Goal: Task Accomplishment & Management: Complete application form

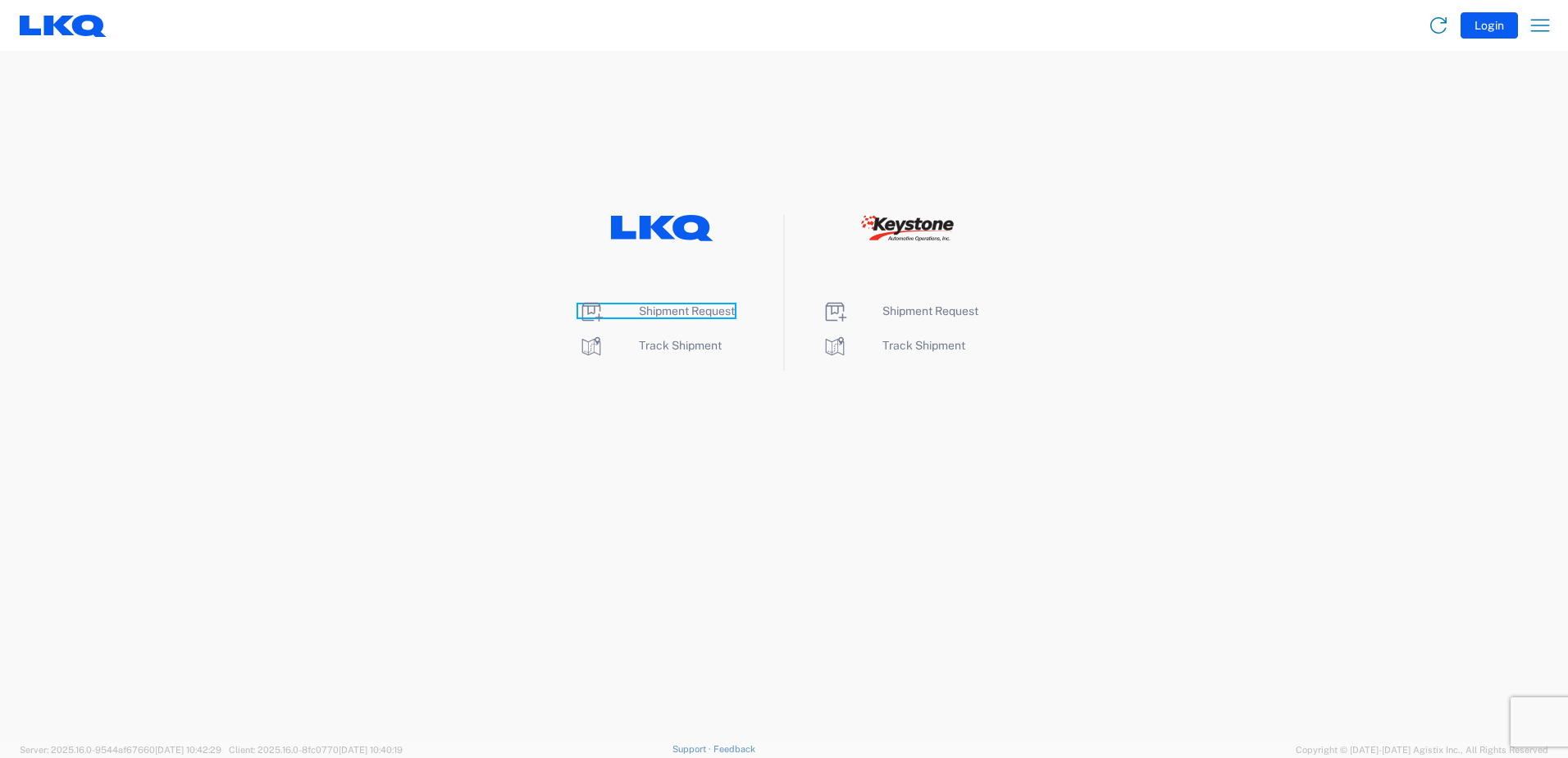
click at [681, 310] on span "Shipment Request" at bounding box center [686, 310] width 96 height 13
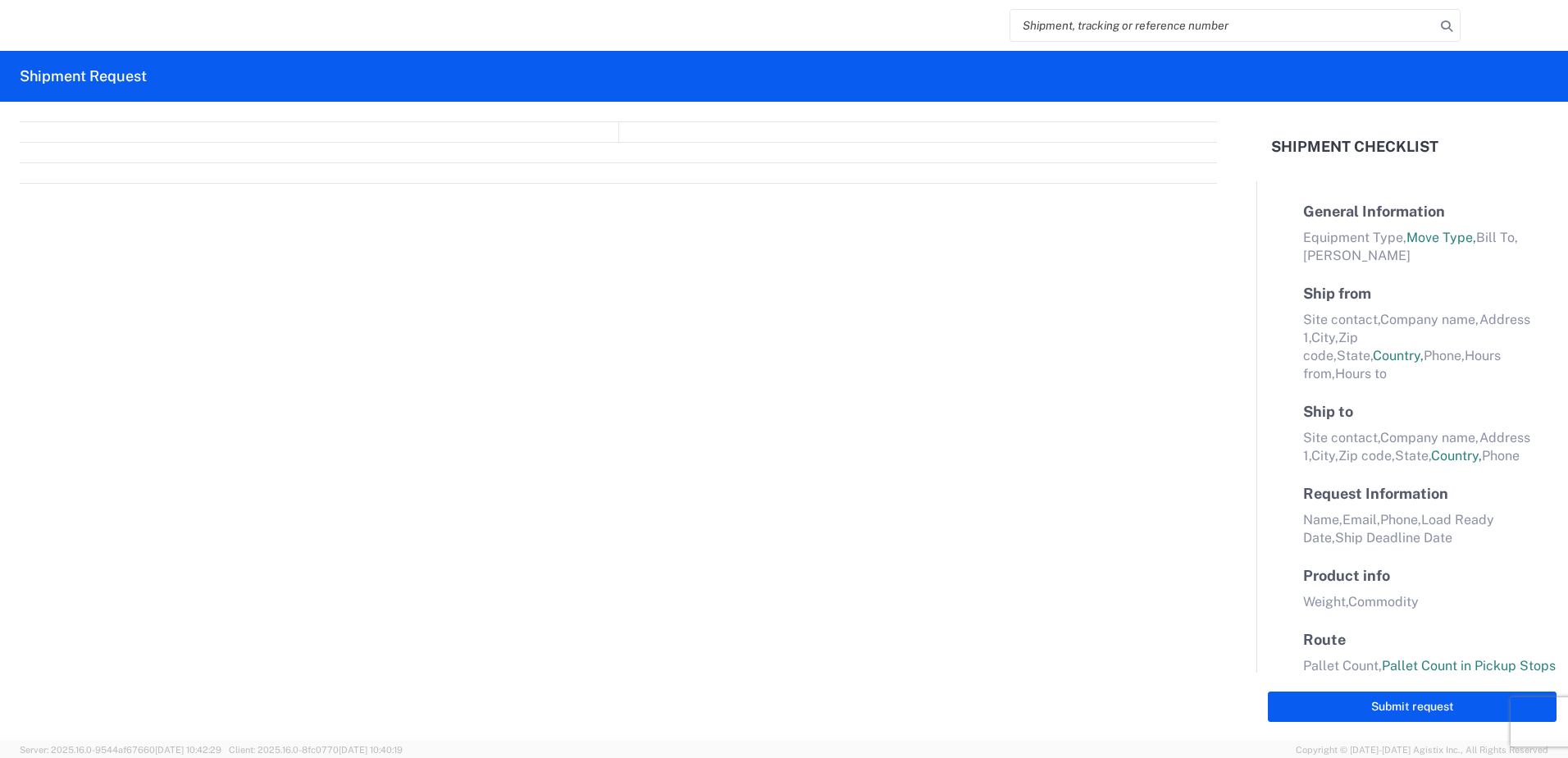
select select "FULL"
select select "LBS"
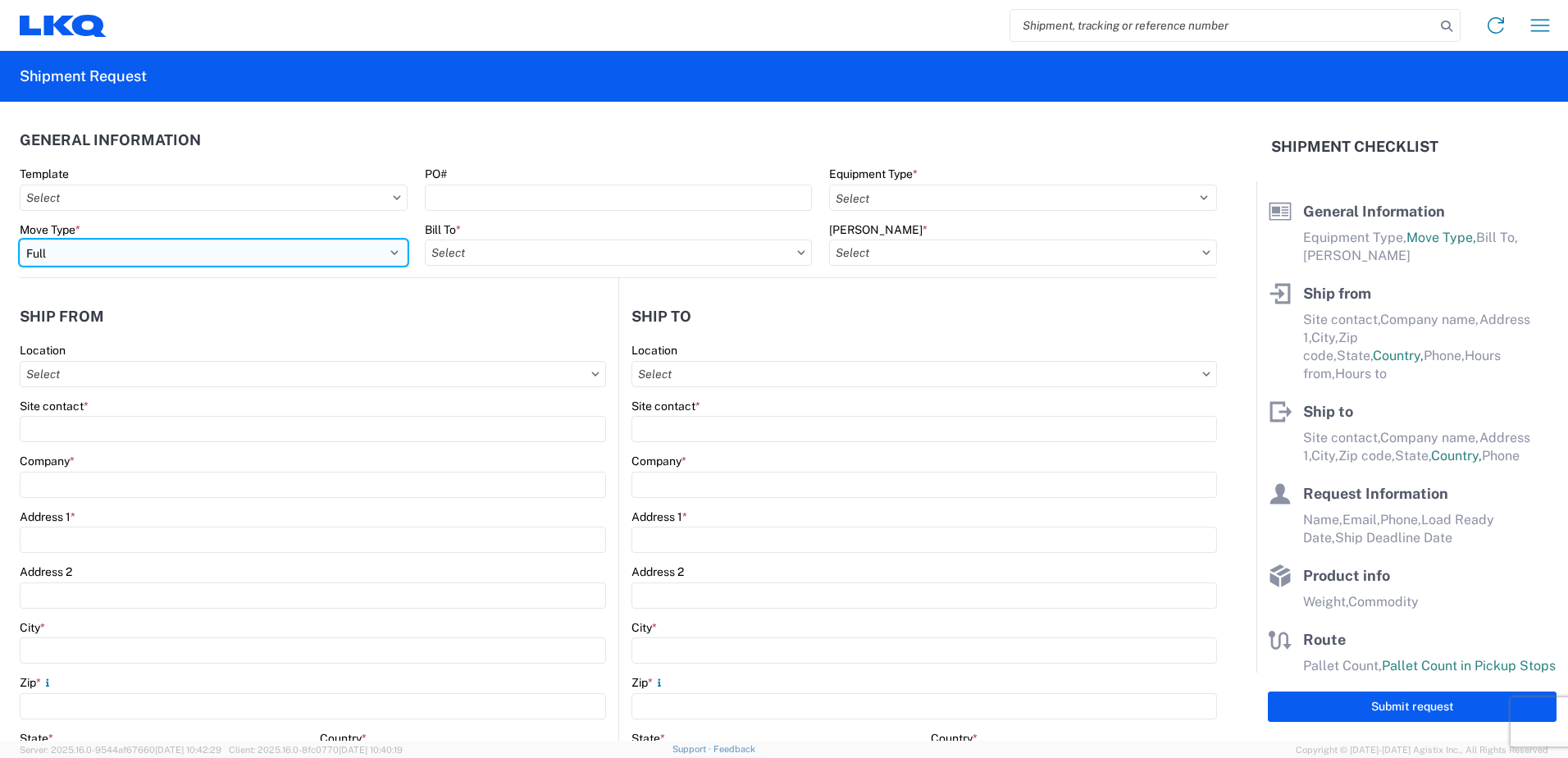
click at [223, 257] on select "Select Full Partial TL" at bounding box center [213, 252] width 388 height 26
select select "PARTIAL_TL"
click at [19, 239] on select "Select Full Partial TL" at bounding box center [213, 252] width 388 height 26
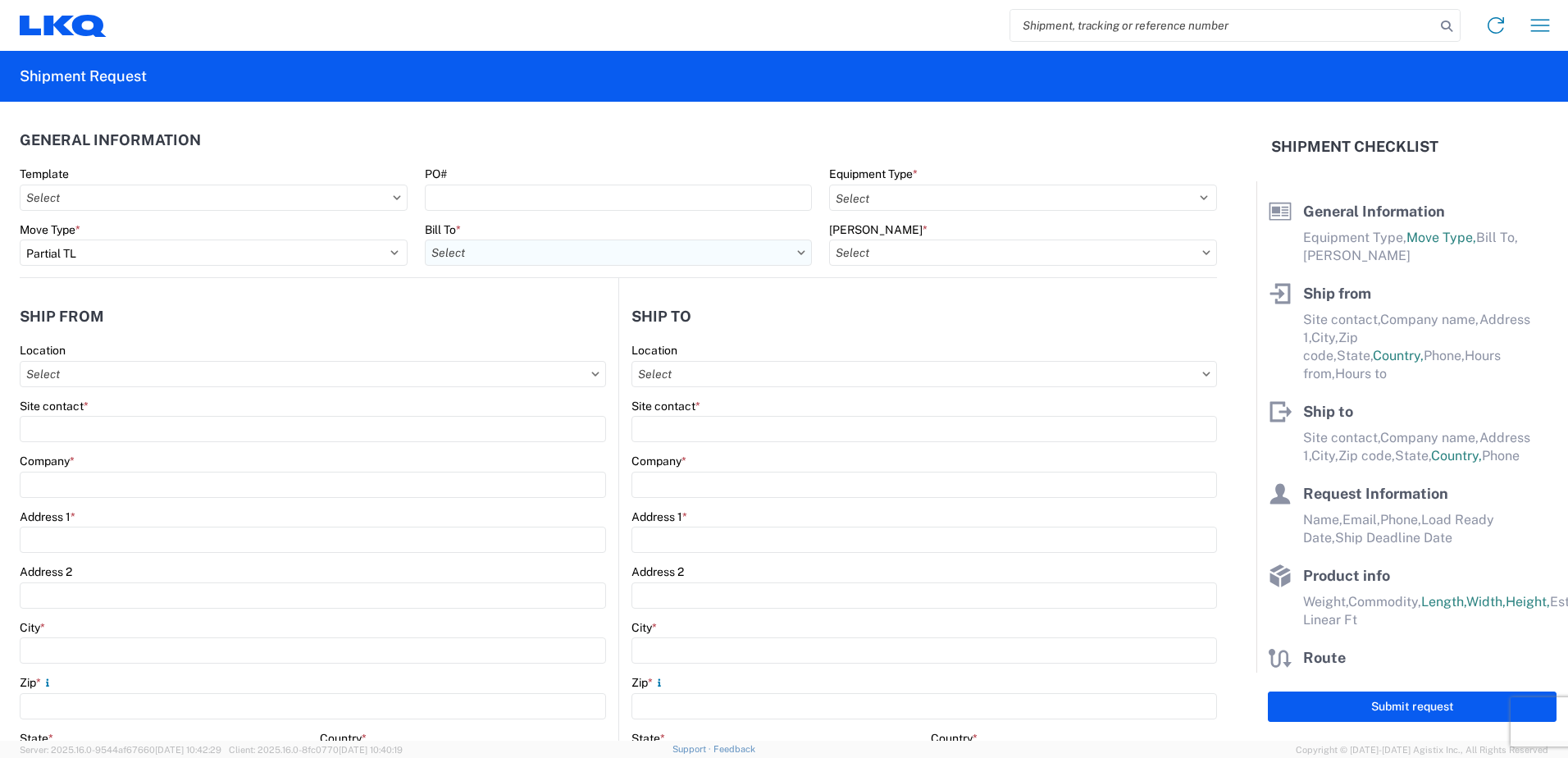
click at [477, 258] on input "Bill To *" at bounding box center [619, 252] width 388 height 26
type input "3240"
click at [542, 322] on div "3240 - KC Distribution Center (KDC)" at bounding box center [569, 326] width 287 height 26
type input "3240 - KC Distribution Center (KDC)"
click at [864, 250] on input "Bill Code *" at bounding box center [1023, 252] width 388 height 26
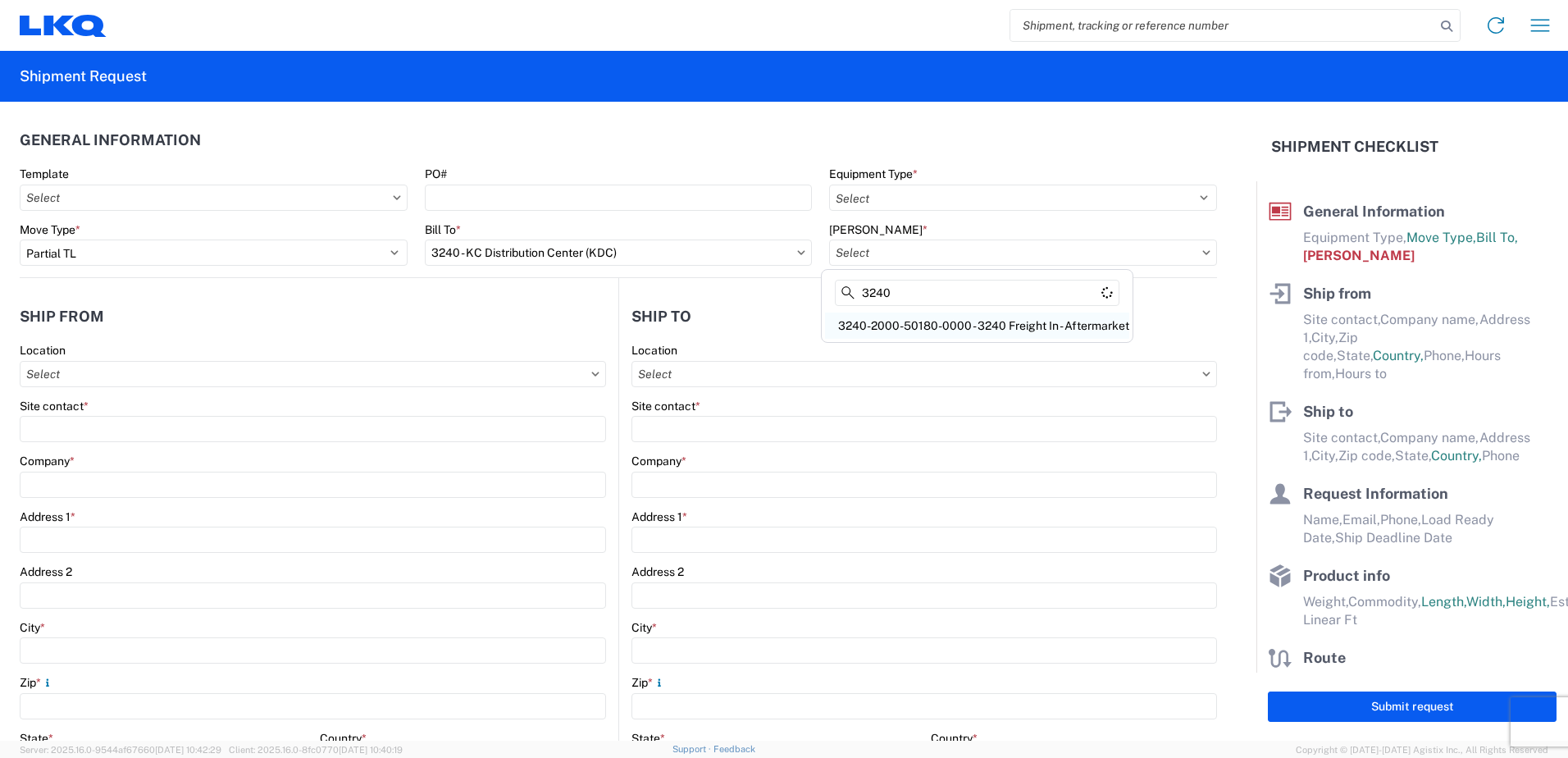
type input "3240"
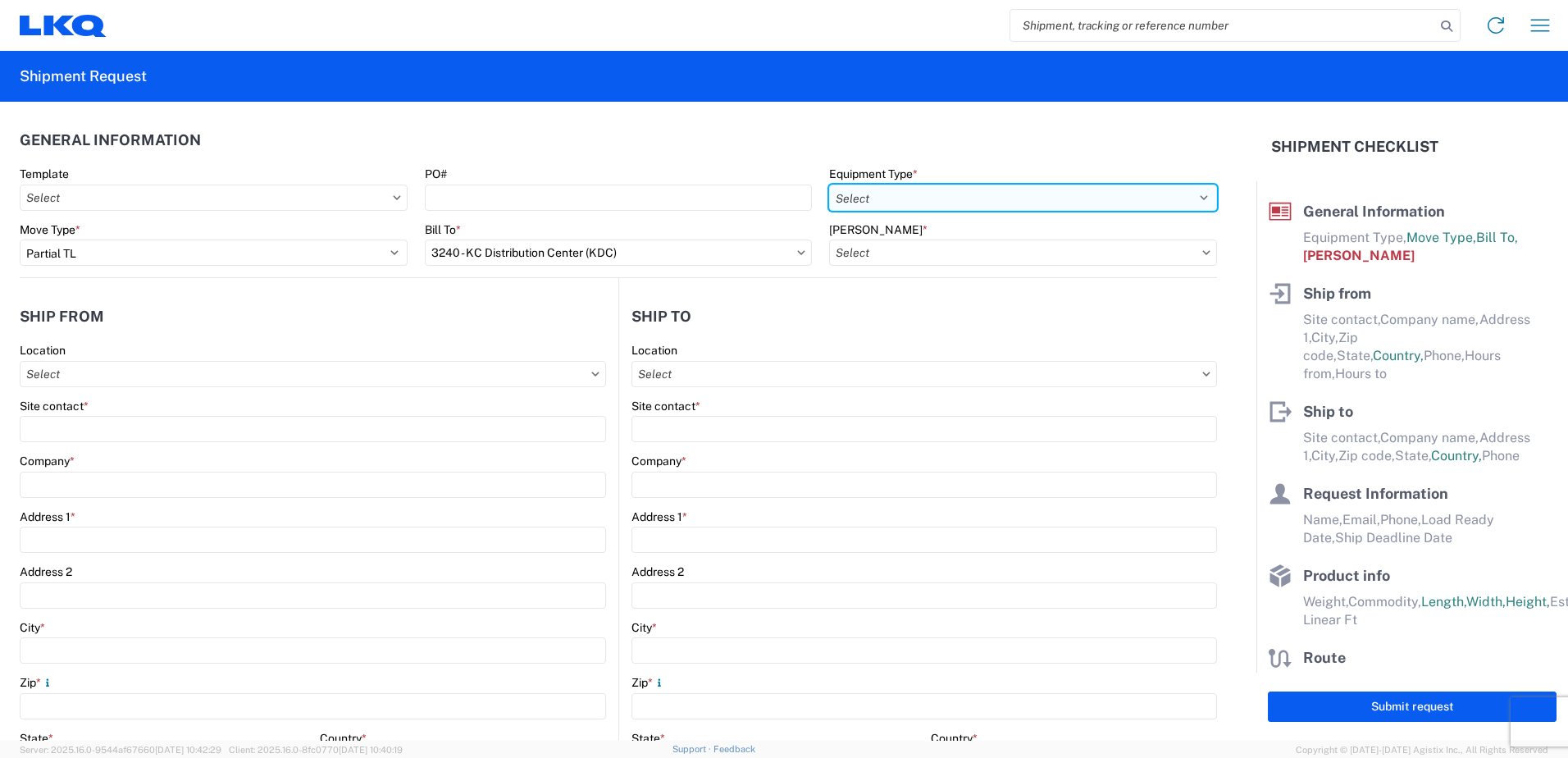
type input "3240-2000-50180-0000 - 3240 Freight In - Aftermarket"
click at [932, 195] on select "Select 53’ Dry Van Flatbed Dropdeck (van) Lowboy (flatbed) Rail" at bounding box center [1023, 198] width 388 height 26
select select "STDV"
click at [829, 185] on select "Select 53’ Dry Van Flatbed Dropdeck (van) Lowboy (flatbed) Rail" at bounding box center [1023, 198] width 388 height 26
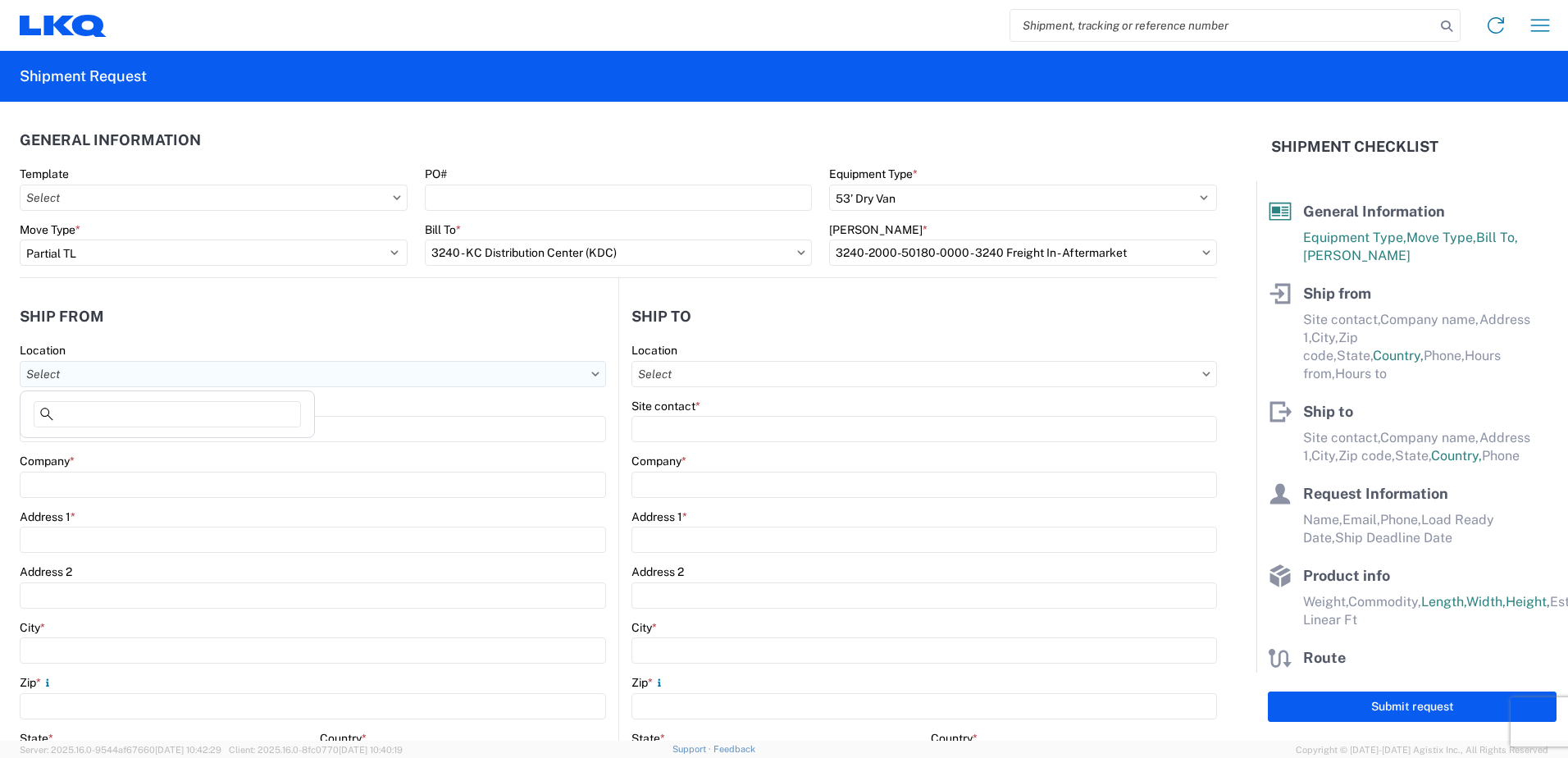
click at [252, 372] on input "Location" at bounding box center [312, 374] width 586 height 26
type input "3240"
click at [137, 447] on div "3240 - KC Distribution Center (KDC)" at bounding box center [167, 447] width 287 height 26
type input "3240 - KC Distribution Center (KDC)"
type input "LKQ Corporation"
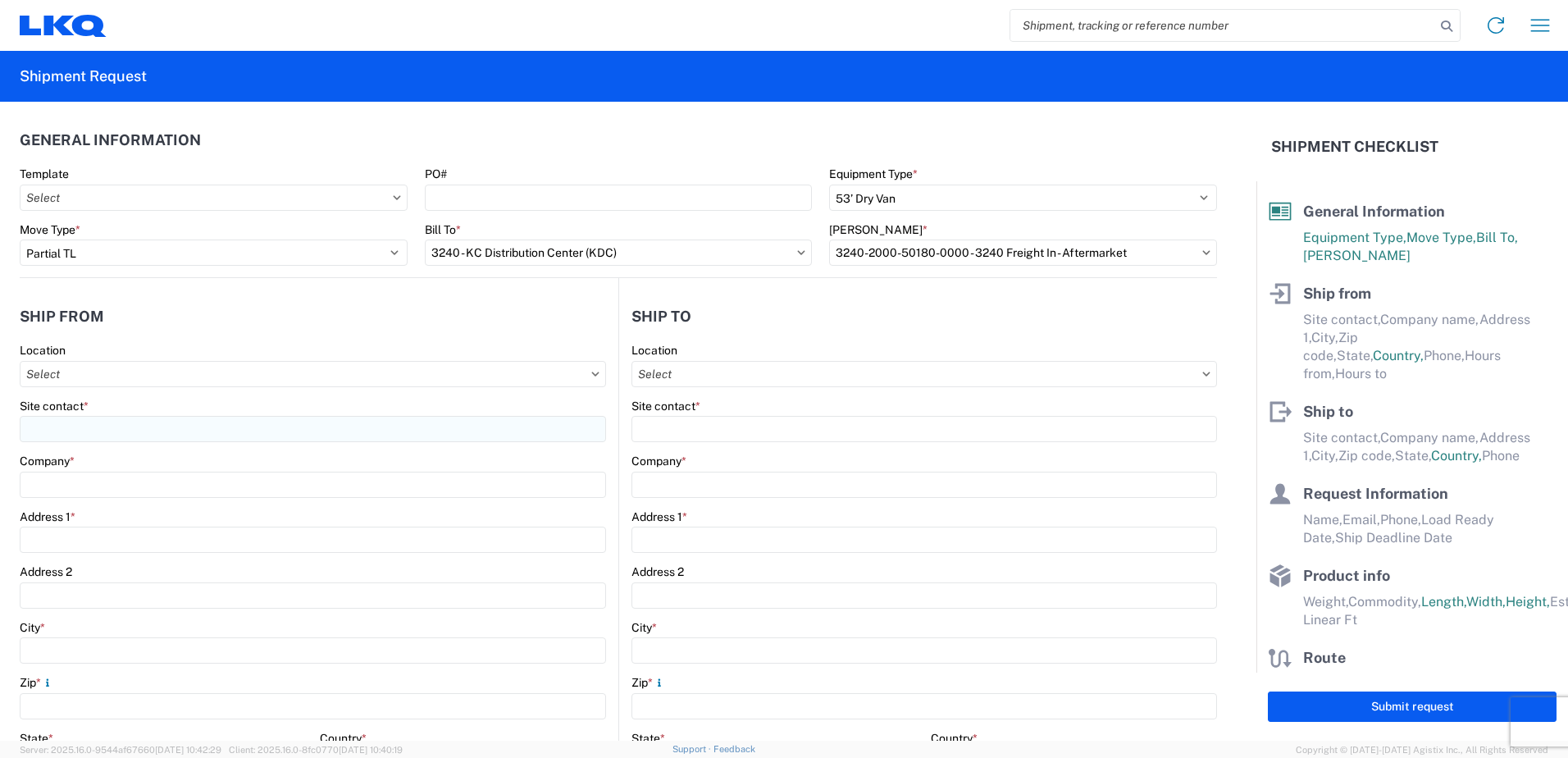
type input "24550 W 43rd St"
type input "Suite 100"
type input "Shawnee"
type input "66226"
select select "KS"
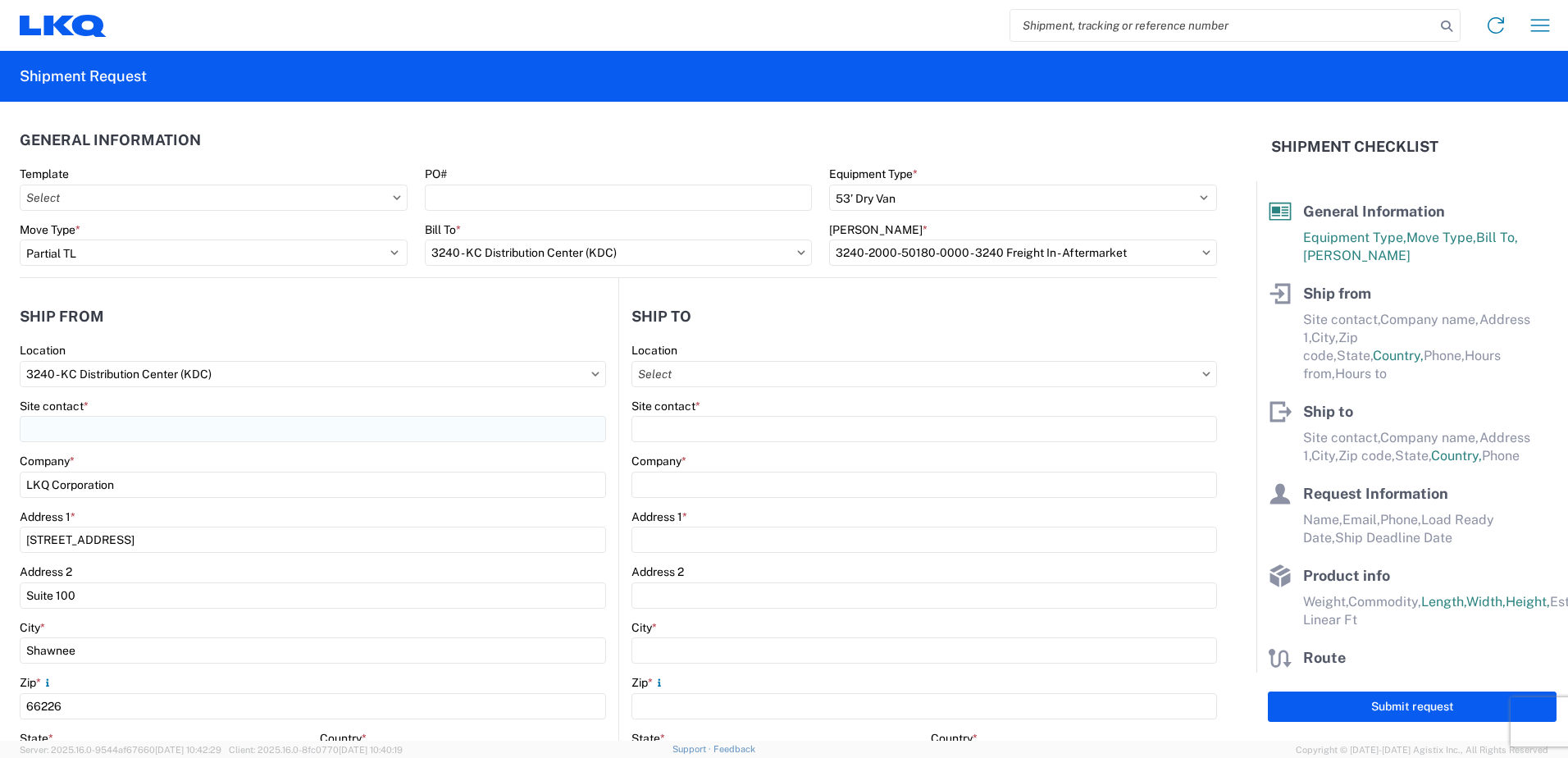
select select "US"
type input "816-841-0104"
type input "00:00"
type input "15:30"
click at [830, 372] on input "Location" at bounding box center [925, 374] width 585 height 26
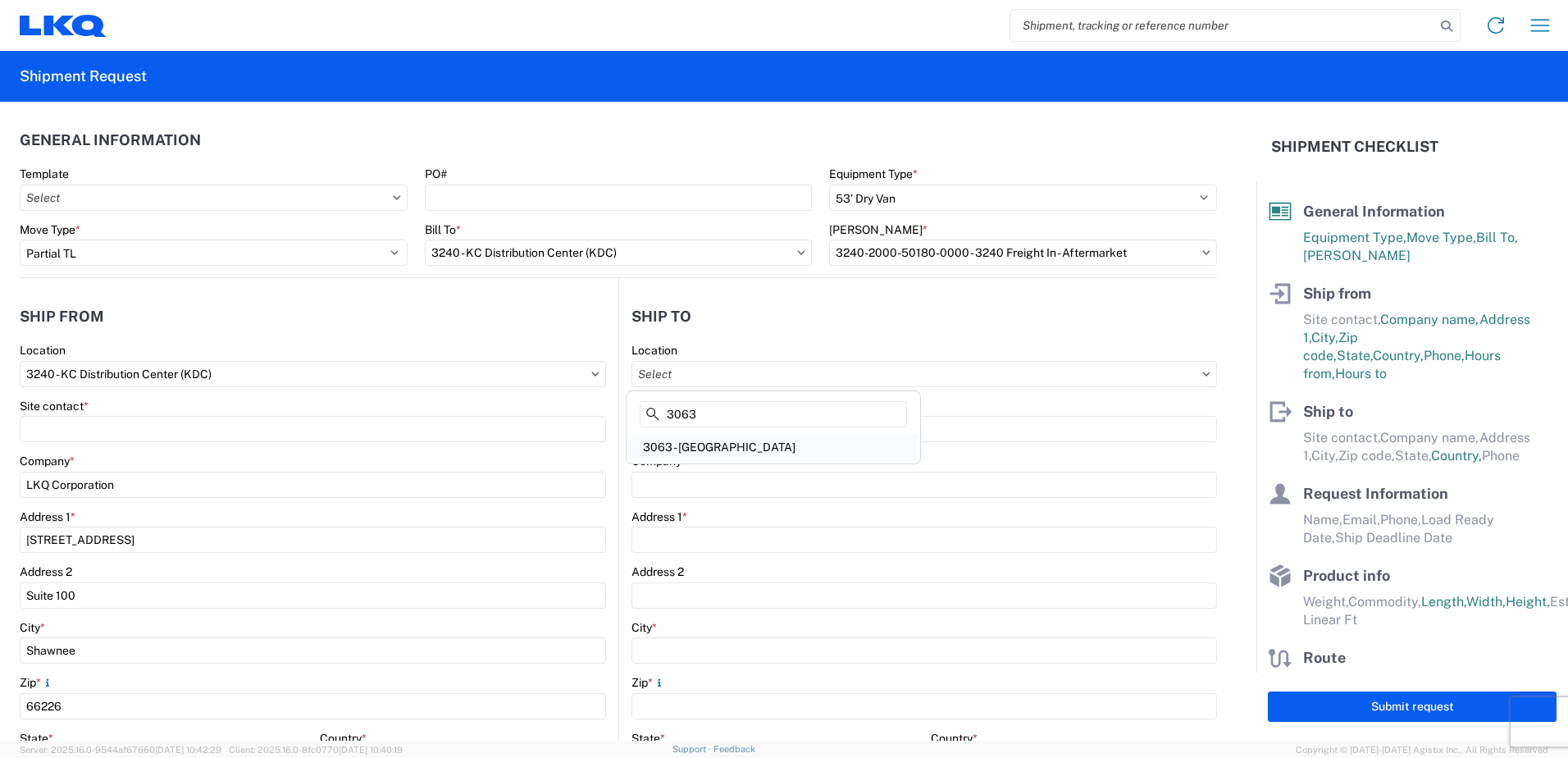
type input "3063"
click at [768, 441] on div "3063 - Grand Prairie" at bounding box center [774, 447] width 287 height 26
type input "3063 - Grand Prairie"
type input "3063 Grand Prairie"
type input "4003 Grand Lakes Way"
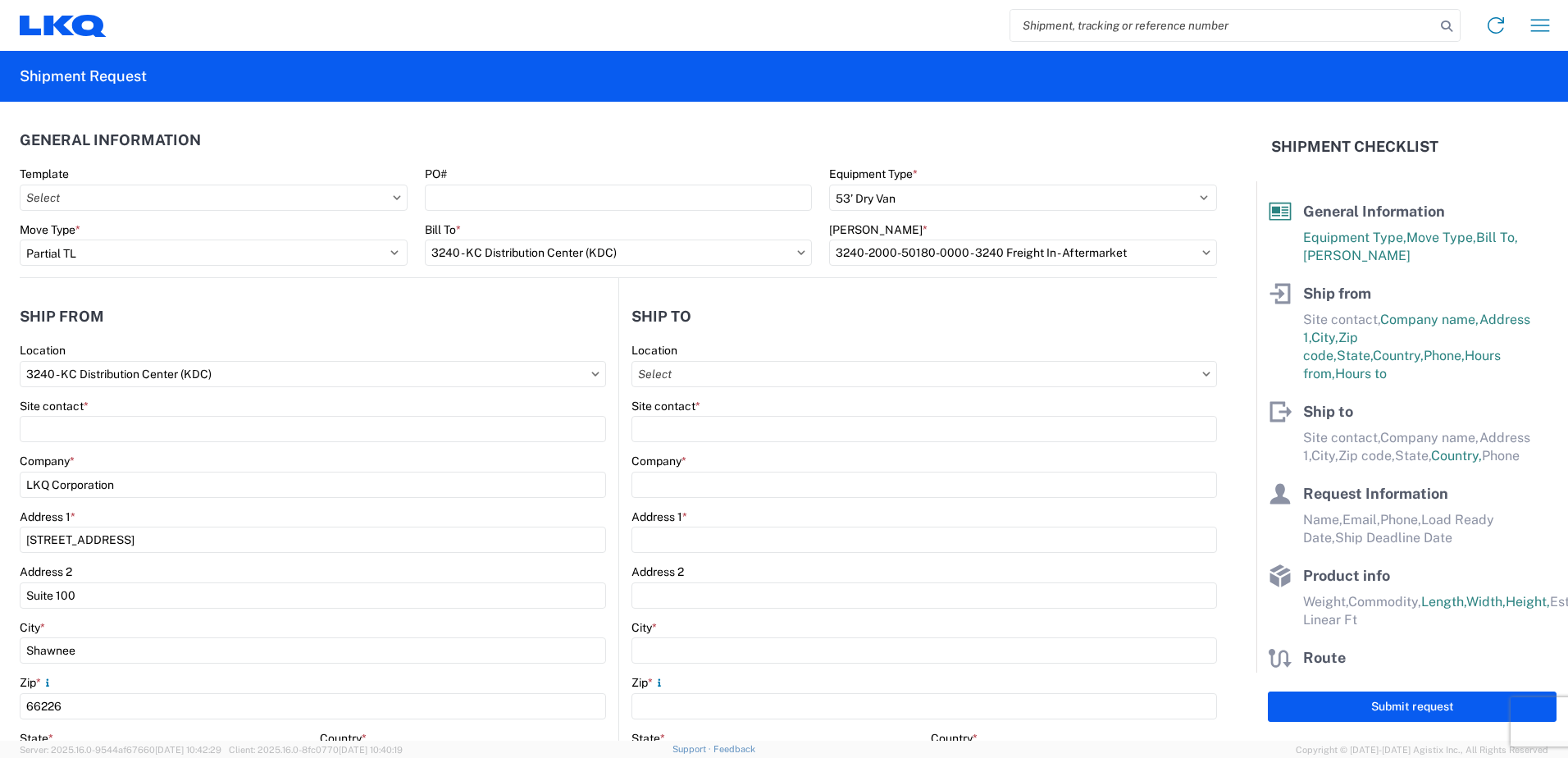
type input "Ste 200"
type input "Grand Prairie"
type input "75050"
select select "US"
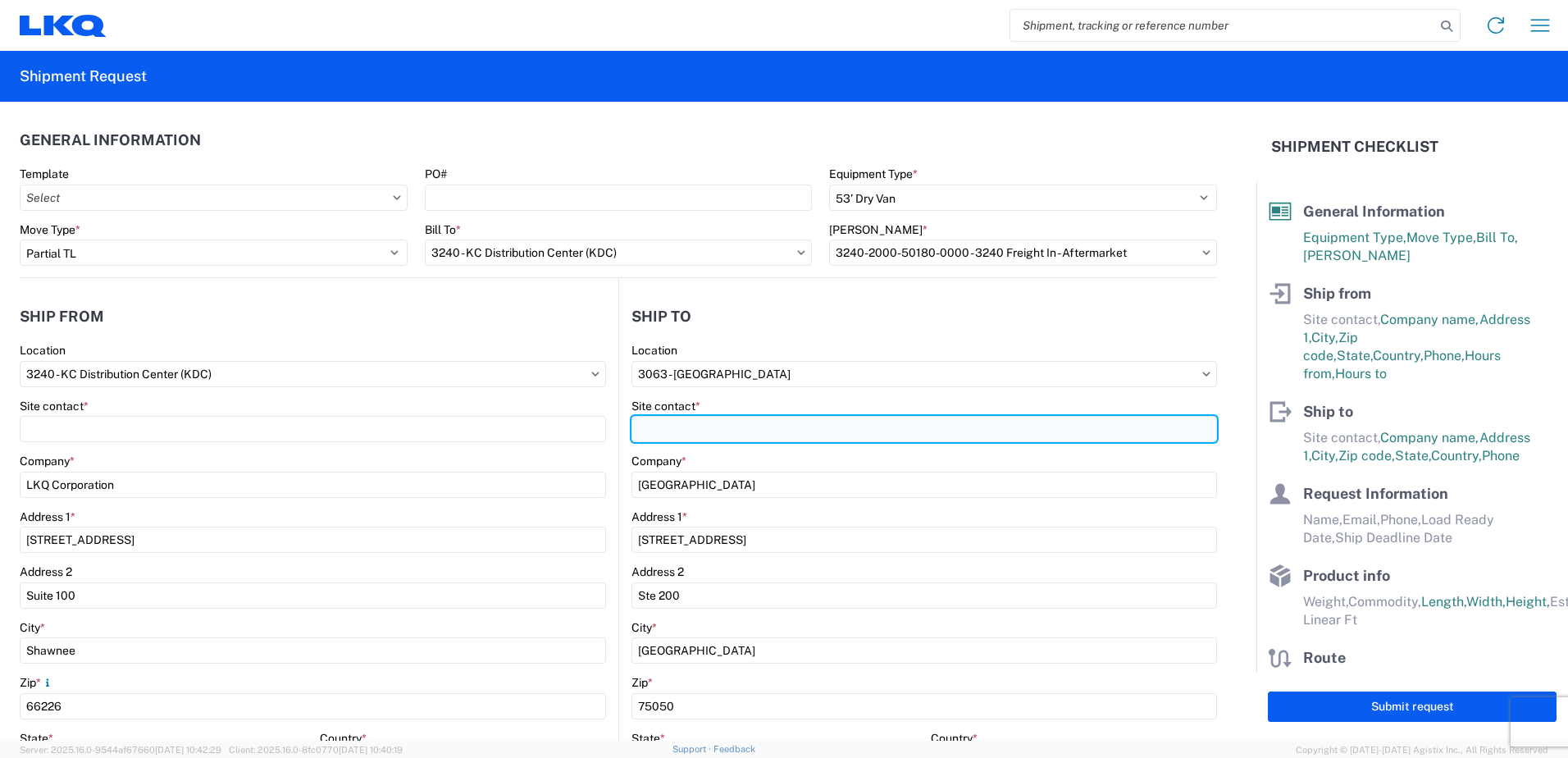
click at [607, 437] on input "Site contact *" at bounding box center [312, 429] width 586 height 26
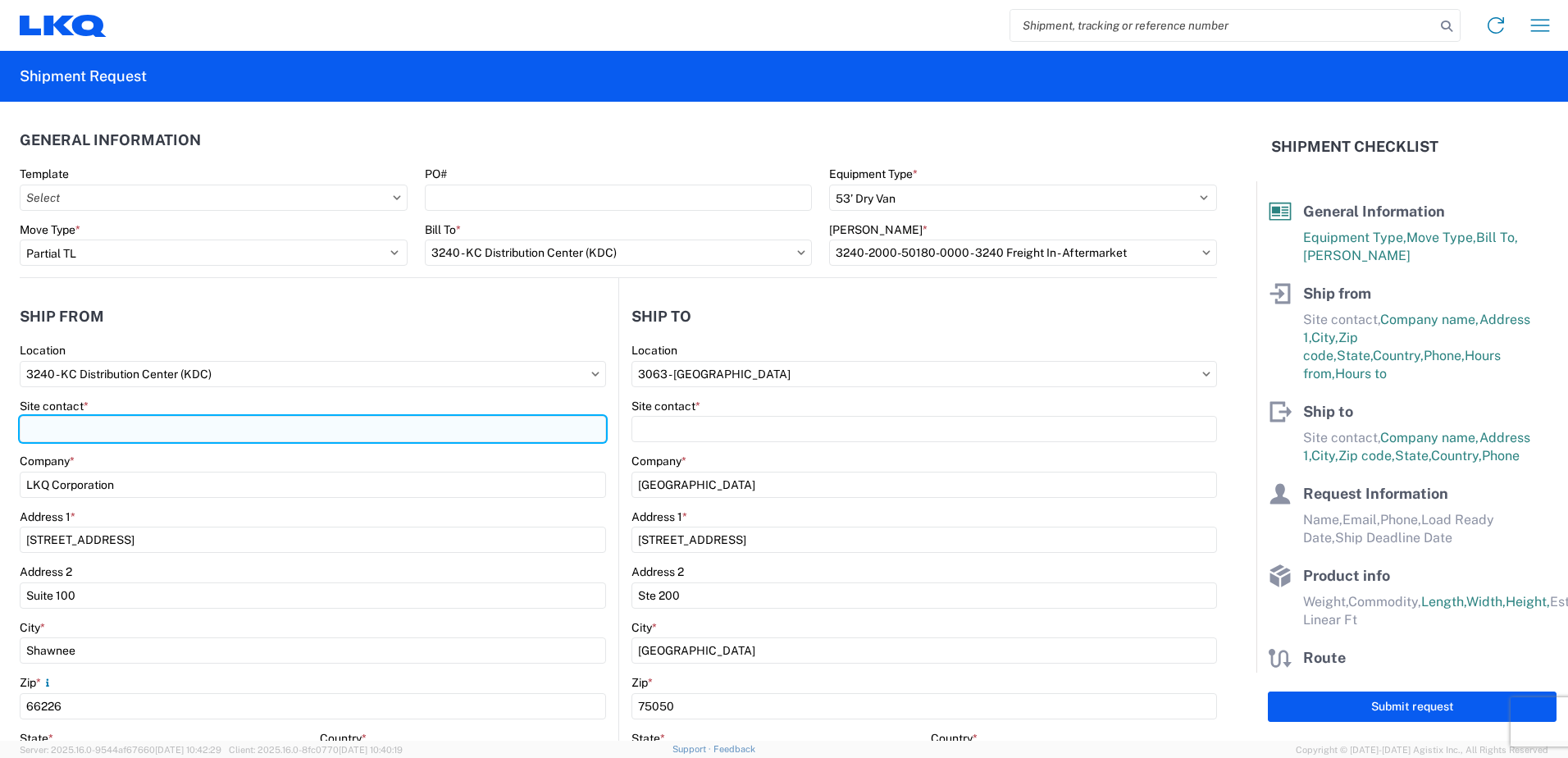
click at [275, 422] on input "Site contact *" at bounding box center [312, 429] width 586 height 26
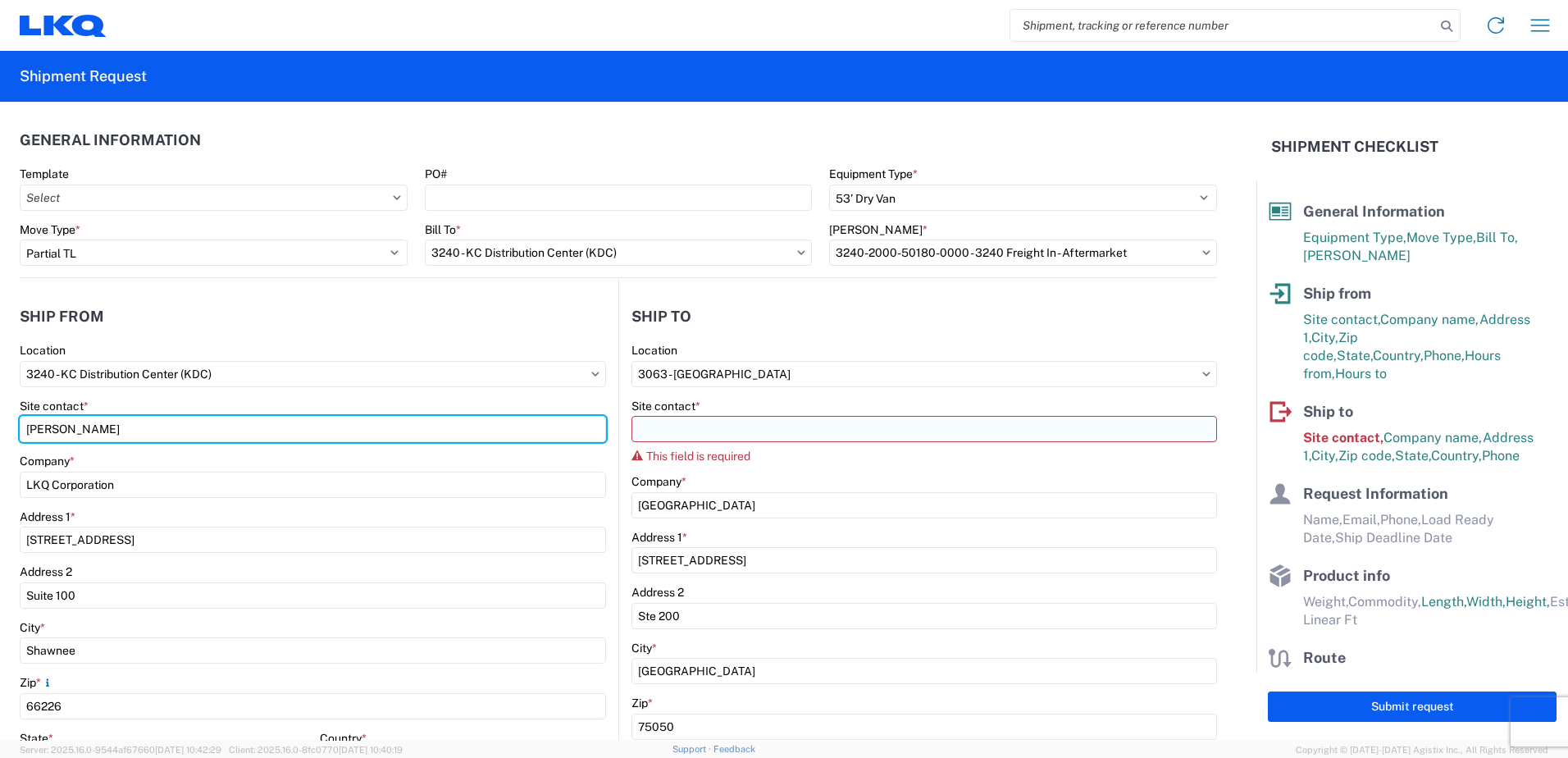
type input "Margaret I. Harris"
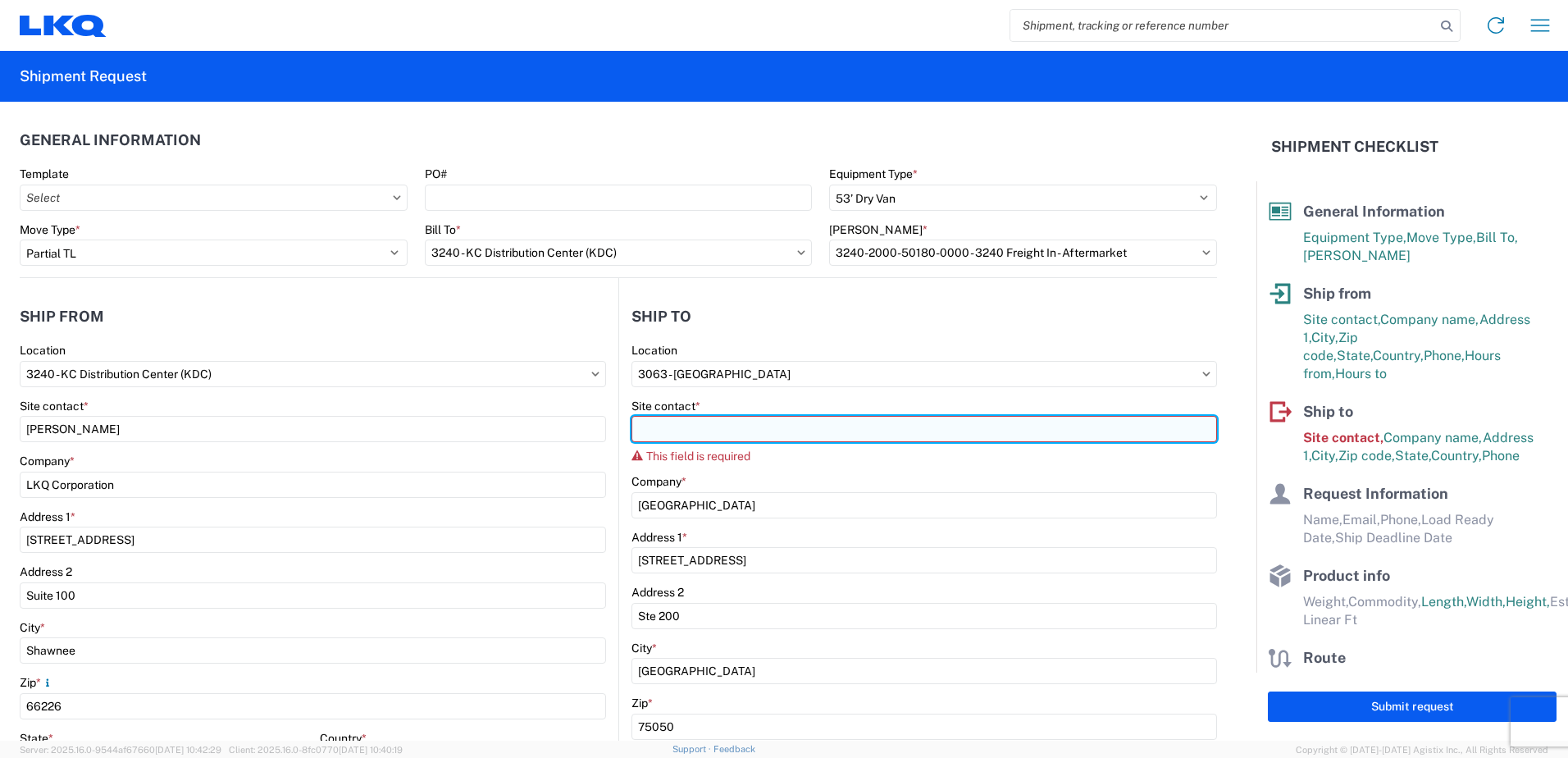
click at [637, 429] on input "Site contact *" at bounding box center [925, 429] width 585 height 26
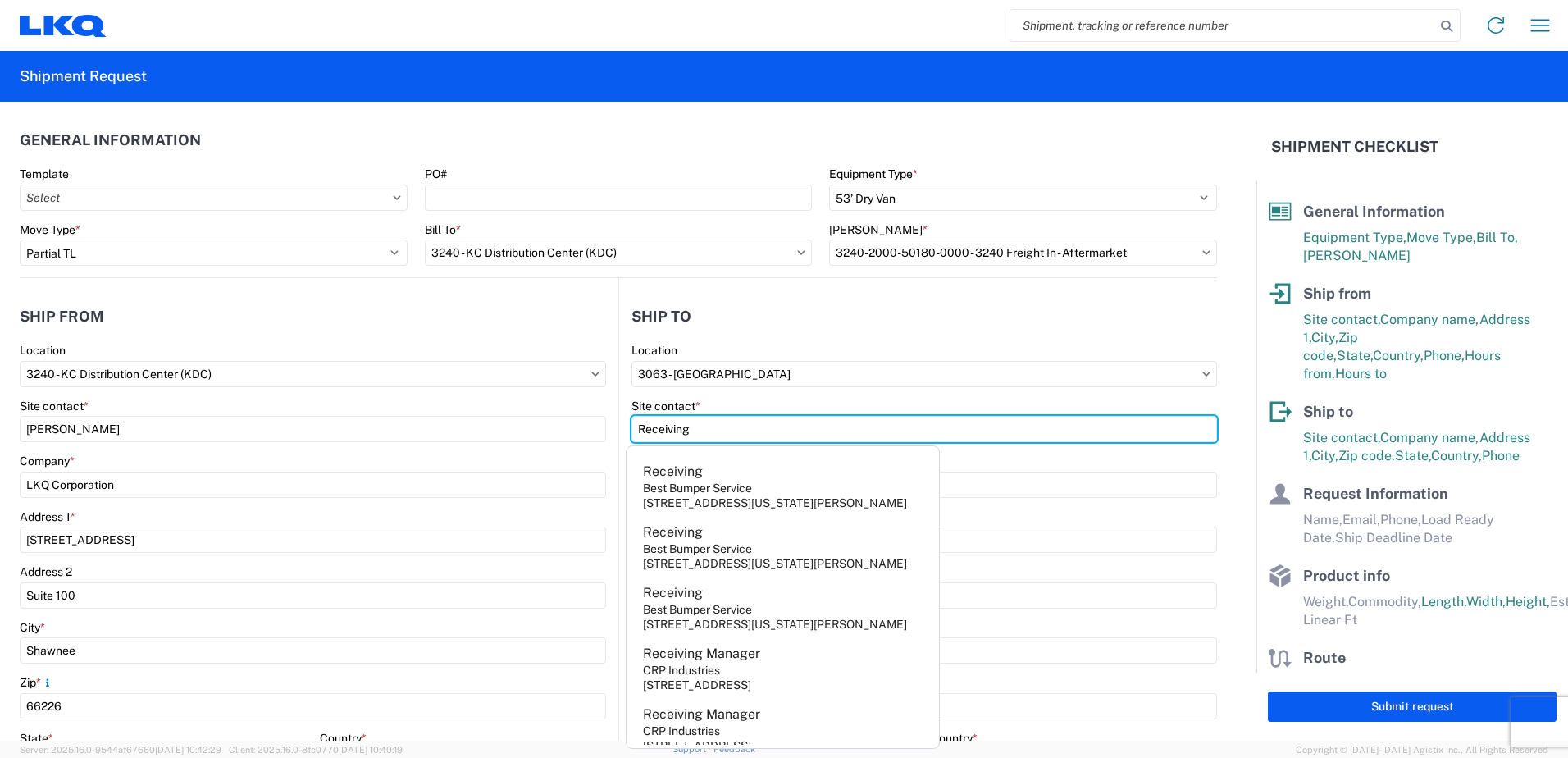
type input "Receiving"
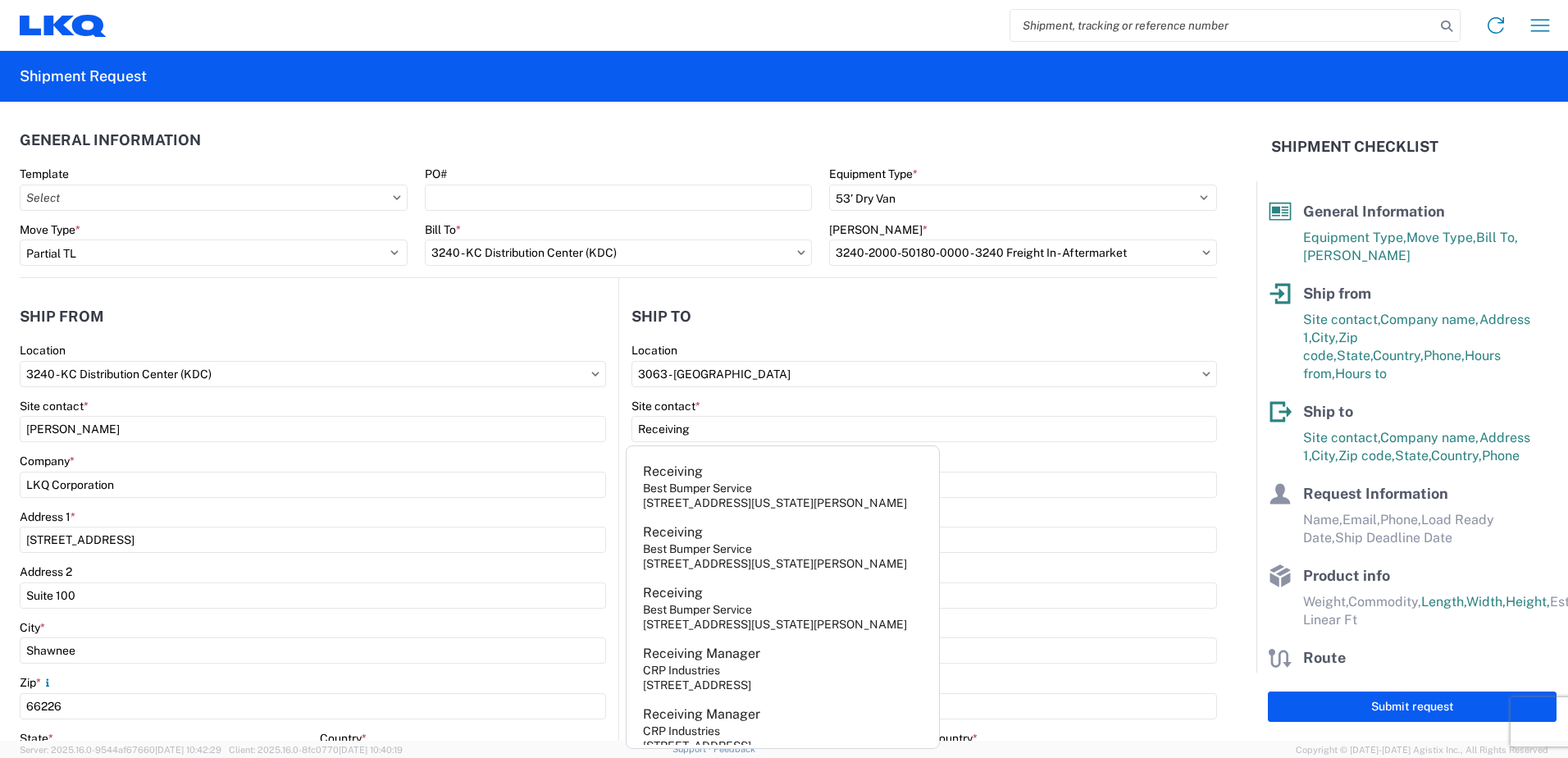
click at [799, 133] on header "General Information" at bounding box center [618, 140] width 1197 height 37
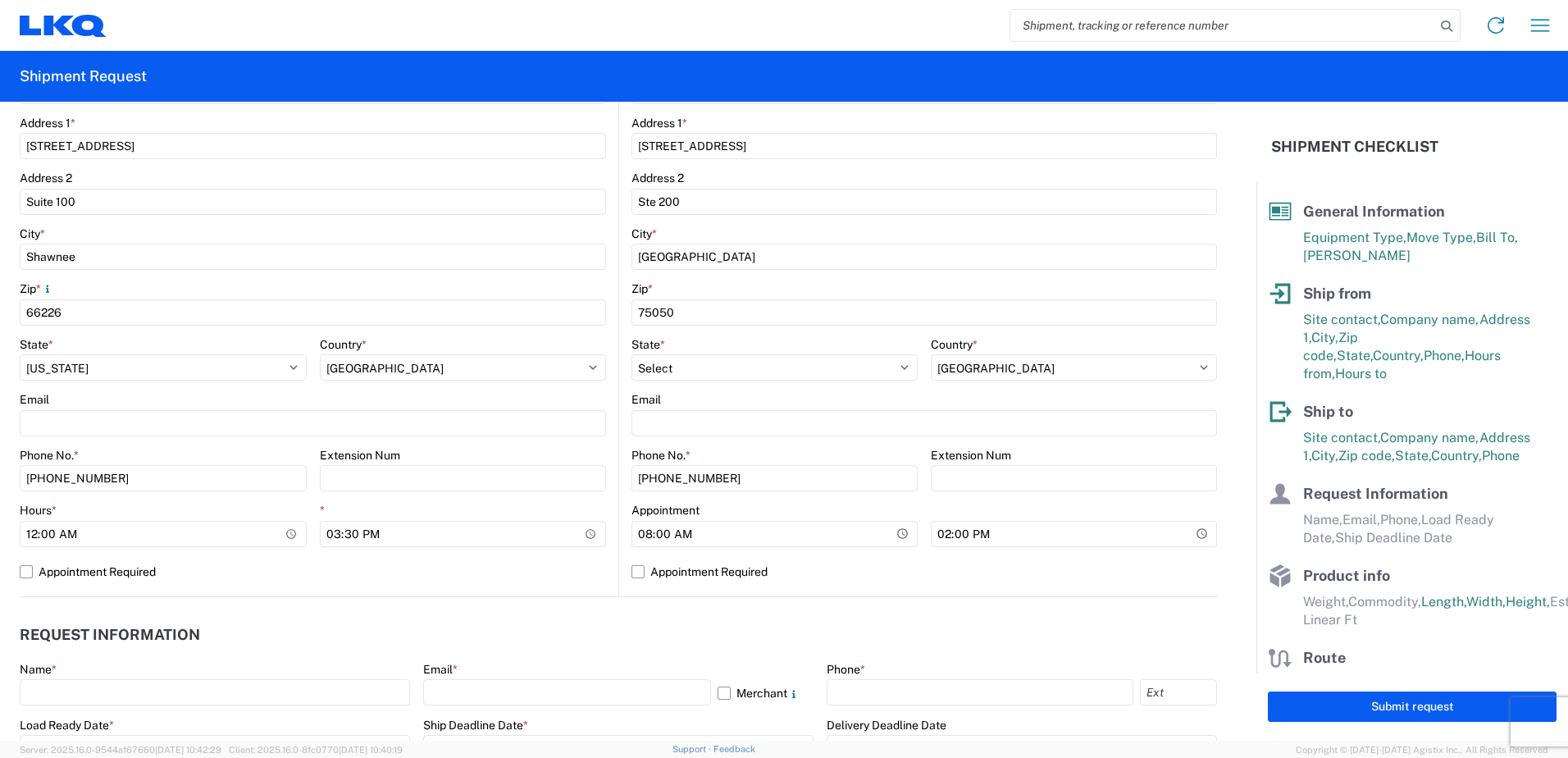
scroll to position [410, 0]
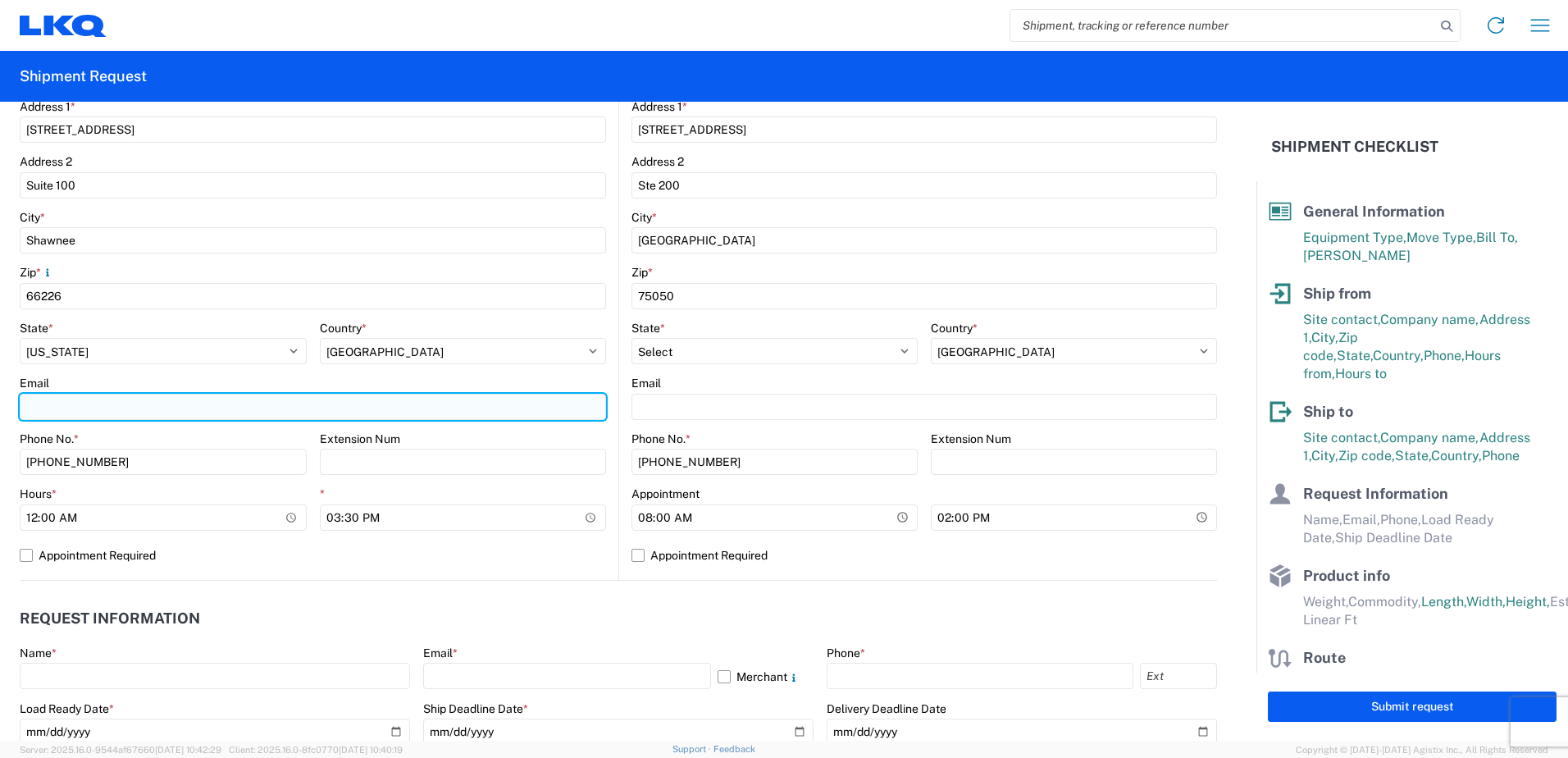
click at [65, 397] on input "Email" at bounding box center [312, 407] width 586 height 26
type input "miharris@lkqcorp.com"
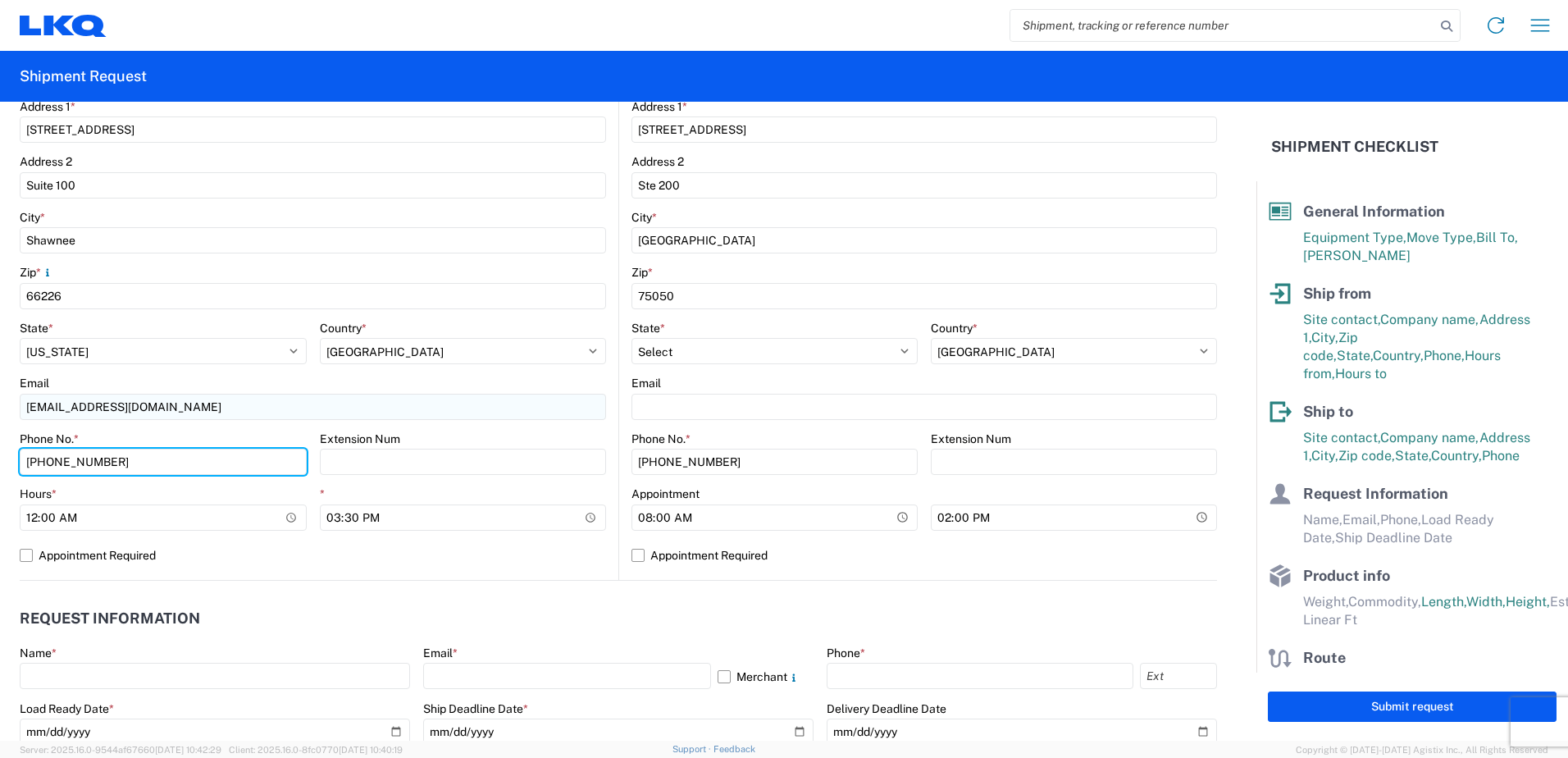
type input "660-233-3026"
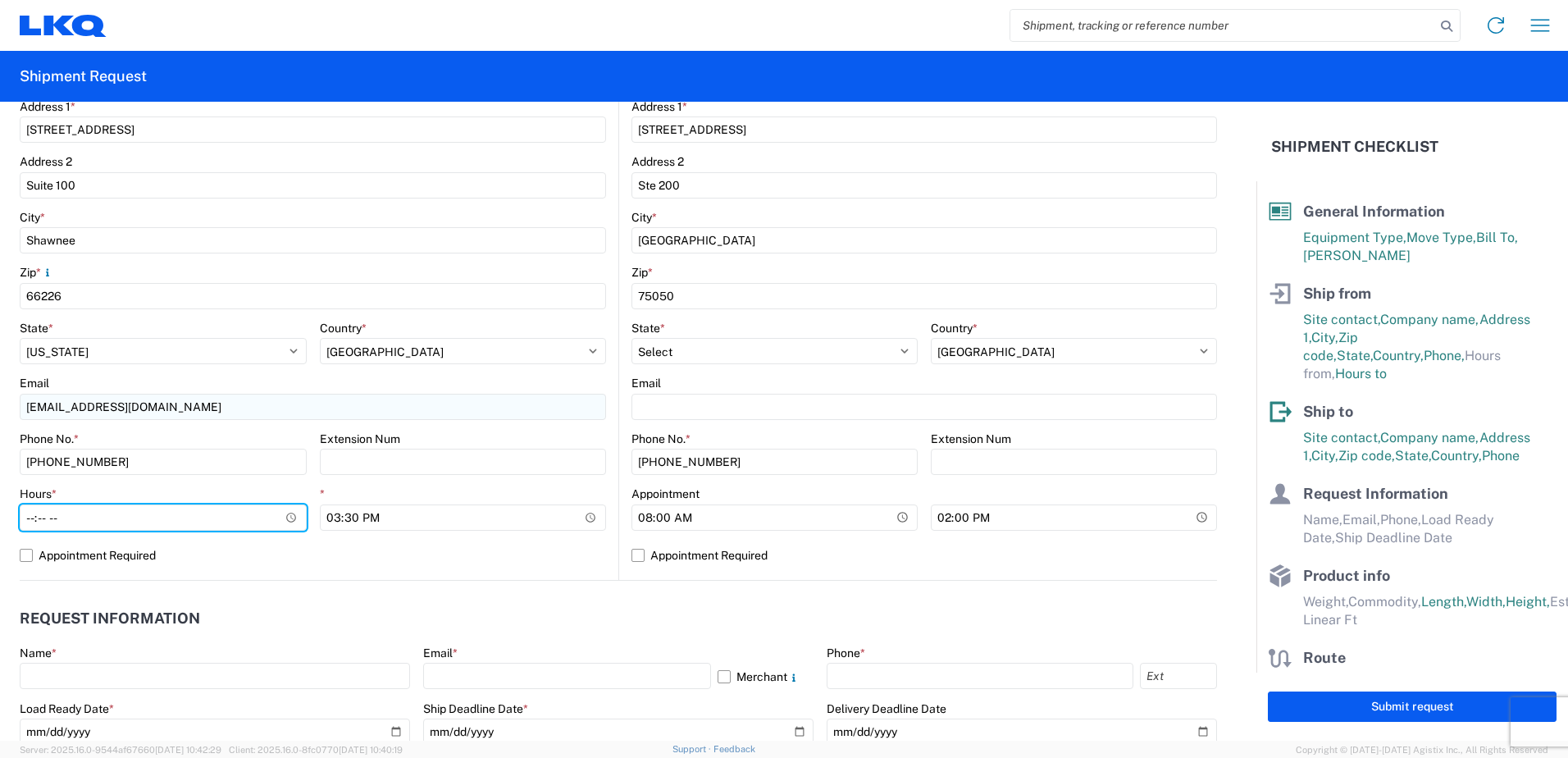
type input "08:00"
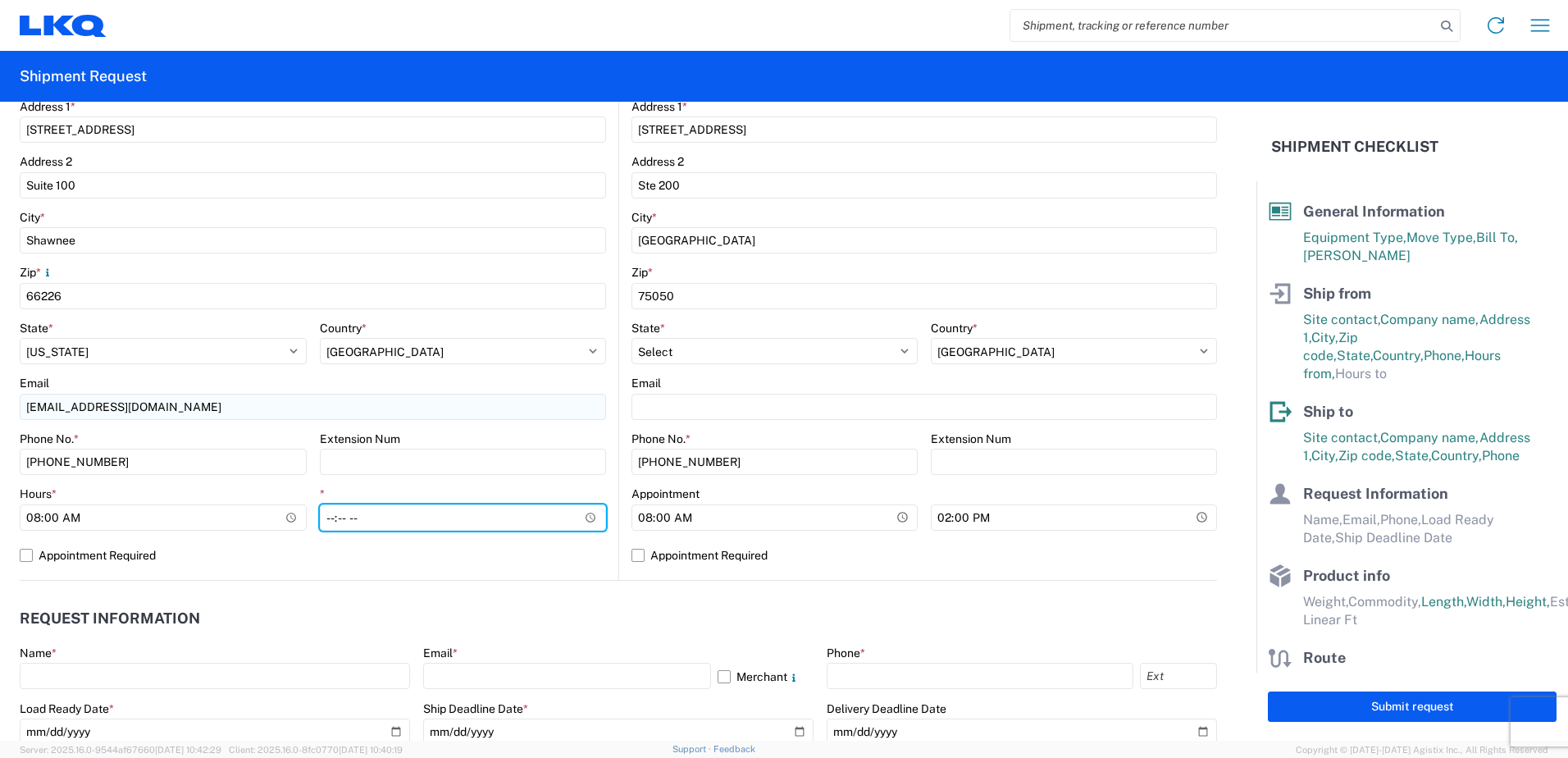
type input "14:30"
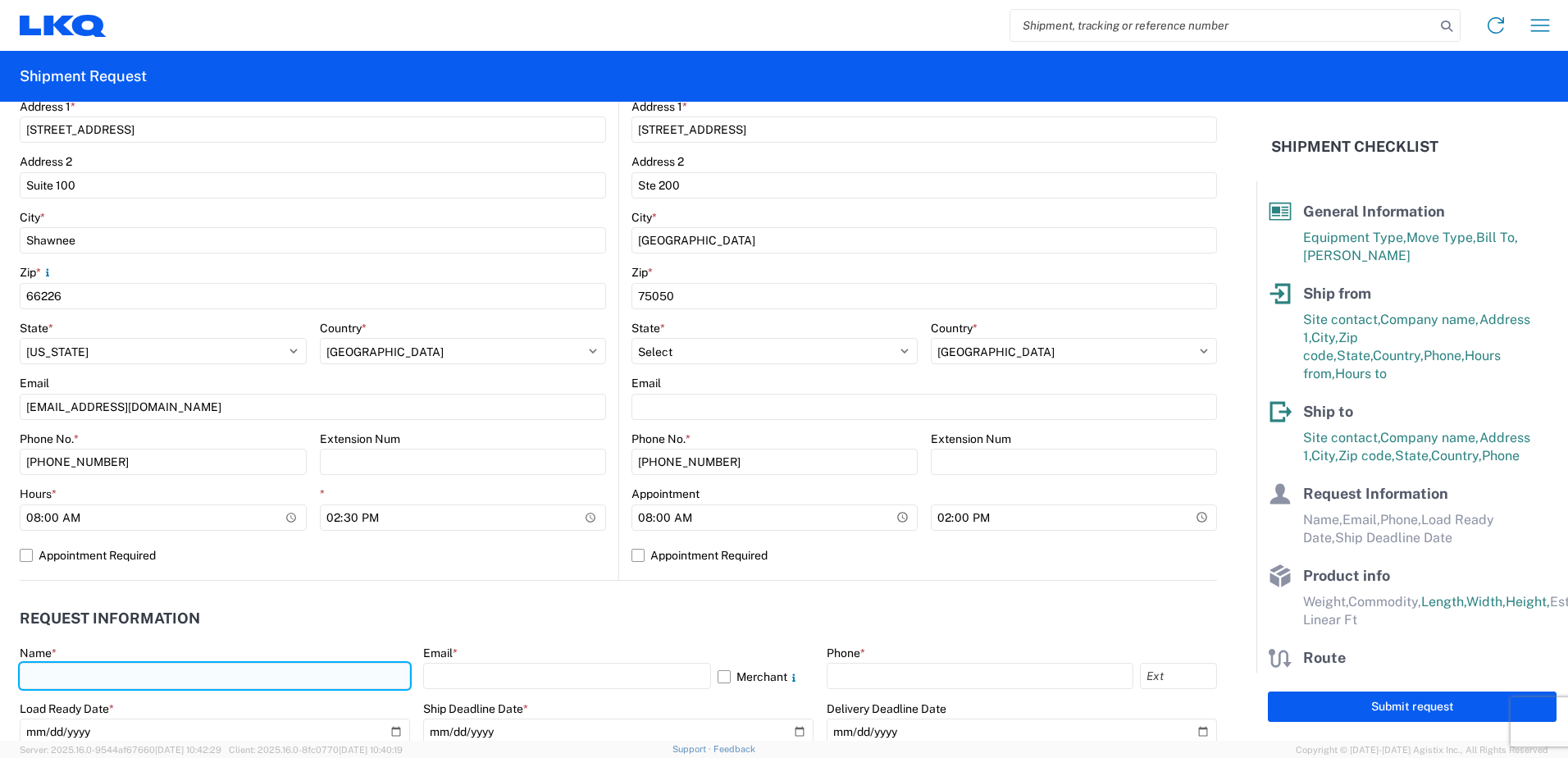
click at [109, 667] on input "text" at bounding box center [214, 676] width 390 height 26
type input "Margaret I. Harris"
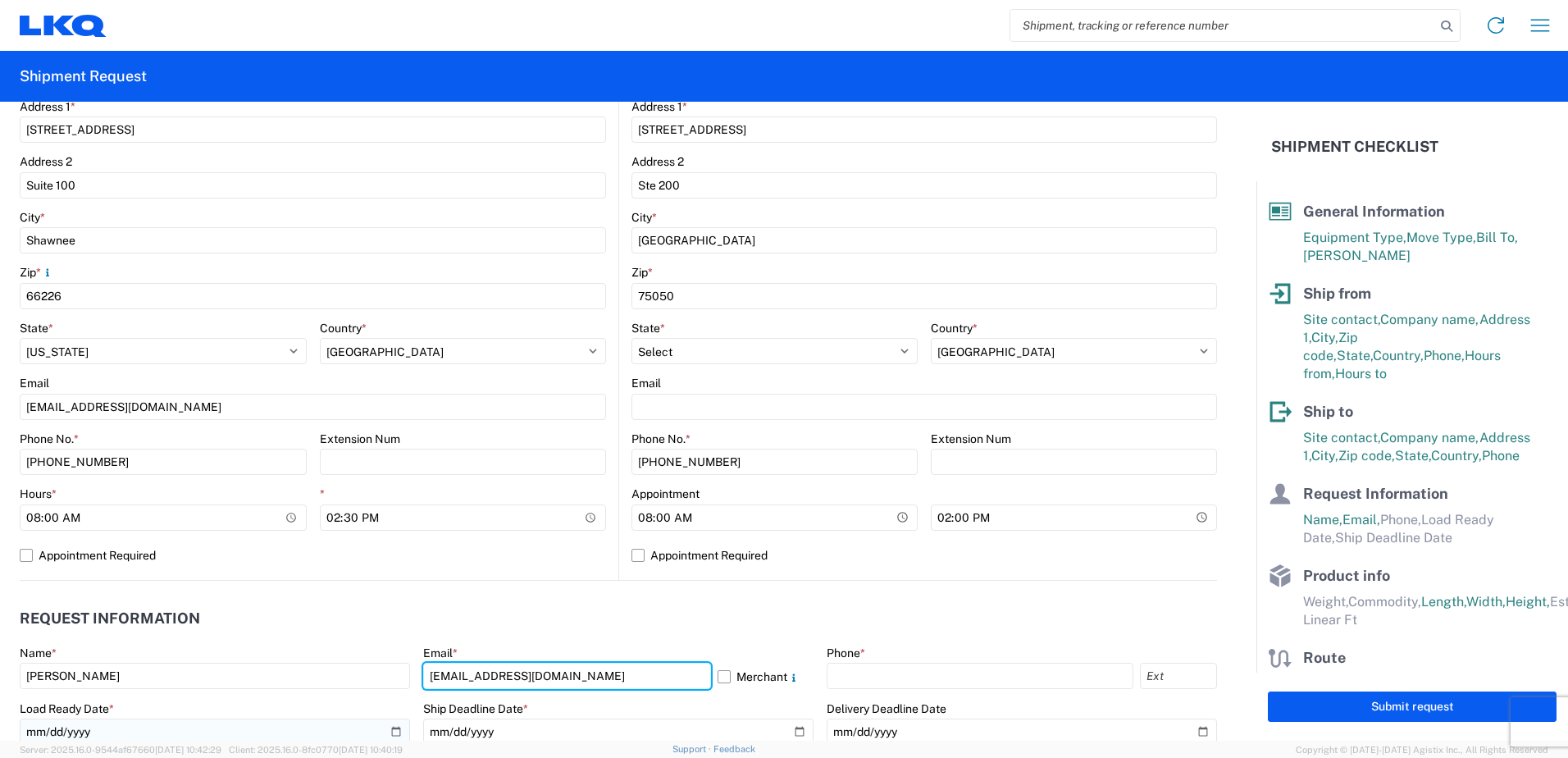
type input "miharris@lkqcorp.com"
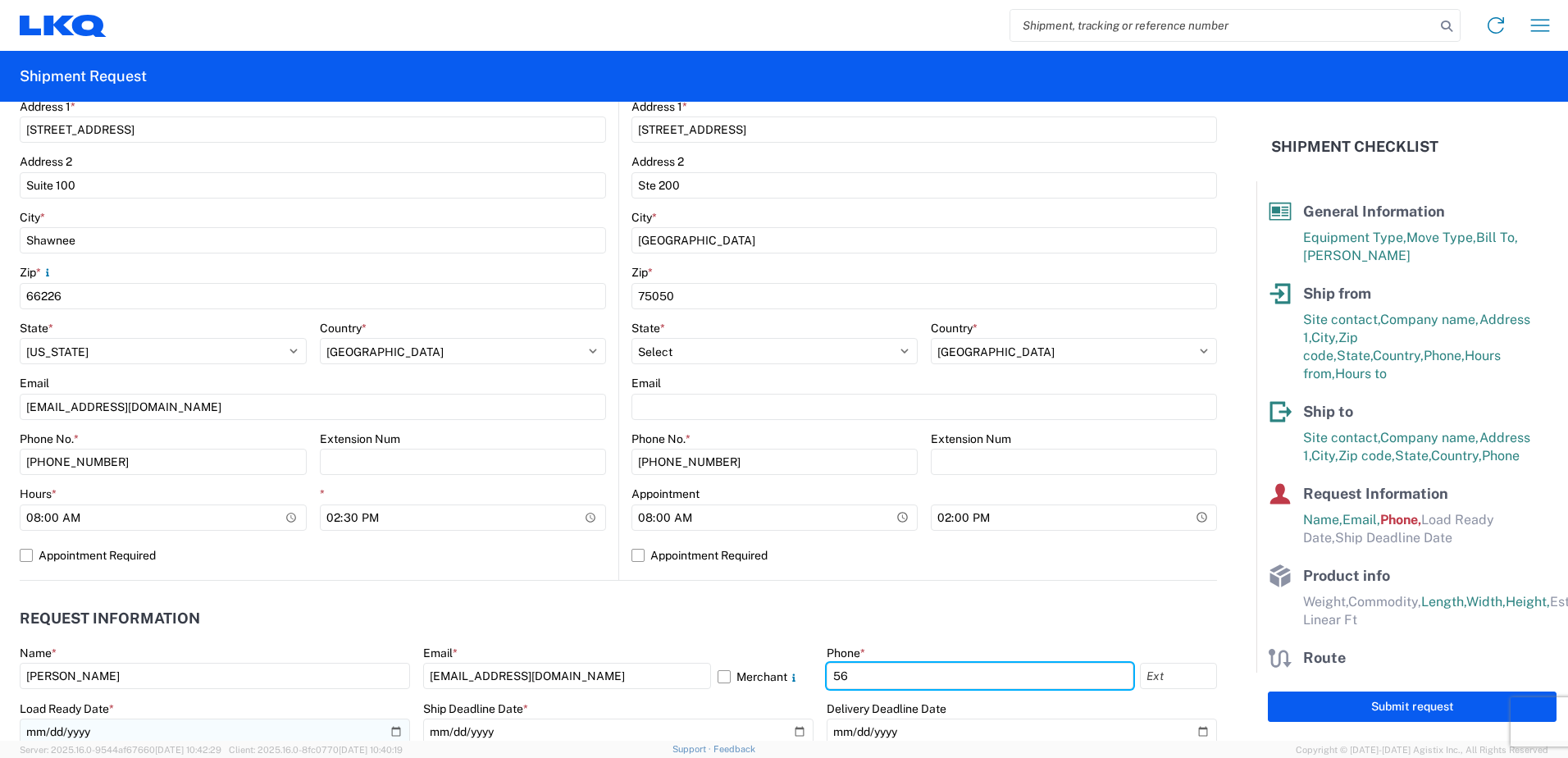
type input "5"
type input "660-233-3026"
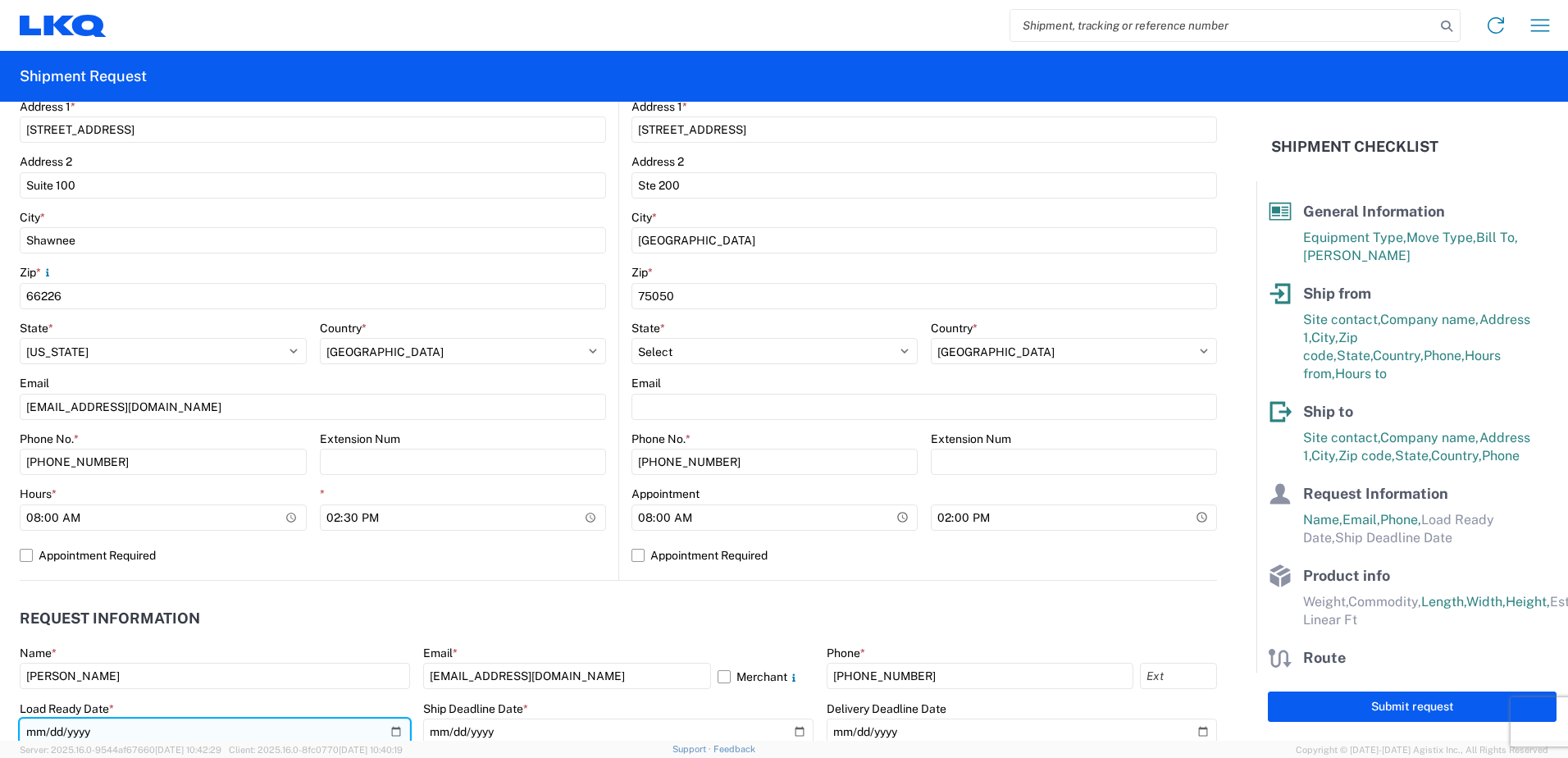
scroll to position [414, 0]
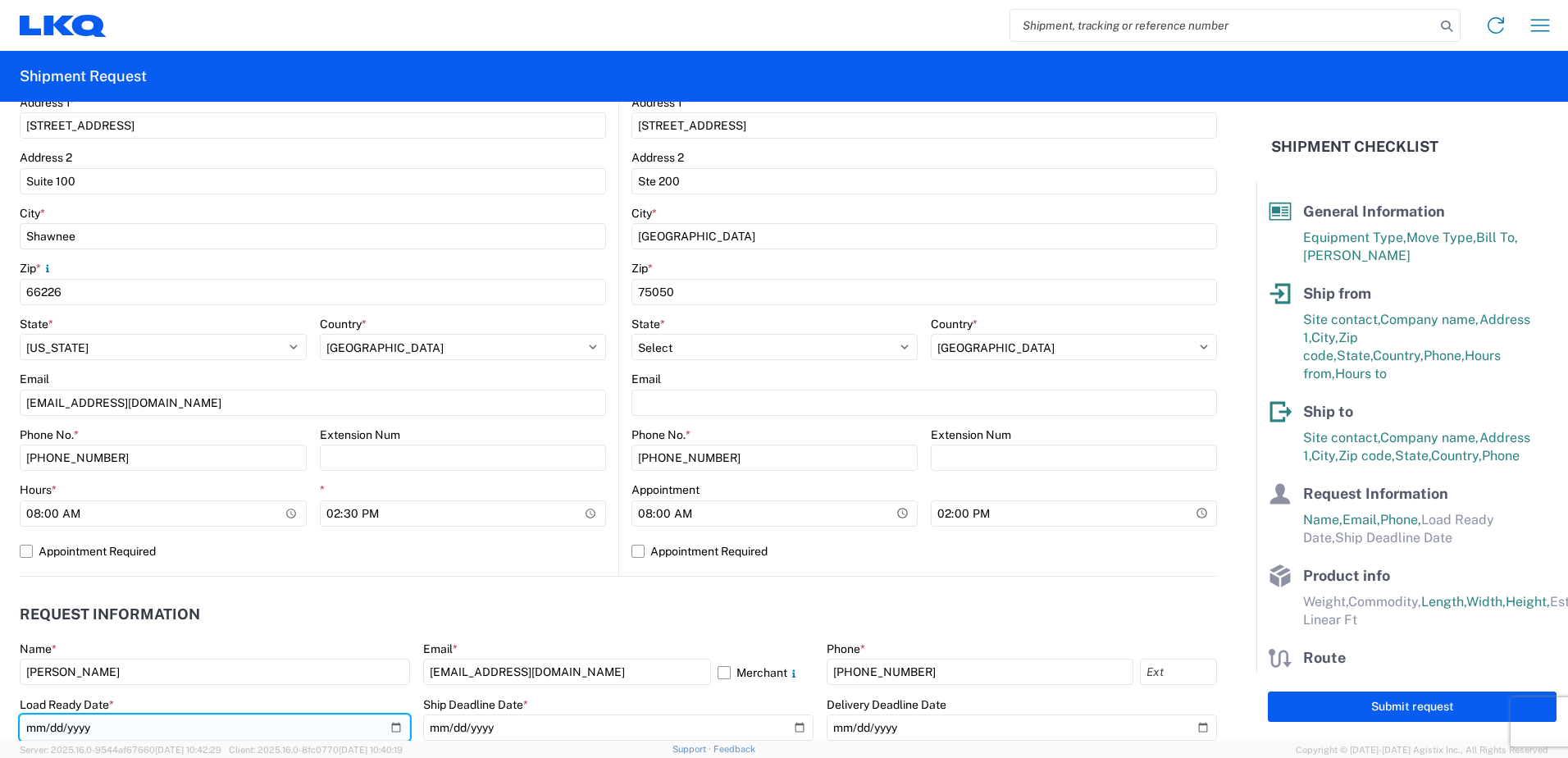
click at [392, 726] on input "date" at bounding box center [214, 727] width 390 height 26
type input "2025-08-13"
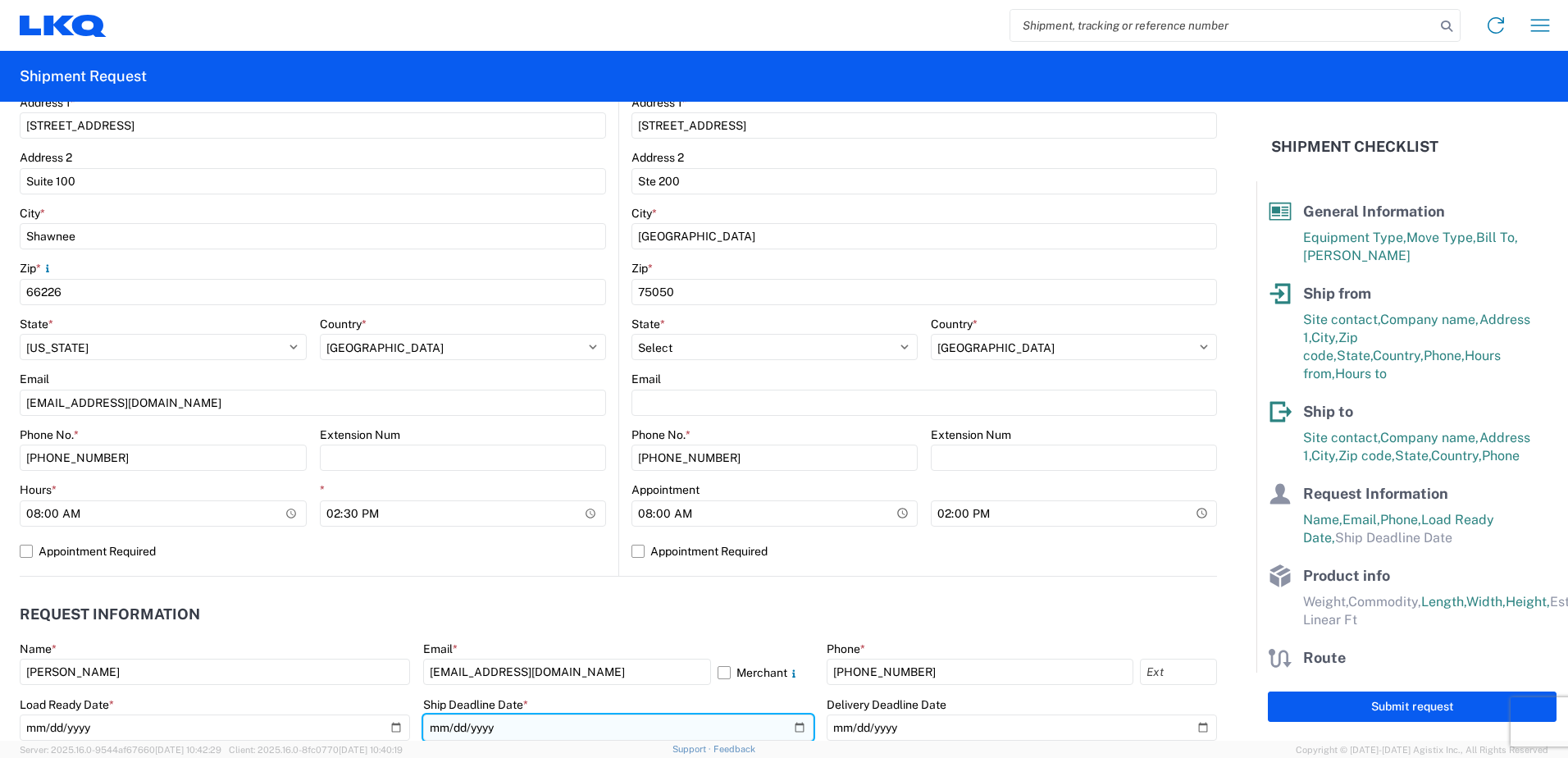
click at [794, 725] on input "date" at bounding box center [618, 727] width 390 height 26
type input "2025-08-13"
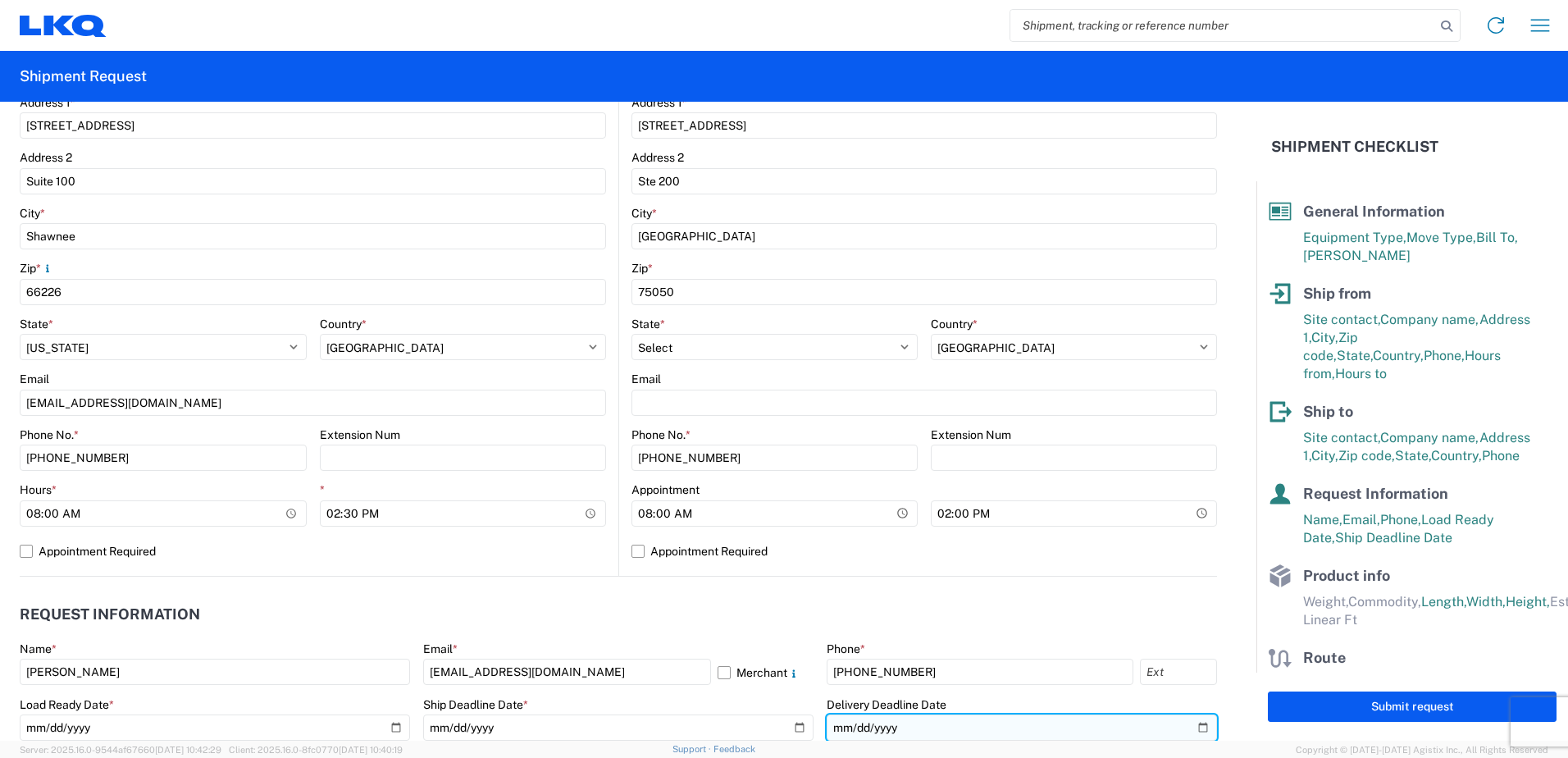
click at [1188, 732] on input "date" at bounding box center [1021, 727] width 390 height 26
type input "2025-08-19"
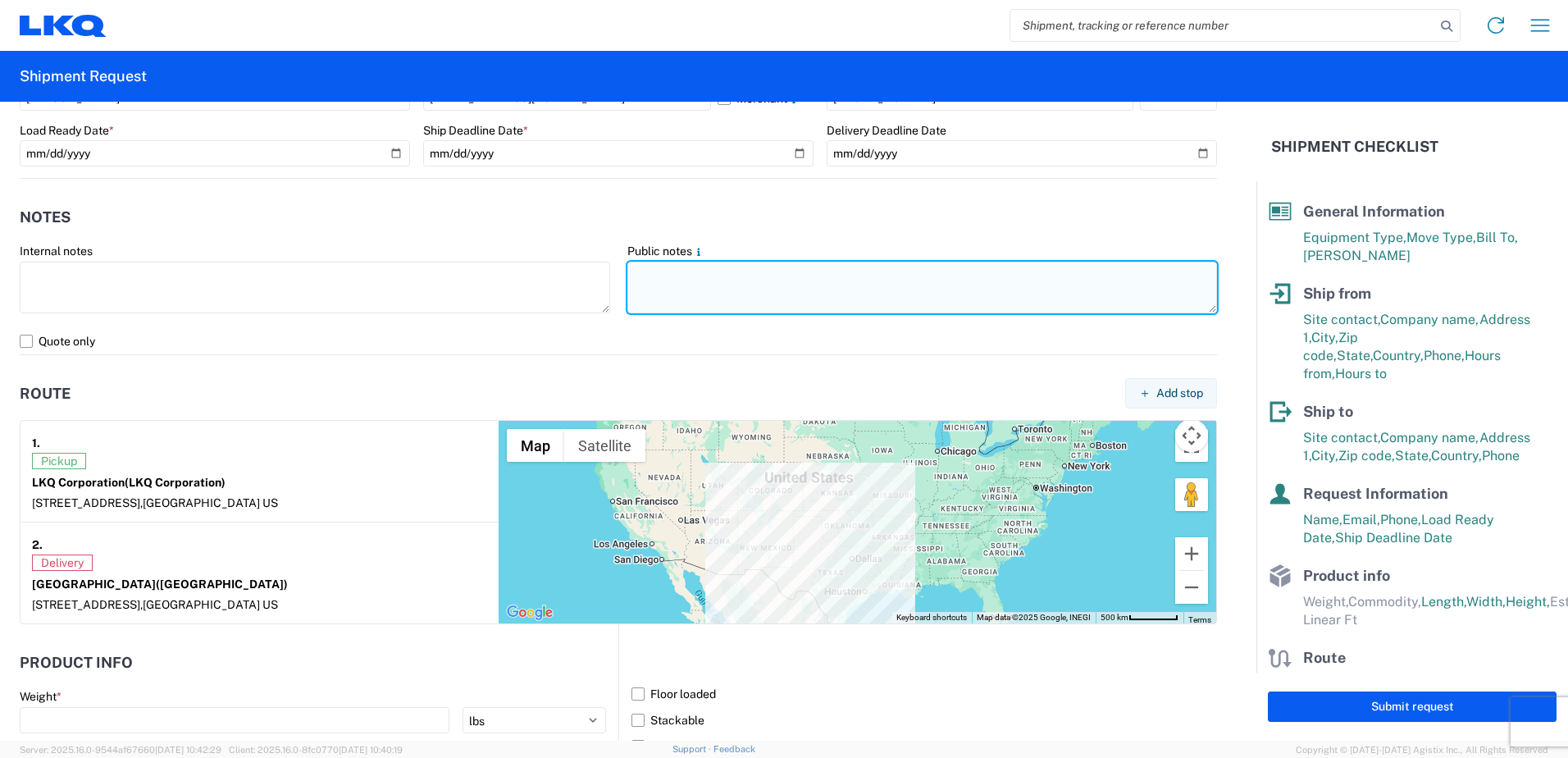
click at [722, 278] on textarea at bounding box center [923, 287] width 591 height 52
paste textarea "SKID 1 48.0 44.0 29.0 820.0 SKID 2 98.0 44.0 85.0 400.0 SKID 3 98.0 44.0 85.0 3…"
drag, startPoint x: 1007, startPoint y: 269, endPoint x: 618, endPoint y: 225, distance: 391.5
click at [618, 225] on agx-form-section "Notes Internal notes Public notes PLEASE NO BOX TRUCKS! PLEASE NO REEFER TRUCKS…" at bounding box center [618, 276] width 1197 height 156
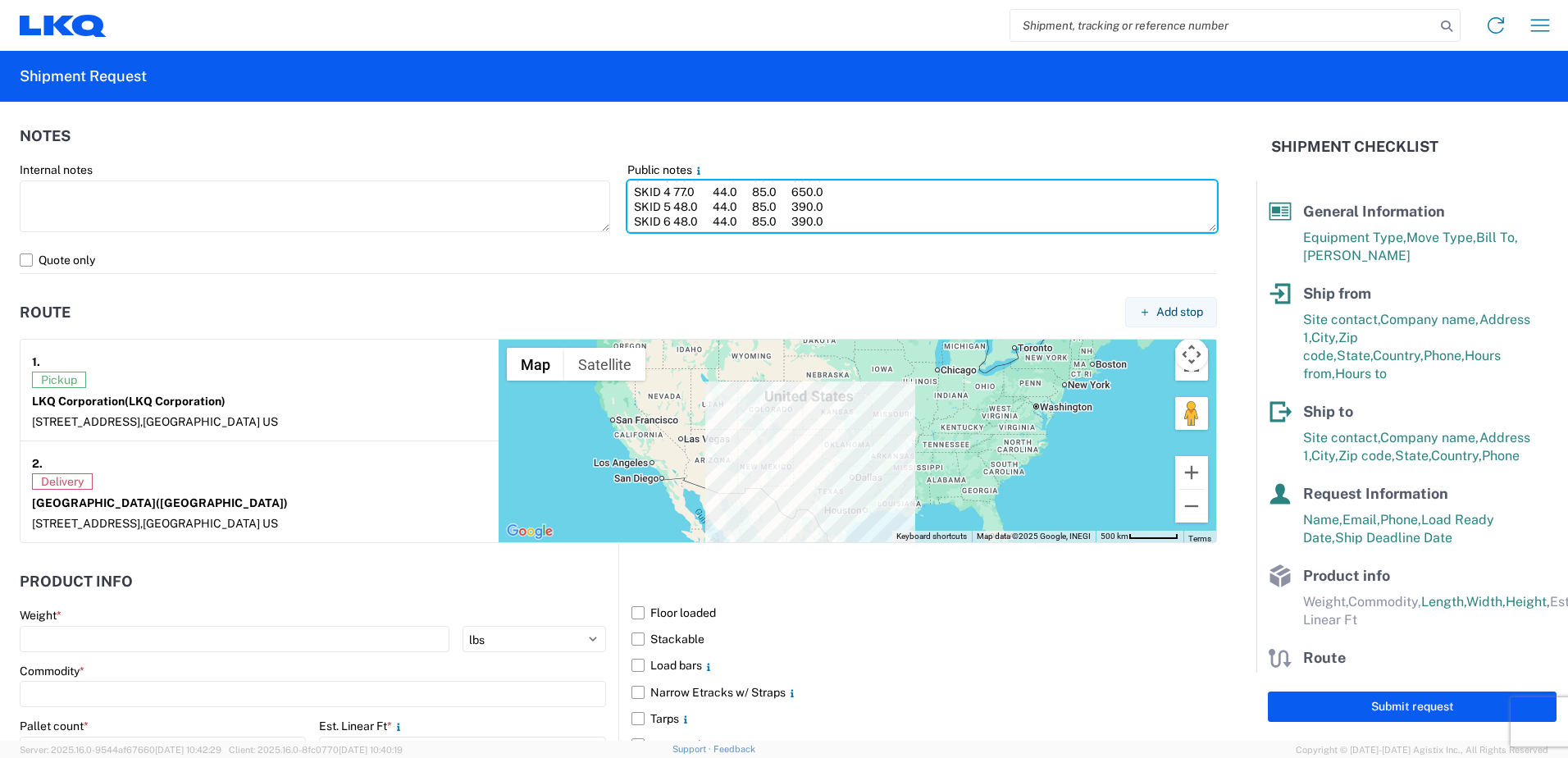
scroll to position [1070, 0]
click at [910, 212] on textarea "PLEASE NO BOX TRUCKS! PLEASE NO REEFER TRUCKS! THANK YOU! SKID 1 48.0 44.0 29.0…" at bounding box center [923, 205] width 591 height 52
paste textarea "PLEASE NO BOX TRUCKS! PLEASE NO REEFER TRUCKS! THANK YOU!"
type textarea "PLEASE NO BOX TRUCKS! PLEASE NO REEFER TRUCKS! THANK YOU! SKID 1 48.0 44.0 29.0…"
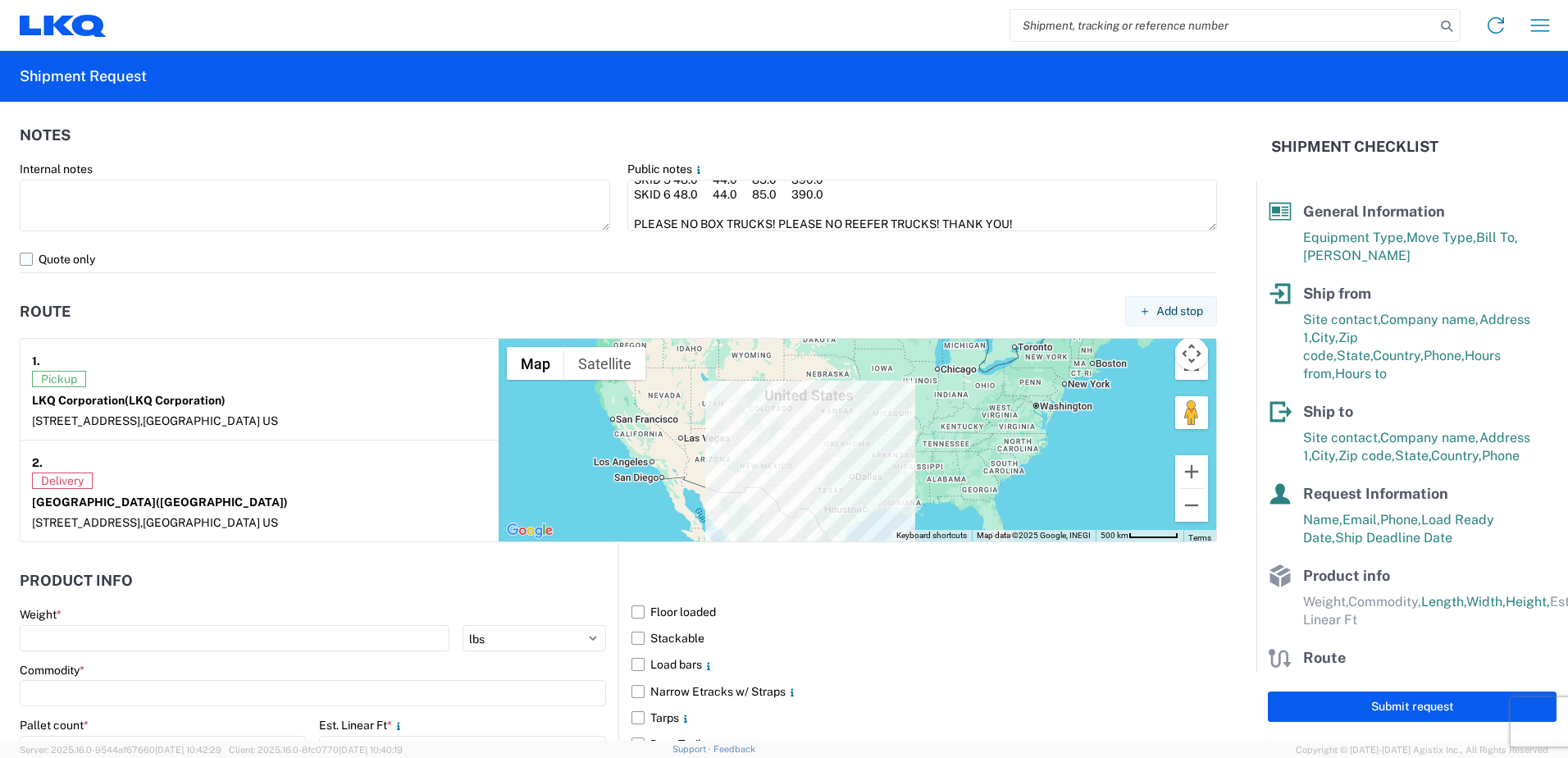
click at [19, 258] on label "Quote only" at bounding box center [618, 259] width 1197 height 26
click at [0, 0] on input "Quote only" at bounding box center [0, 0] width 0 height 0
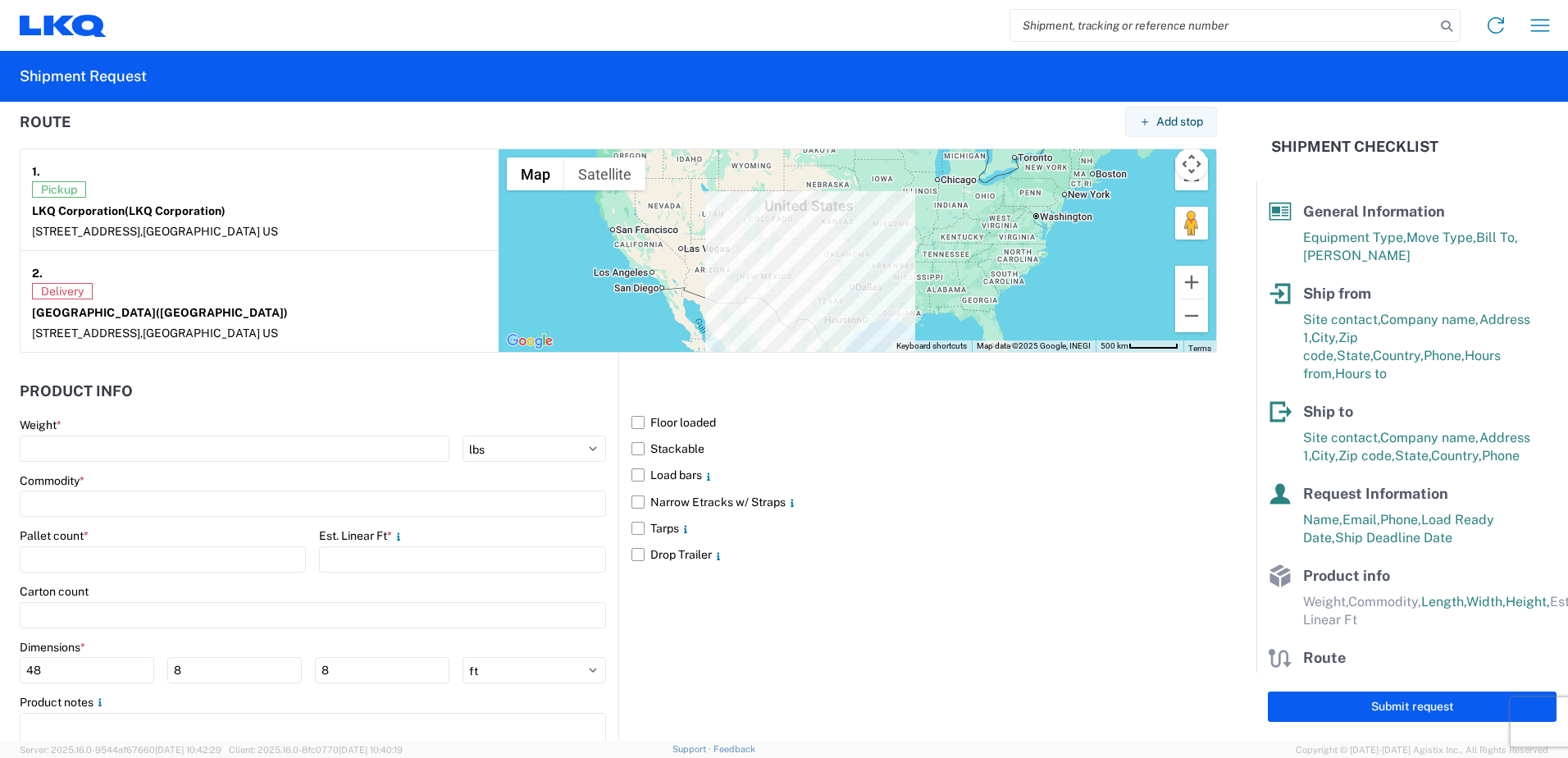
scroll to position [1316, 0]
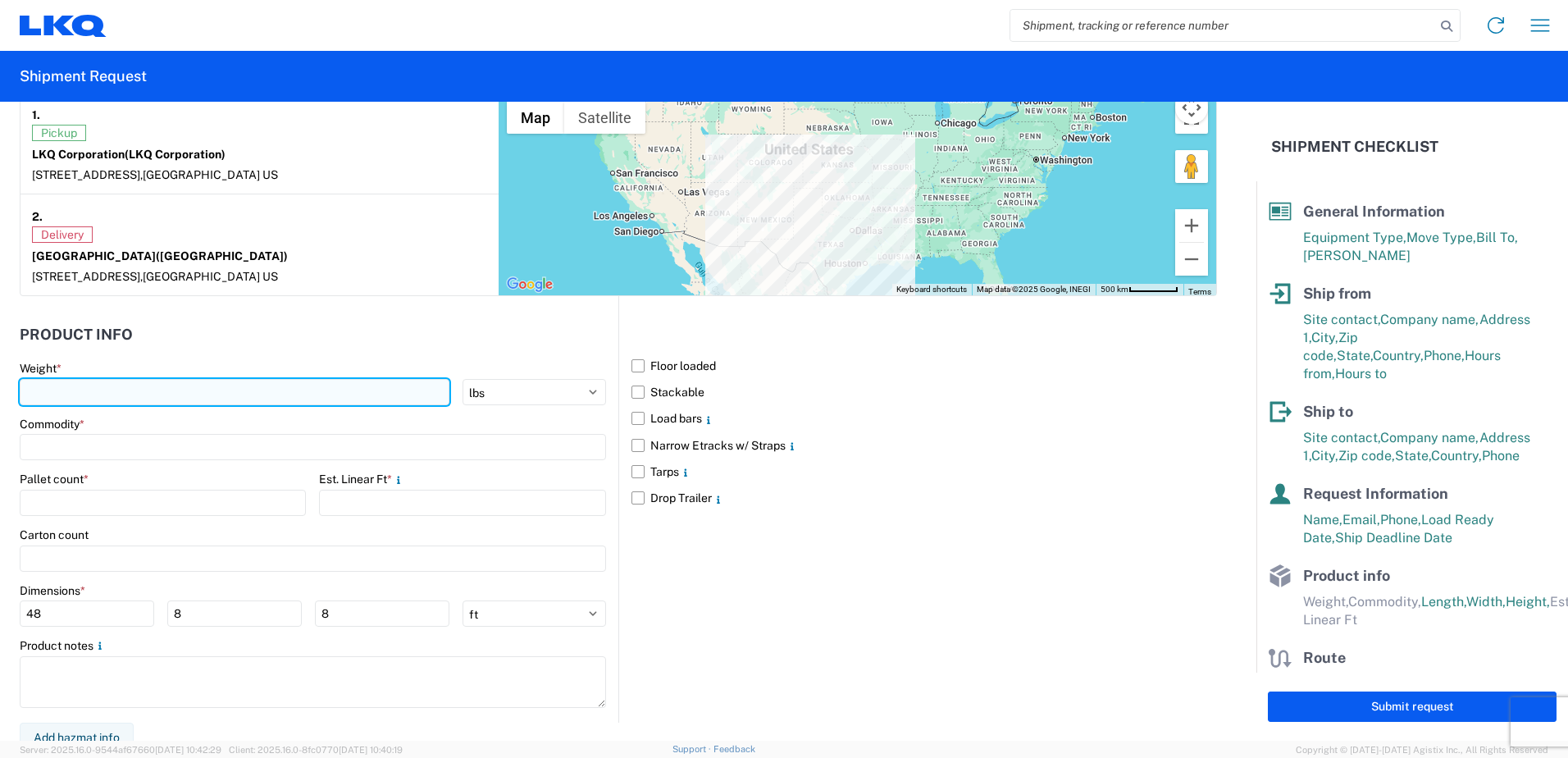
click at [63, 398] on input "number" at bounding box center [234, 392] width 429 height 26
type input "3010"
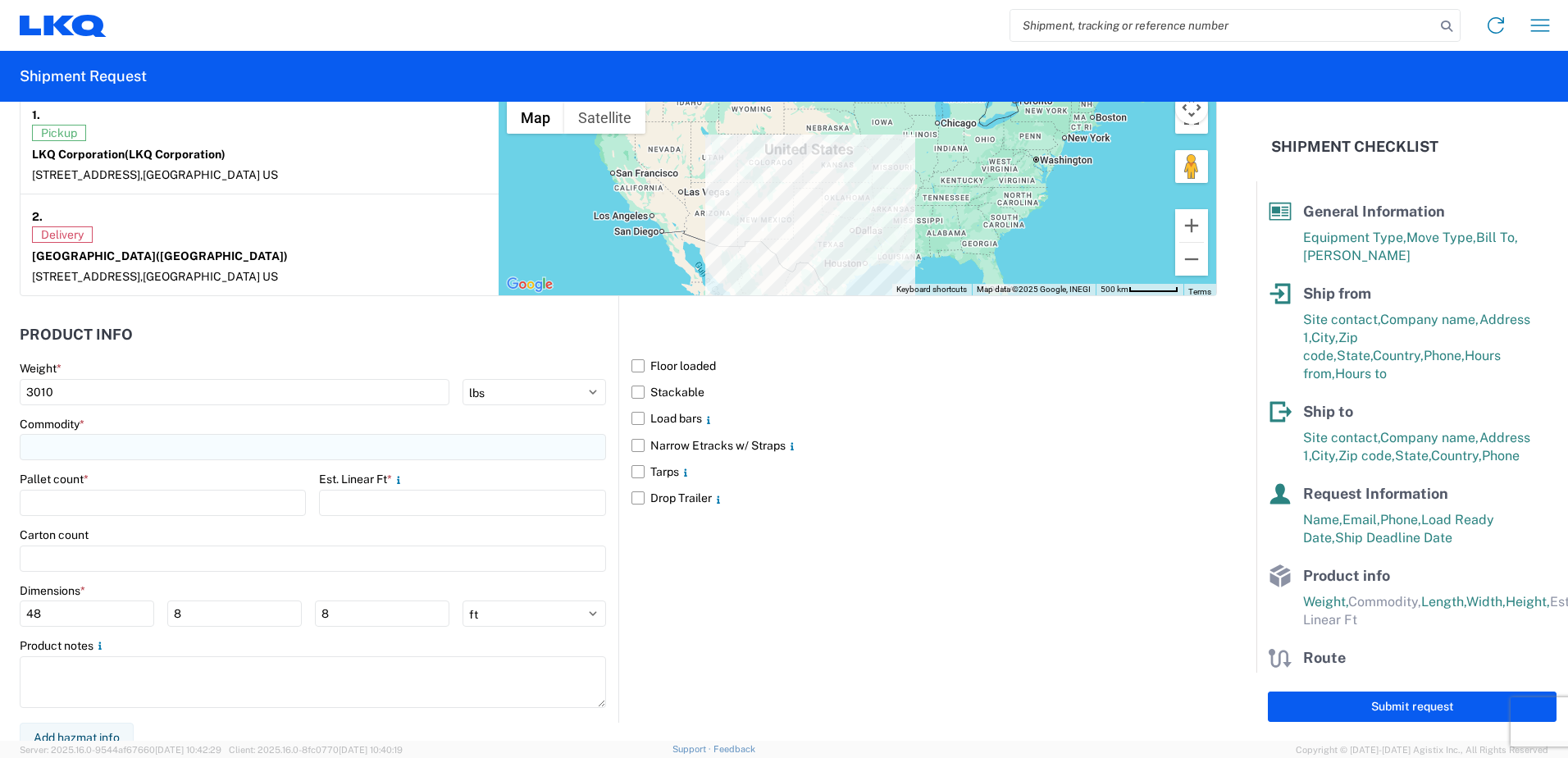
click at [97, 456] on input at bounding box center [312, 447] width 586 height 26
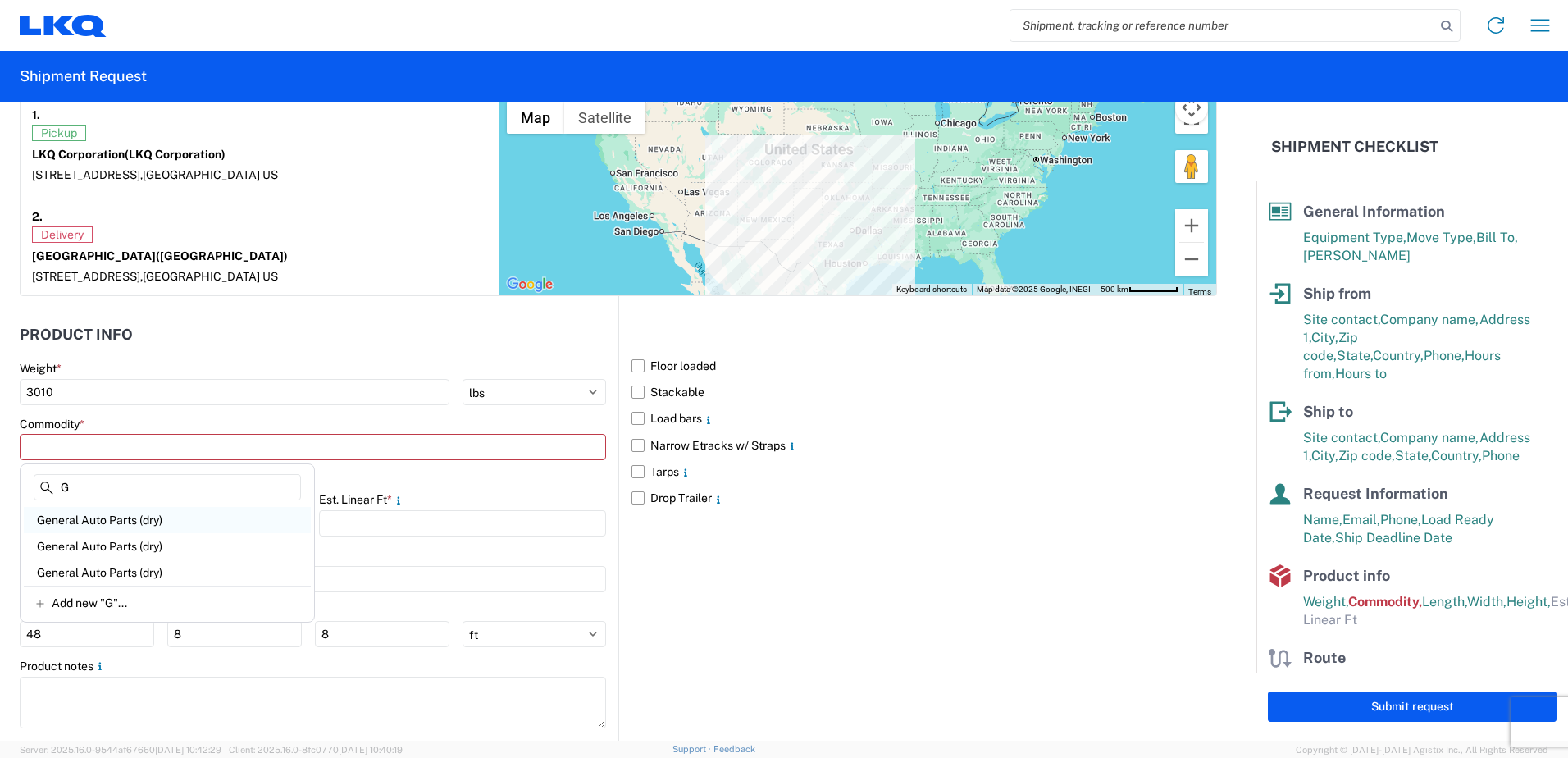
type input "G"
click at [115, 528] on div "General Auto Parts (dry)" at bounding box center [167, 520] width 287 height 26
type input "General Auto Parts (dry)"
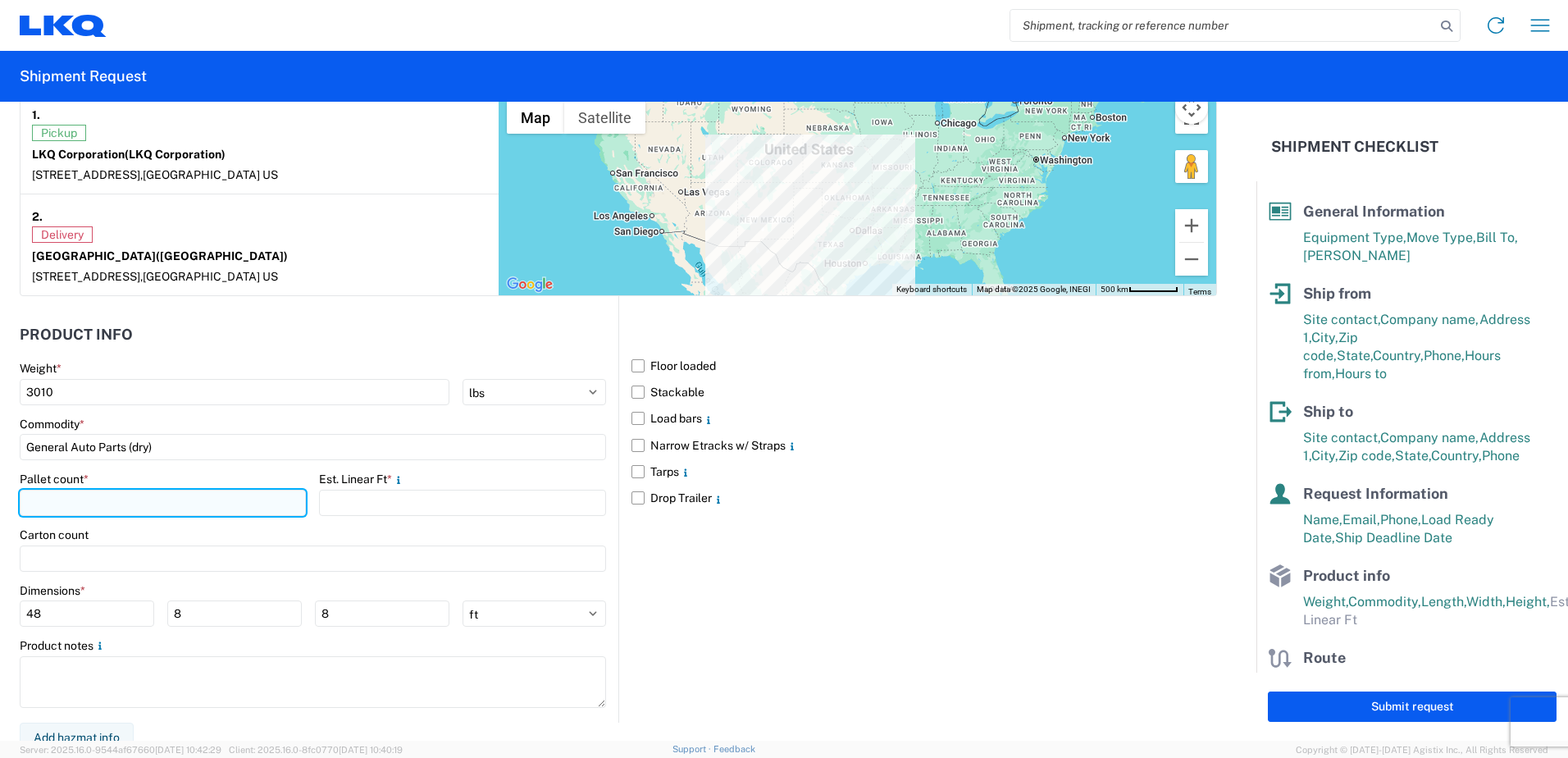
click at [128, 505] on input "number" at bounding box center [162, 503] width 287 height 26
type input "6"
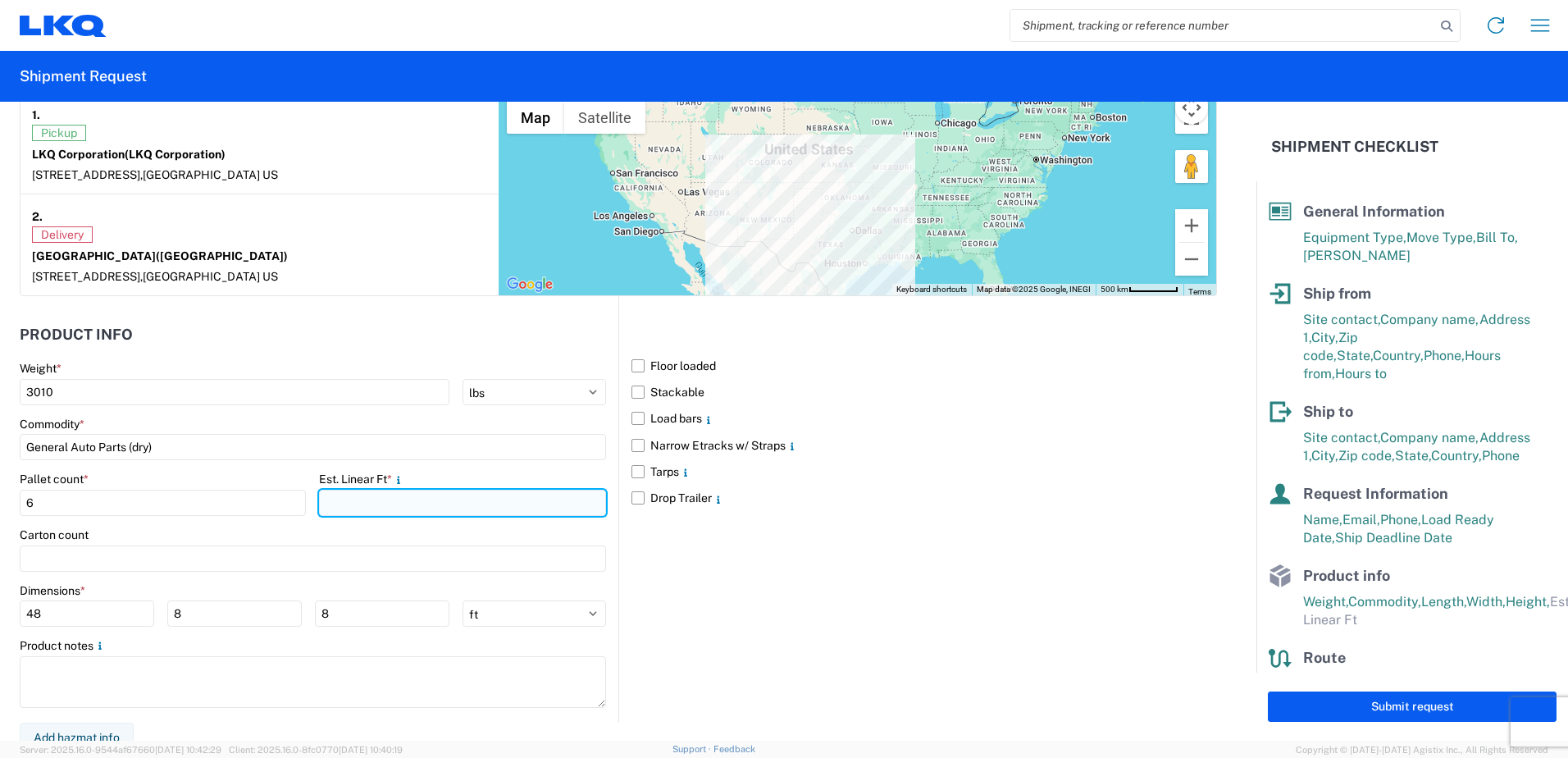
click at [509, 513] on input "number" at bounding box center [462, 503] width 287 height 26
type input "15.44"
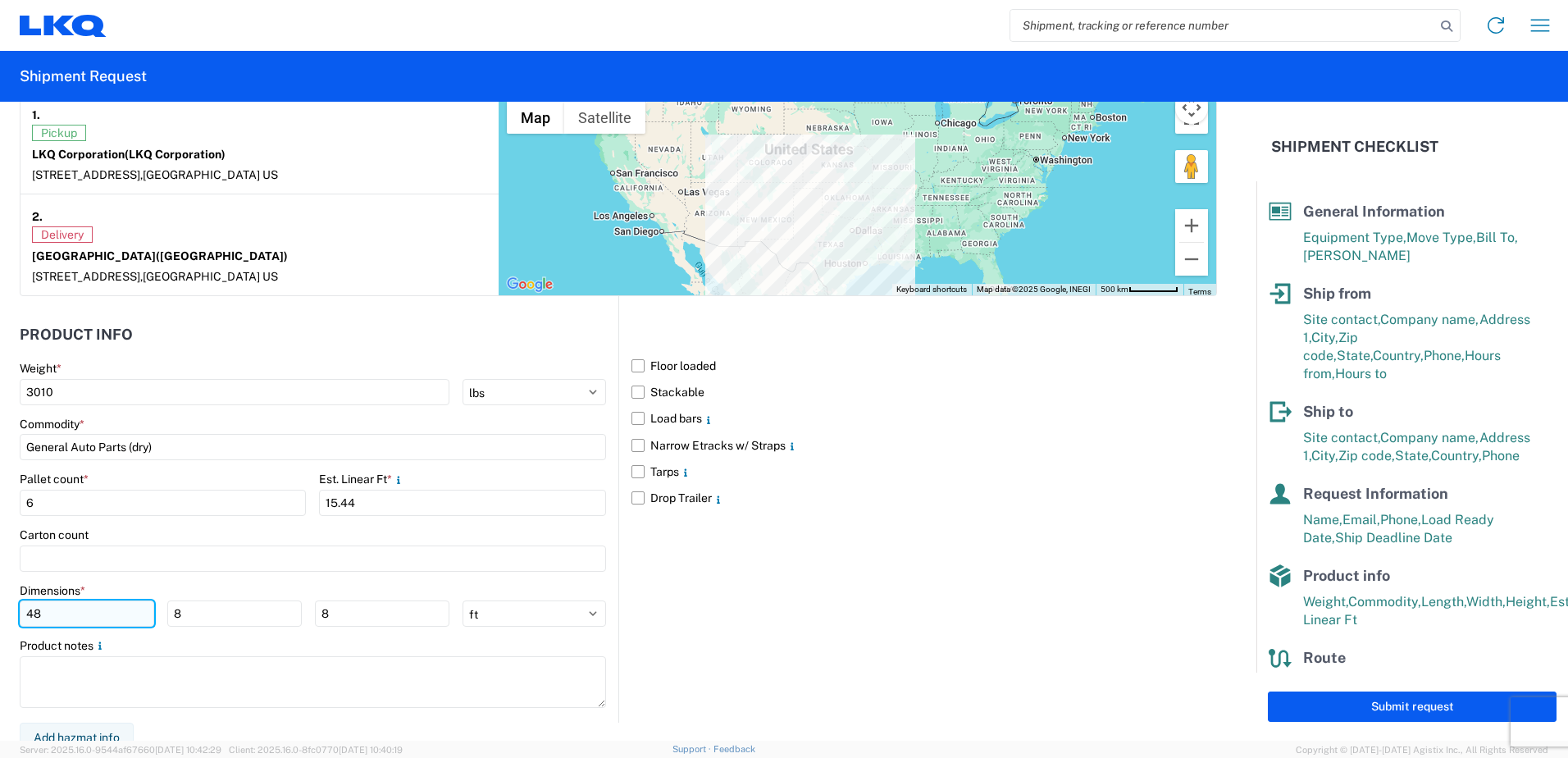
click at [48, 611] on input "48" at bounding box center [86, 613] width 134 height 26
type input "4"
type input "98"
type input "40"
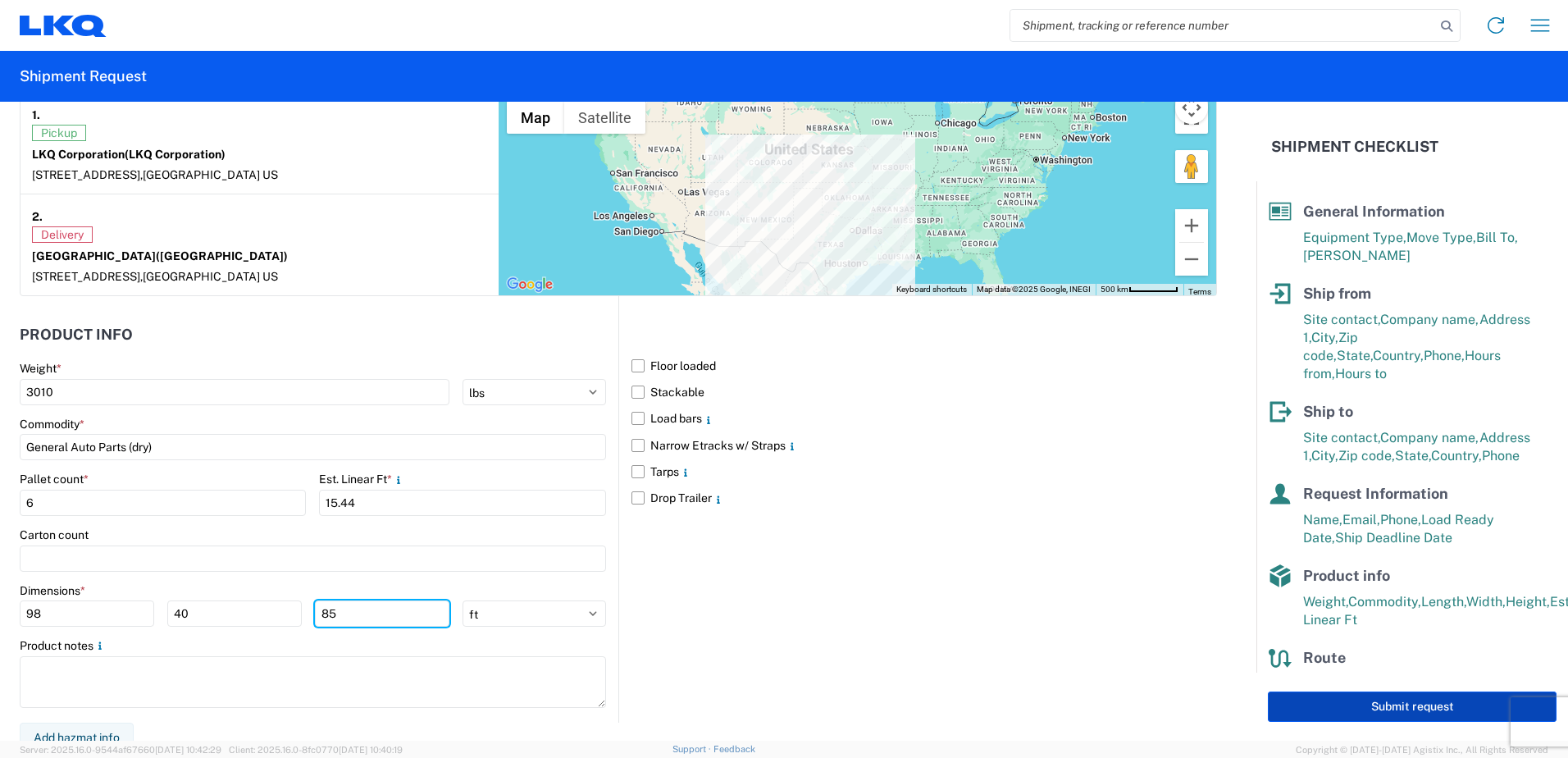
type input "85"
click at [1398, 712] on button "Submit request" at bounding box center [1412, 706] width 288 height 31
select select "US"
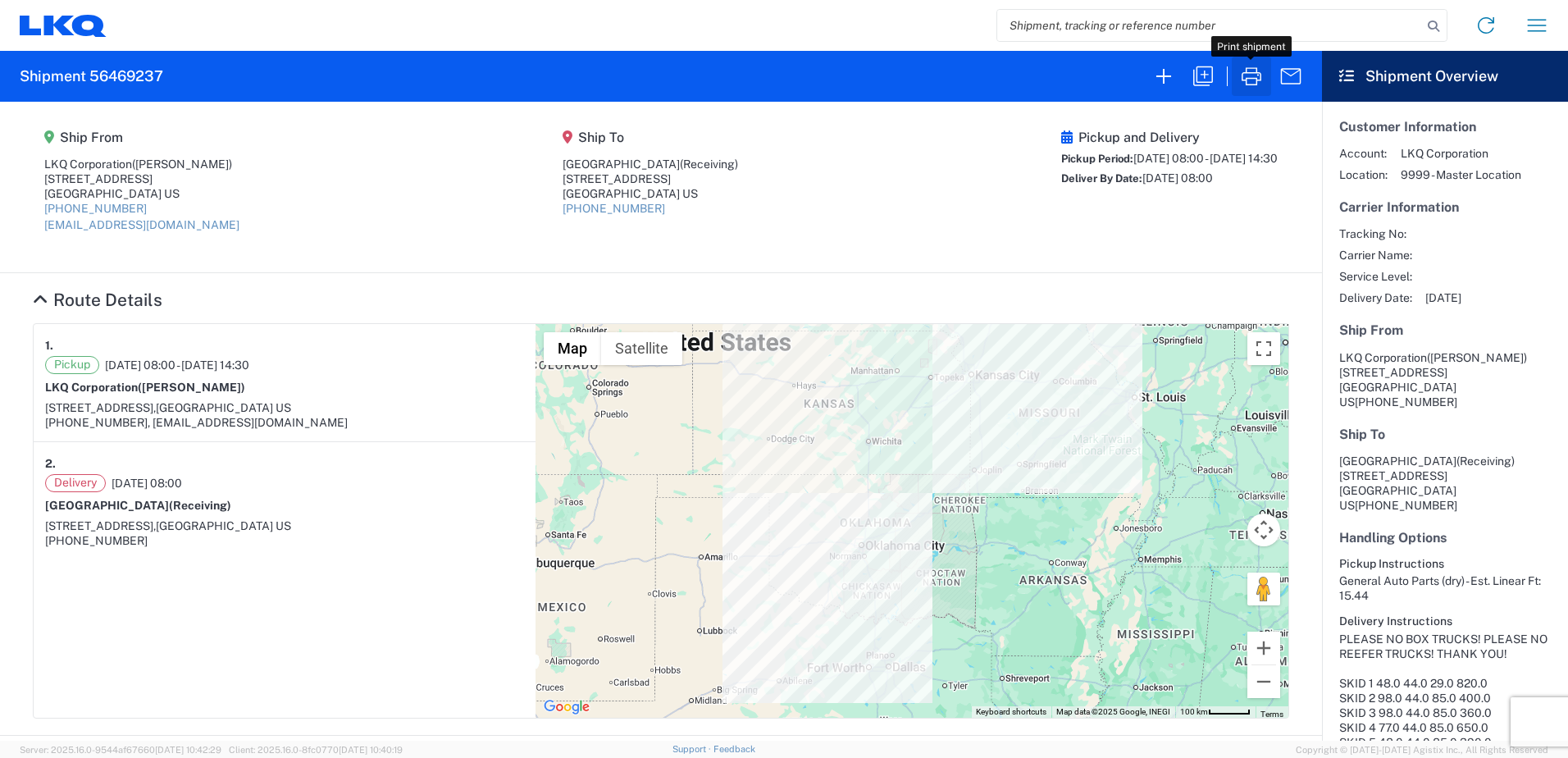
click at [1251, 83] on icon "button" at bounding box center [1252, 76] width 26 height 26
click at [103, 32] on icon at bounding box center [62, 25] width 87 height 22
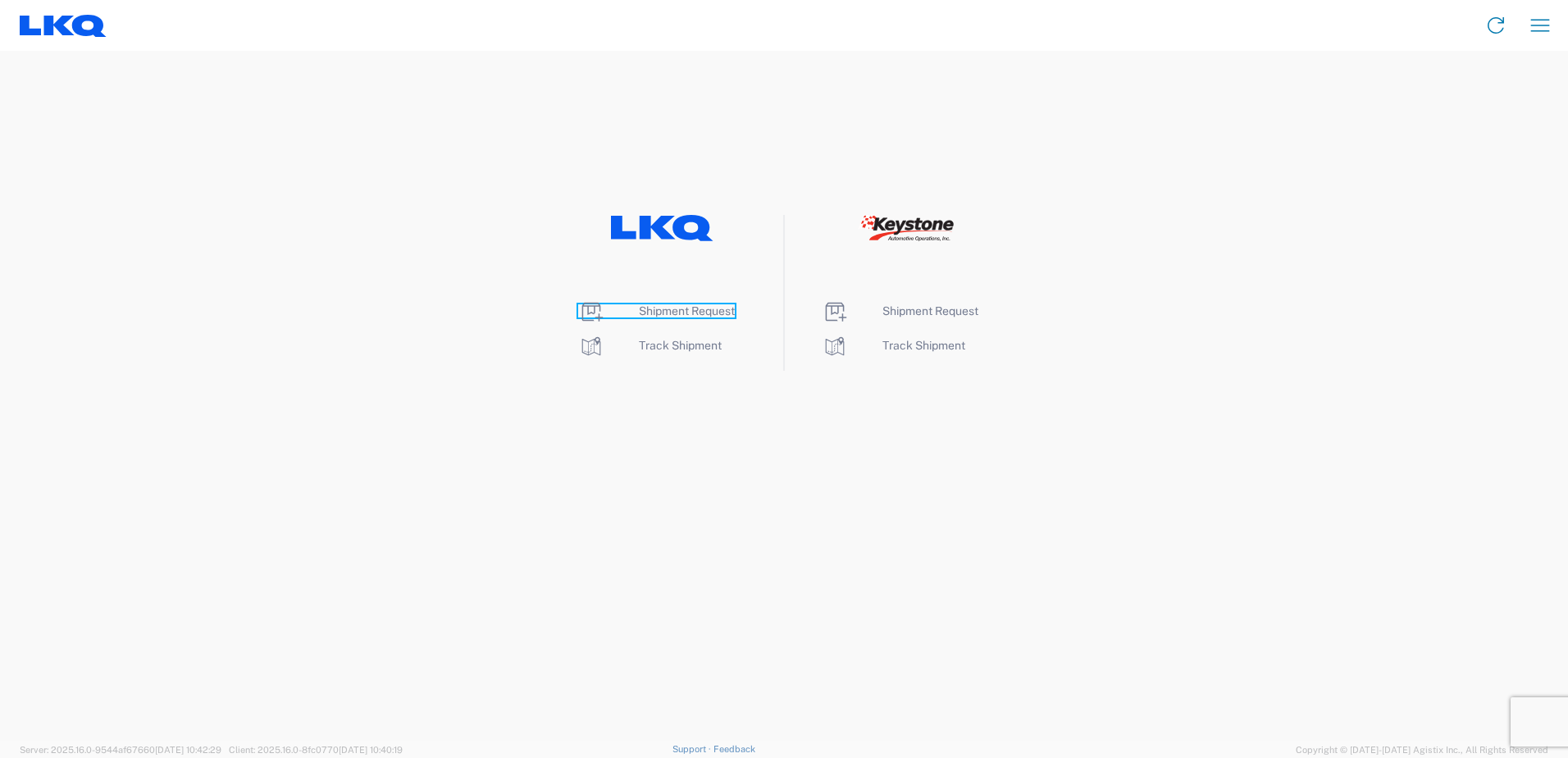
click at [704, 312] on span "Shipment Request" at bounding box center [686, 310] width 96 height 13
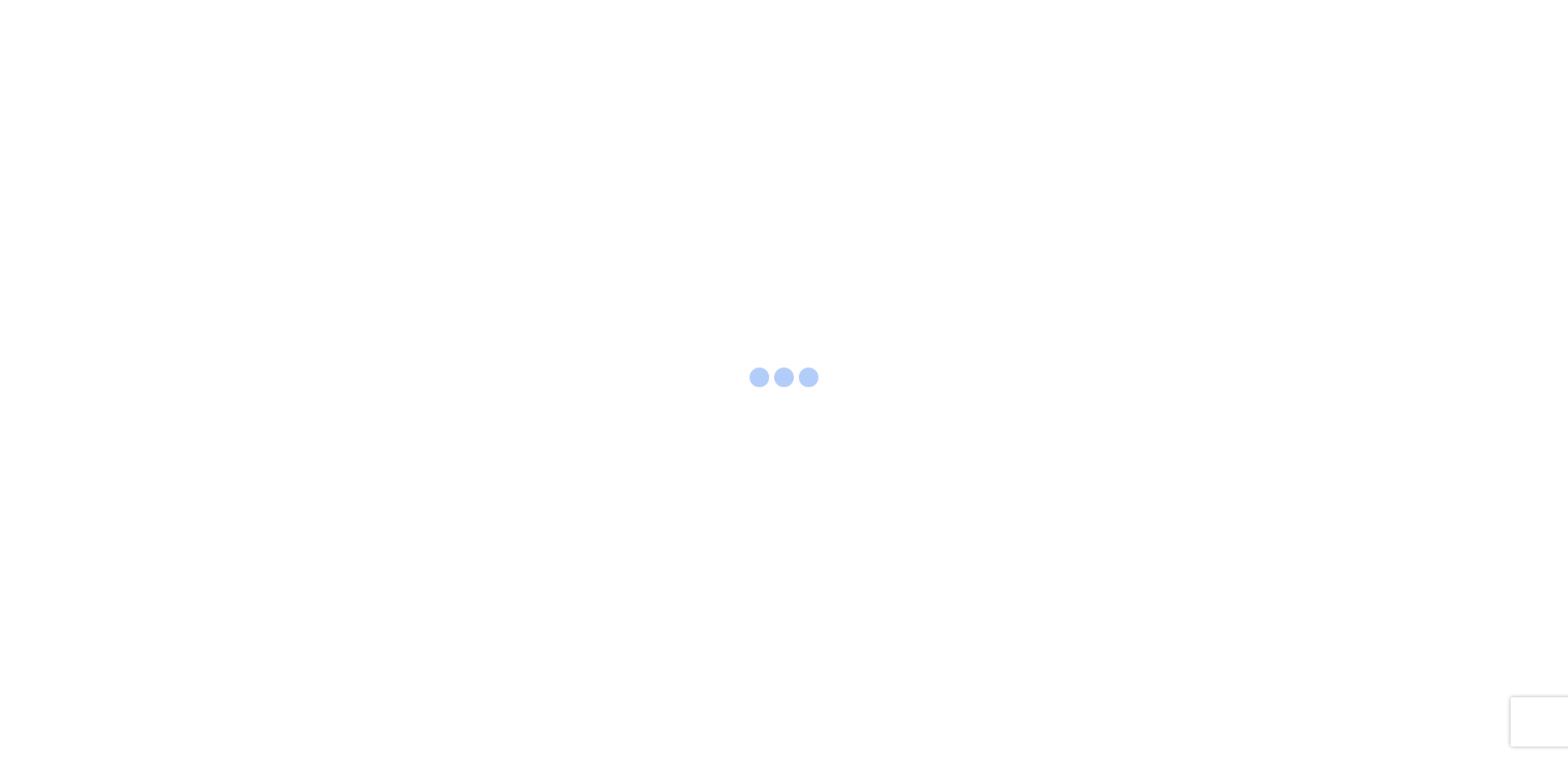
select select "FULL"
select select "LBS"
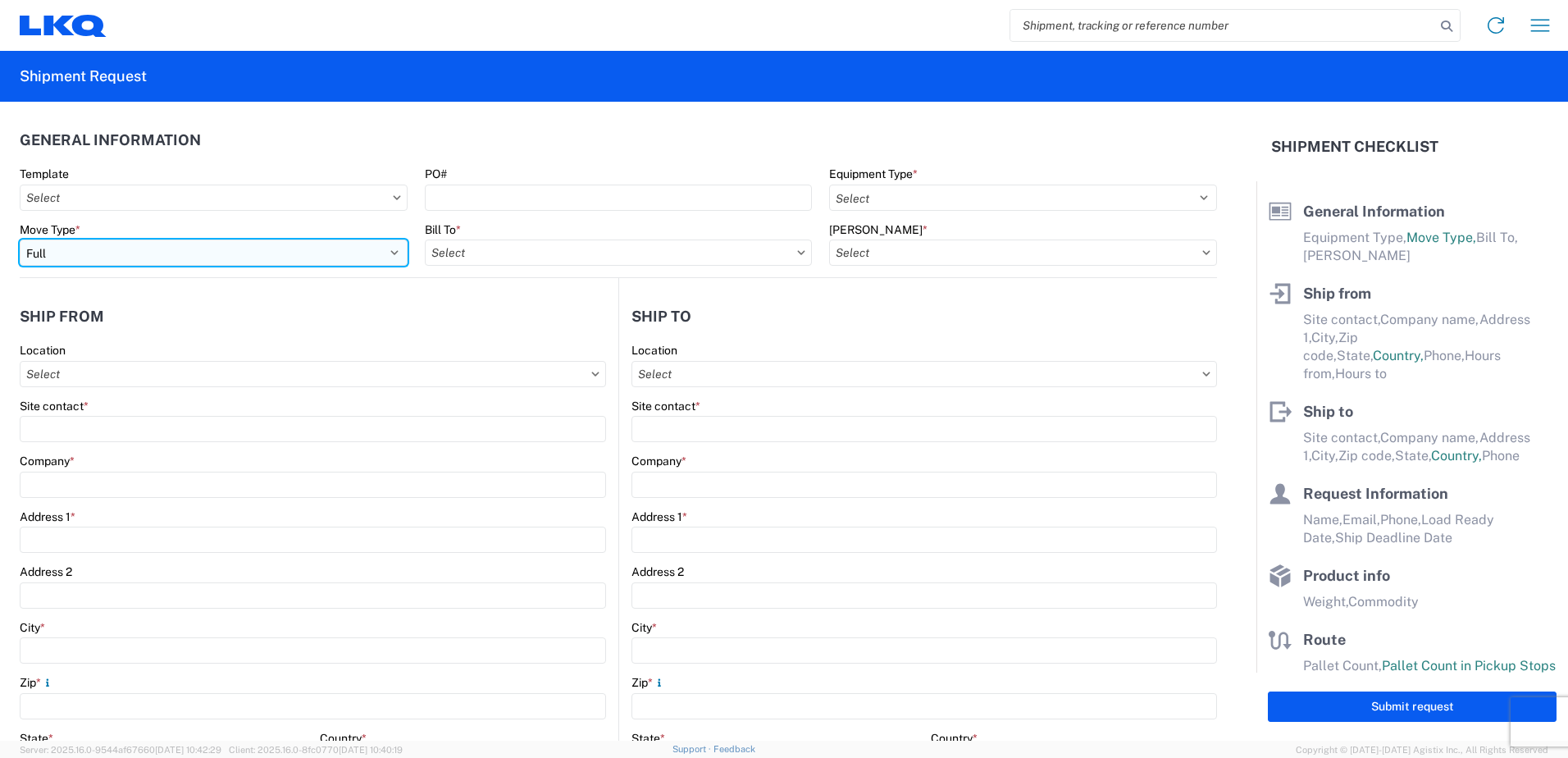
click at [171, 246] on select "Select Full Partial TL" at bounding box center [213, 252] width 388 height 26
click at [19, 239] on select "Select Full Partial TL" at bounding box center [213, 252] width 388 height 26
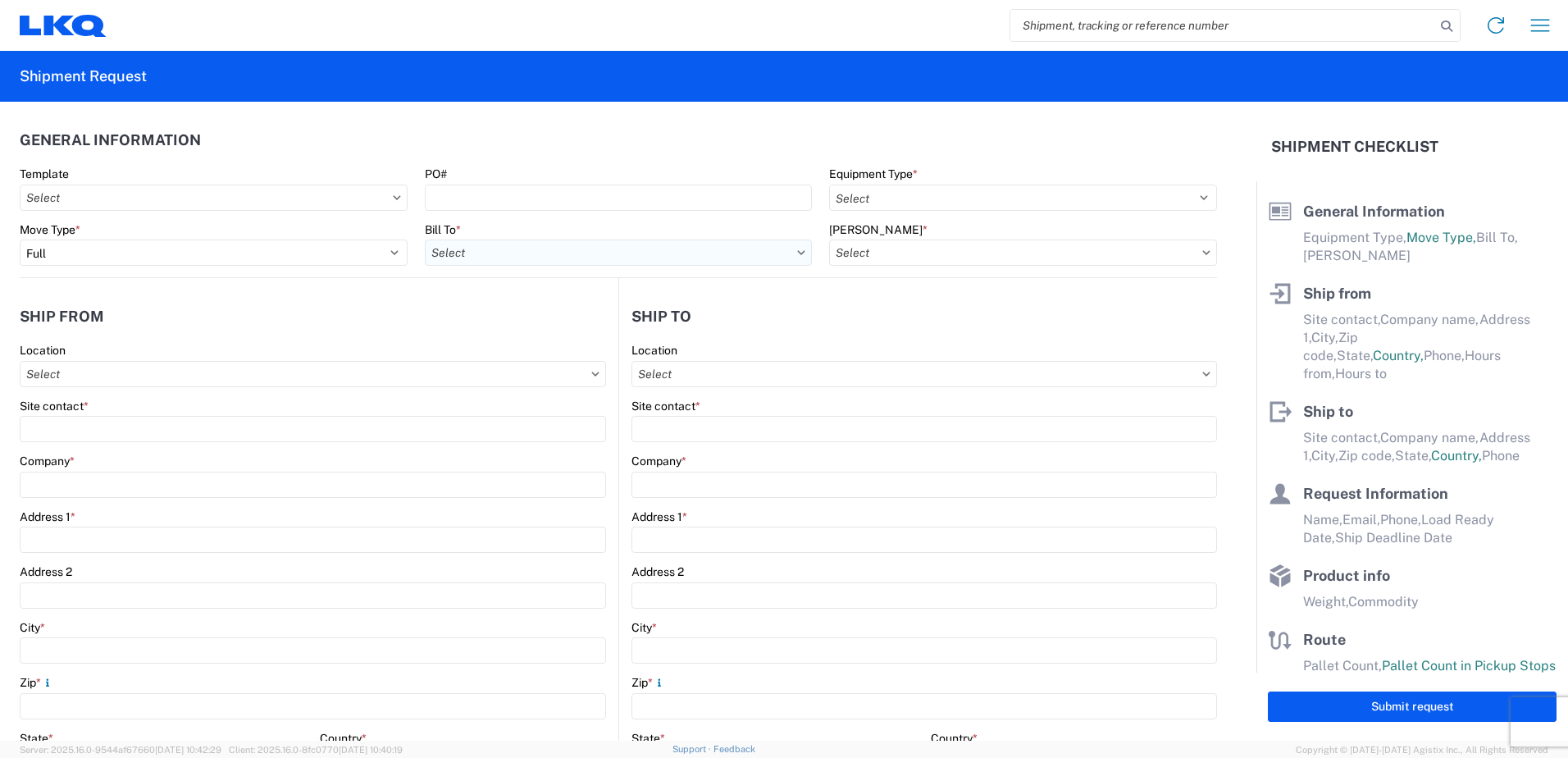
click at [558, 248] on input "Bill To *" at bounding box center [619, 252] width 388 height 26
type input "3240"
click at [512, 322] on div "3240 - KC Distribution Center (KDC)" at bounding box center [569, 326] width 287 height 26
type input "3240 - KC Distribution Center (KDC)"
click at [1061, 239] on input "Bill Code *" at bounding box center [1023, 252] width 388 height 26
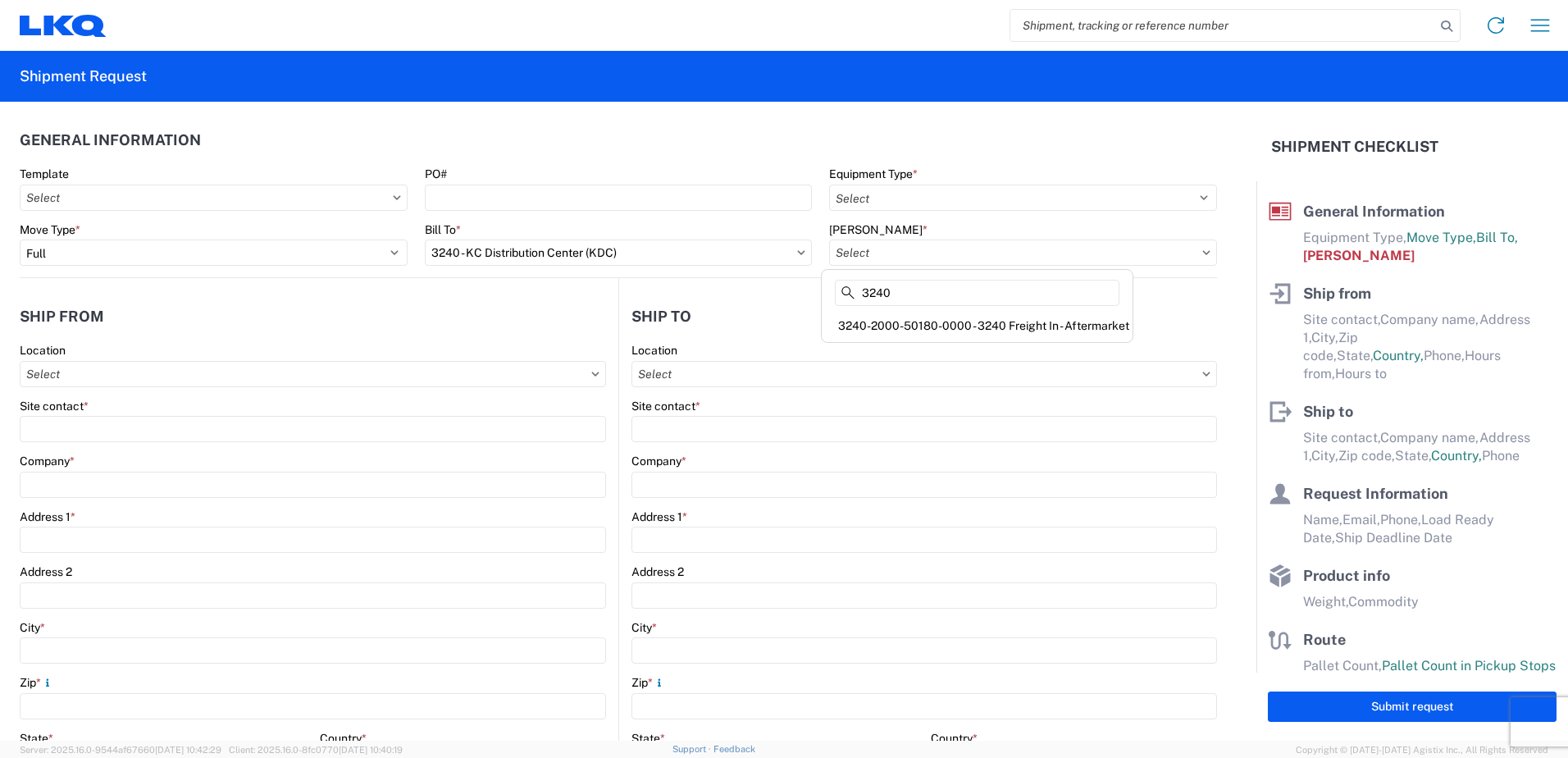
type input "3240"
click at [1012, 318] on div "3240-2000-50180-0000 - 3240 Freight In - Aftermarket" at bounding box center [976, 326] width 304 height 26
type input "3240-2000-50180-0000 - 3240 Freight In - Aftermarket"
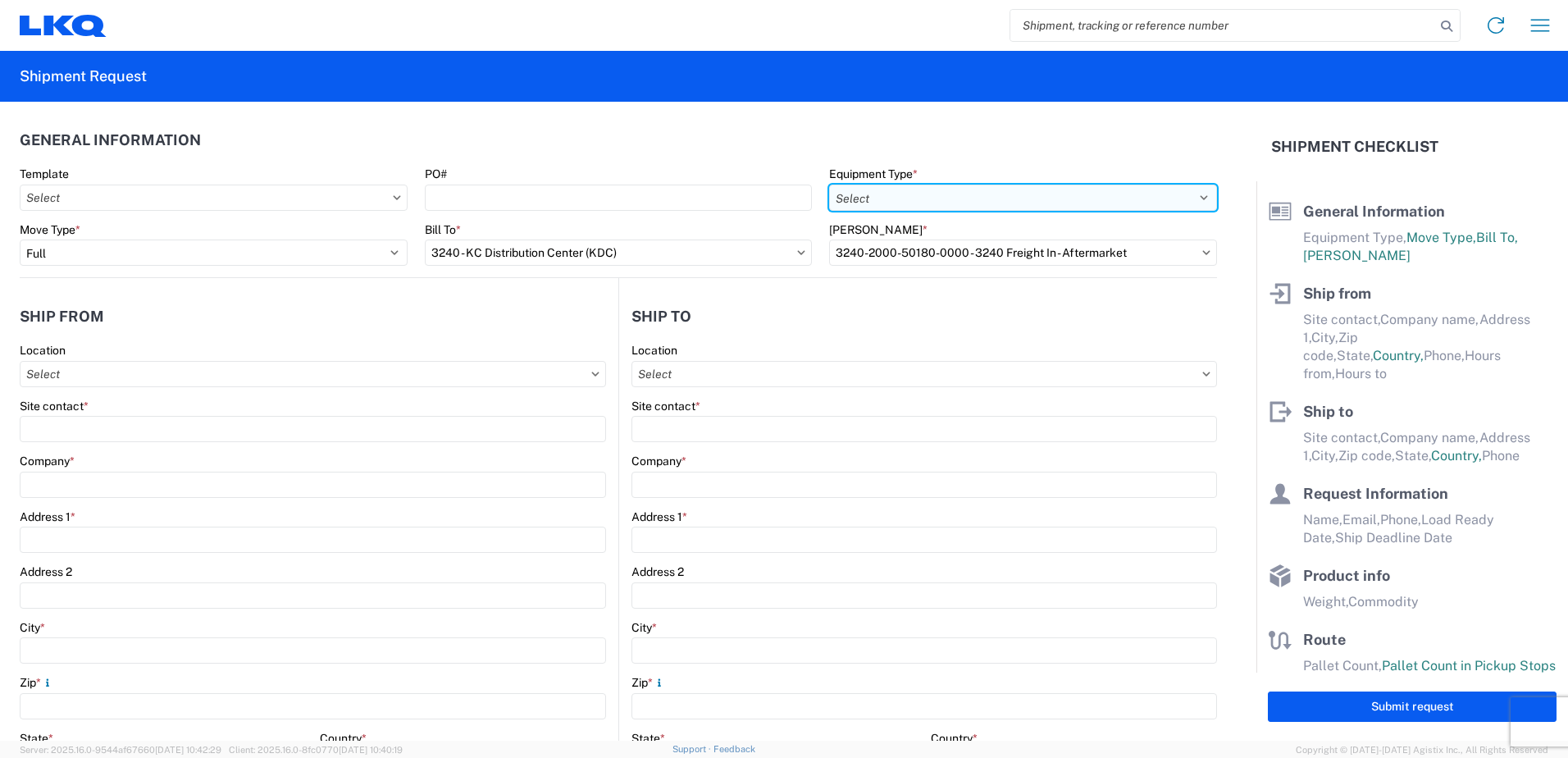
click at [1017, 190] on select "Select 53’ Dry Van Flatbed Dropdeck (van) Lowboy (flatbed) Rail" at bounding box center [1023, 198] width 388 height 26
select select "STDV"
click at [829, 185] on select "Select 53’ Dry Van Flatbed Dropdeck (van) Lowboy (flatbed) Rail" at bounding box center [1023, 198] width 388 height 26
click at [204, 363] on input "Location" at bounding box center [312, 374] width 586 height 26
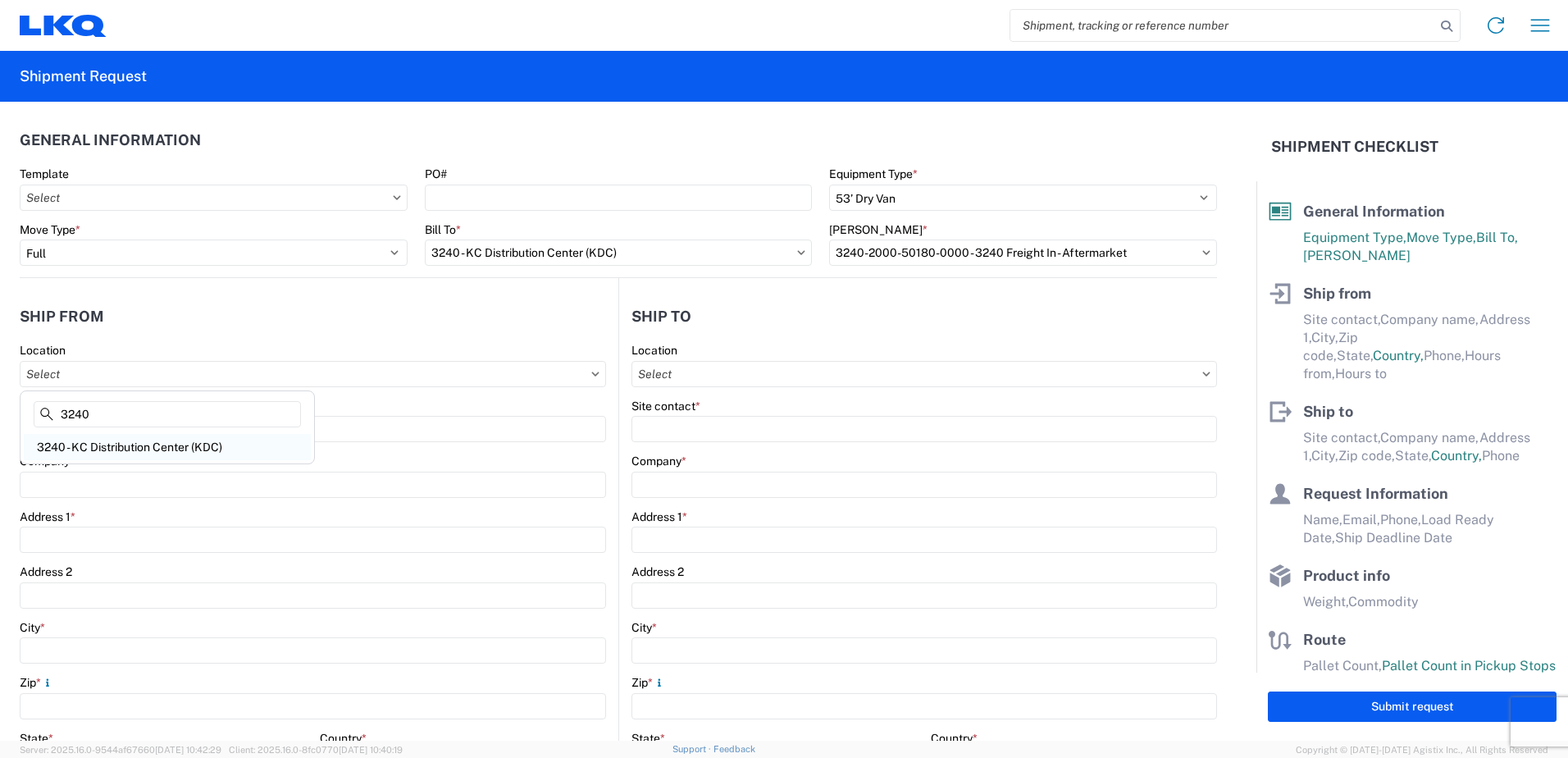
type input "3240"
click at [199, 457] on div "3240 - KC Distribution Center (KDC)" at bounding box center [167, 447] width 287 height 26
type input "3240 - KC Distribution Center (KDC)"
type input "LKQ Corporation"
type input "24550 W 43rd St"
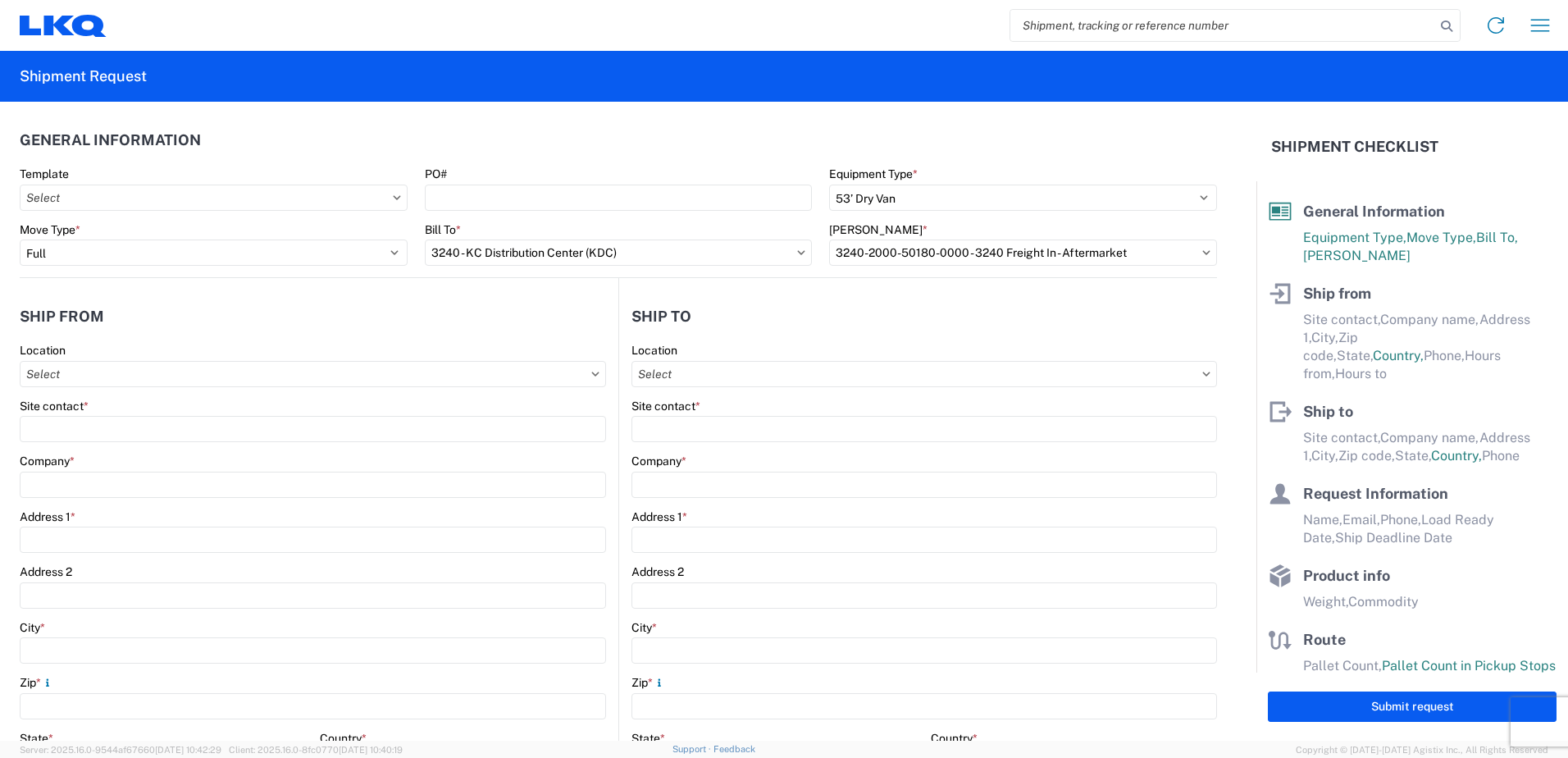
type input "Suite 100"
type input "Shawnee"
type input "66226"
select select "KS"
select select "US"
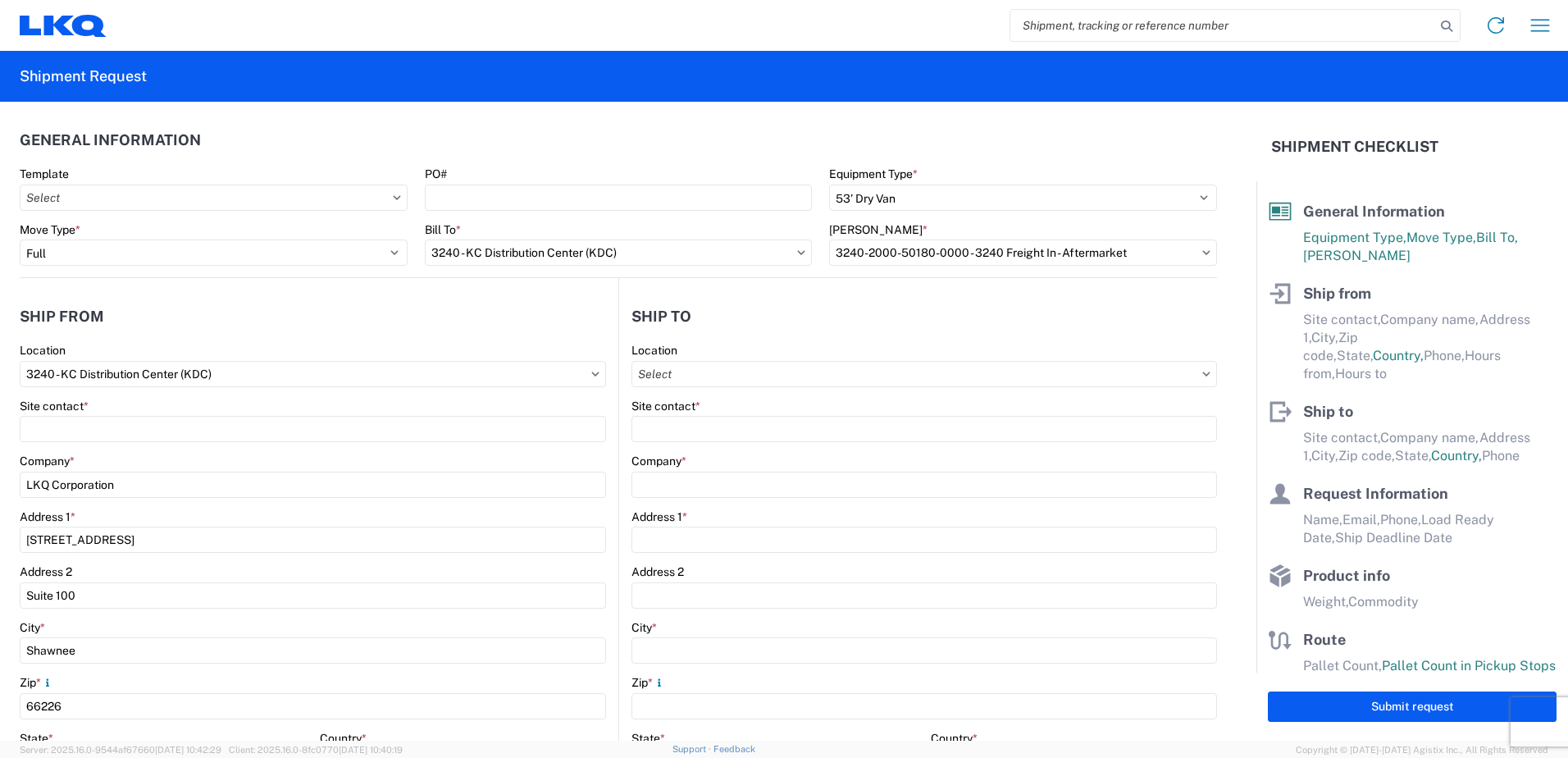
type input "816-841-0104"
type input "00:00"
type input "15:30"
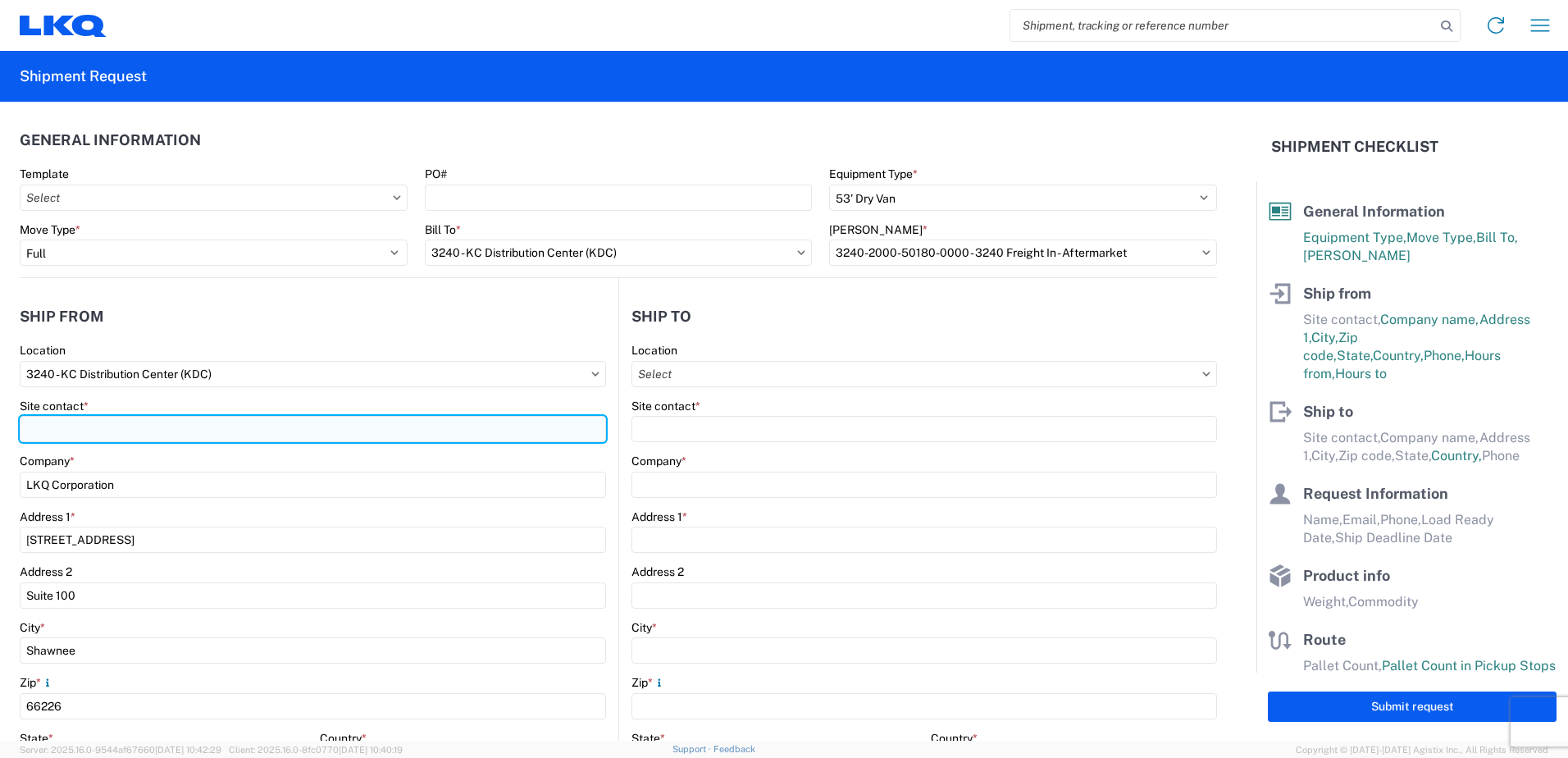
click at [92, 424] on input "Site contact *" at bounding box center [312, 429] width 586 height 26
type input "m"
type input "Margaret I. Harris"
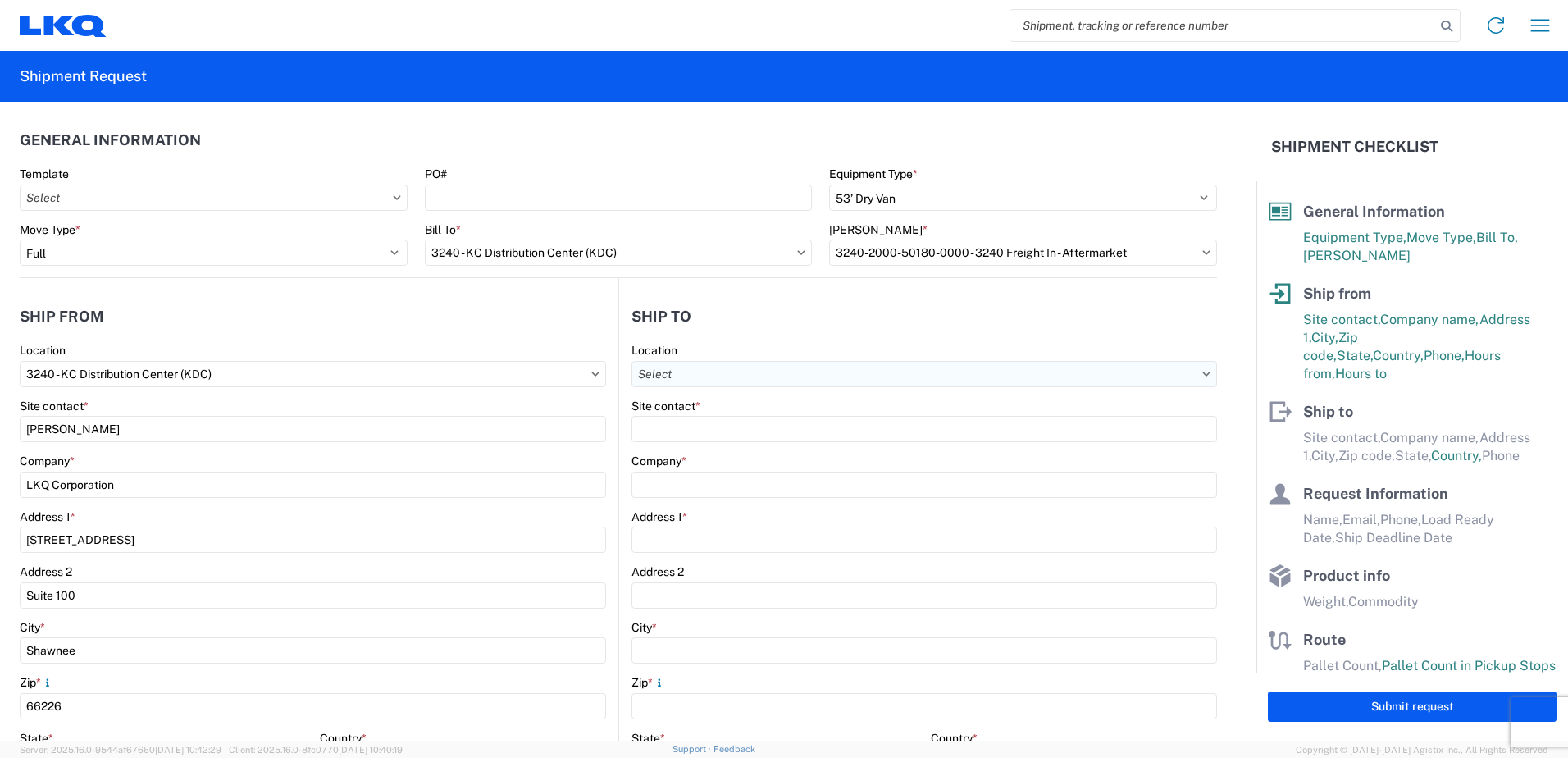
click at [708, 367] on input "Location" at bounding box center [925, 374] width 585 height 26
type input "m"
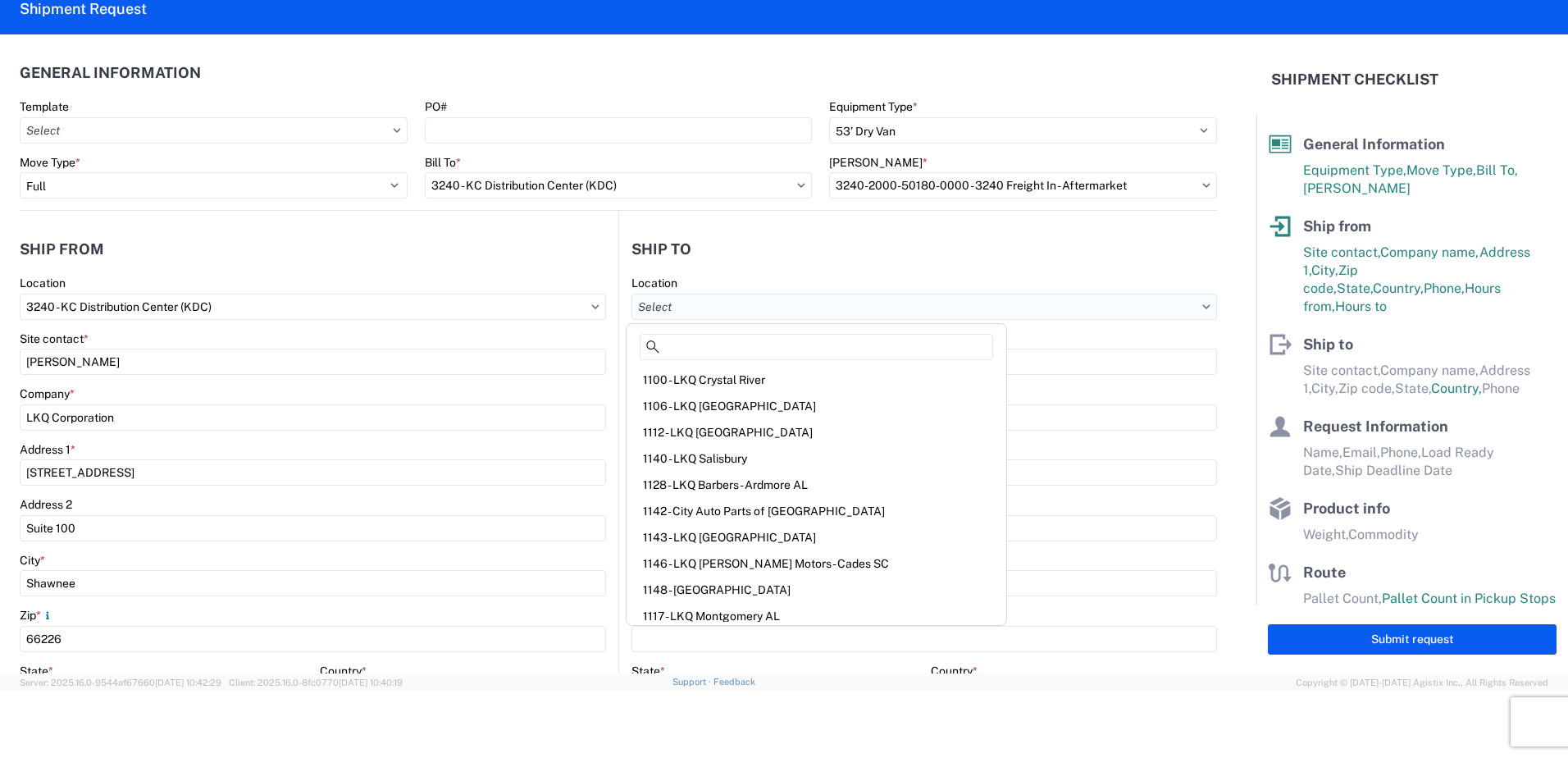
click at [678, 307] on input "Location" at bounding box center [925, 307] width 585 height 26
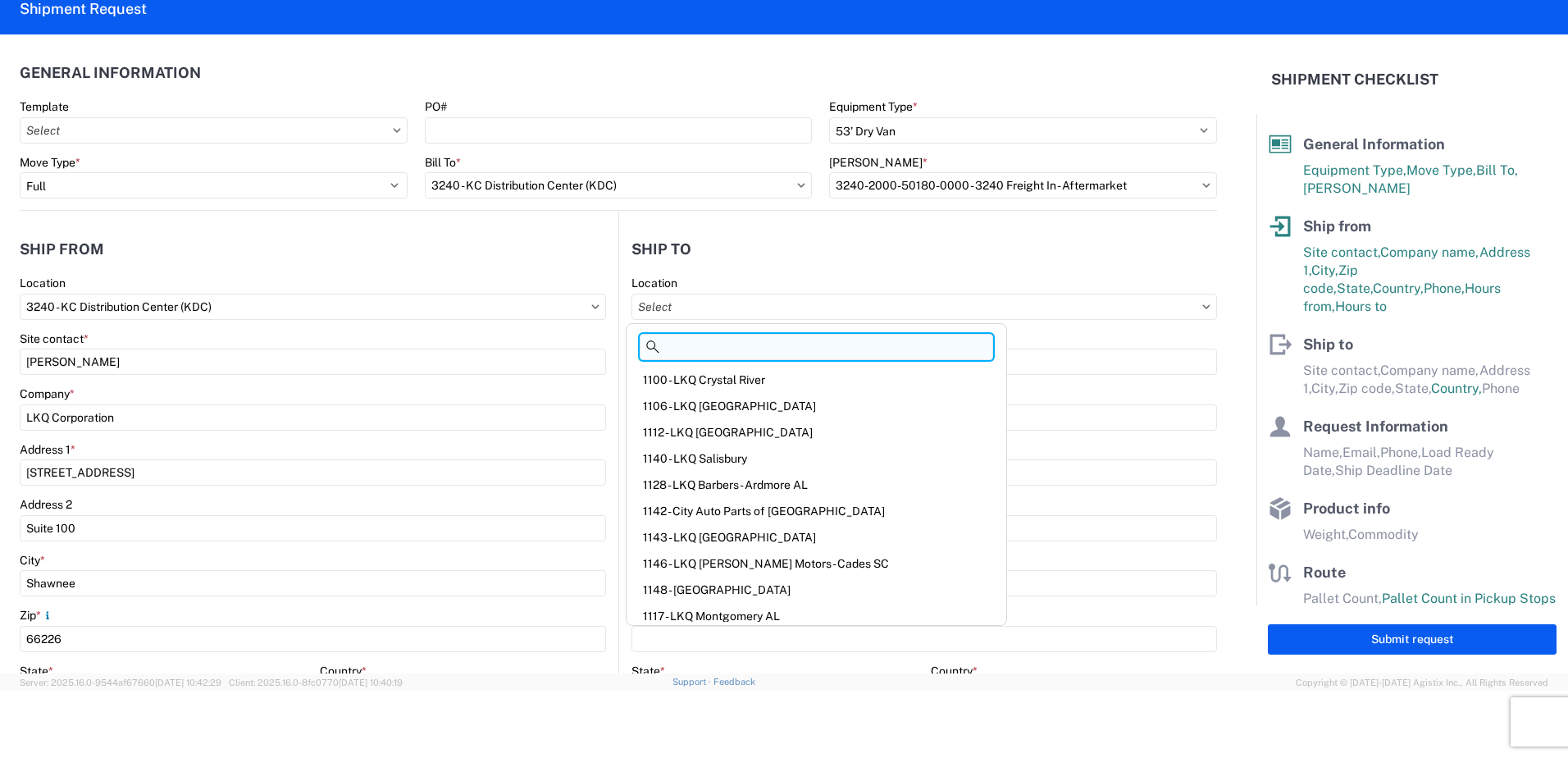
click at [676, 348] on input at bounding box center [816, 347] width 353 height 26
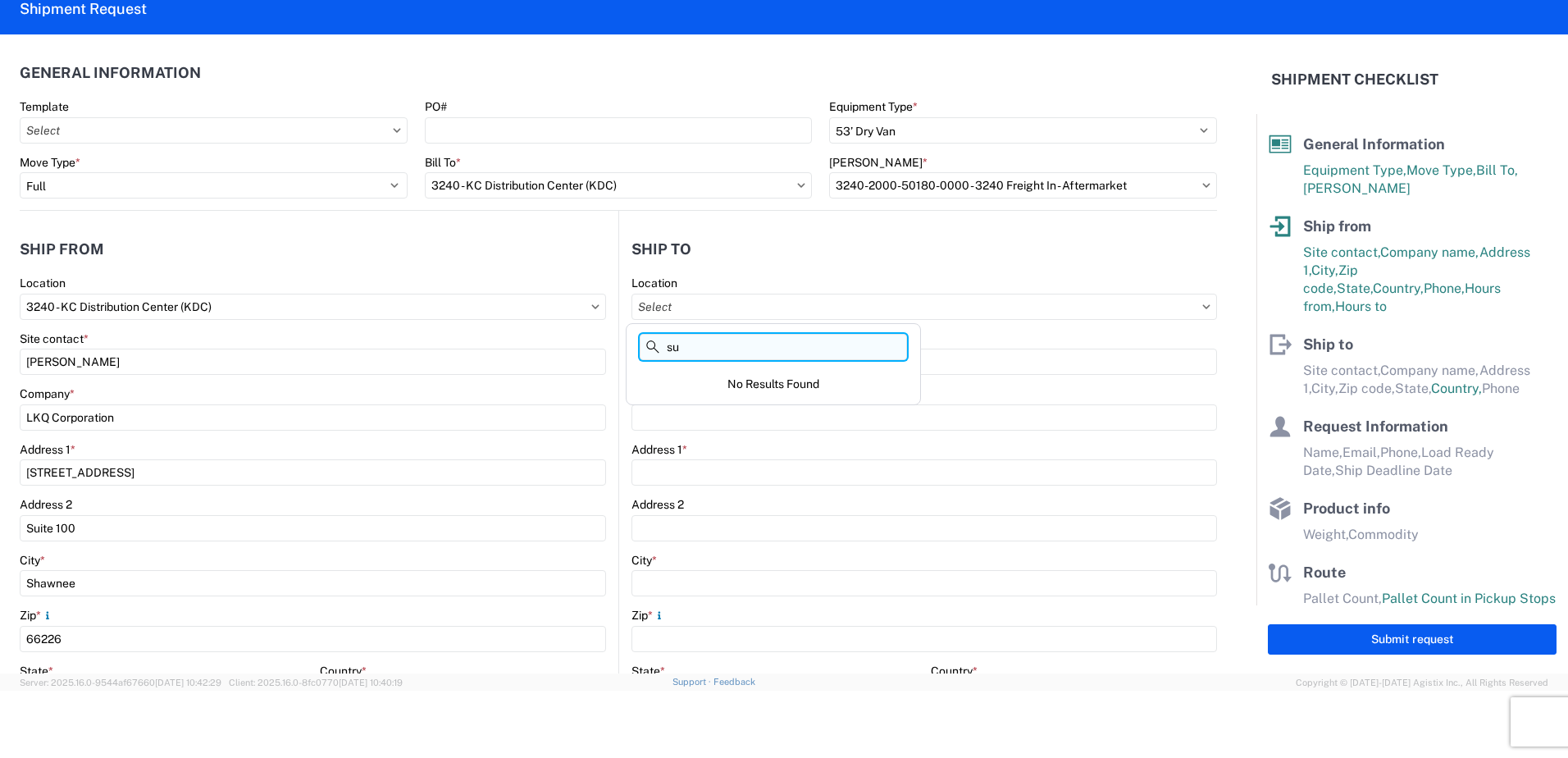
type input "s"
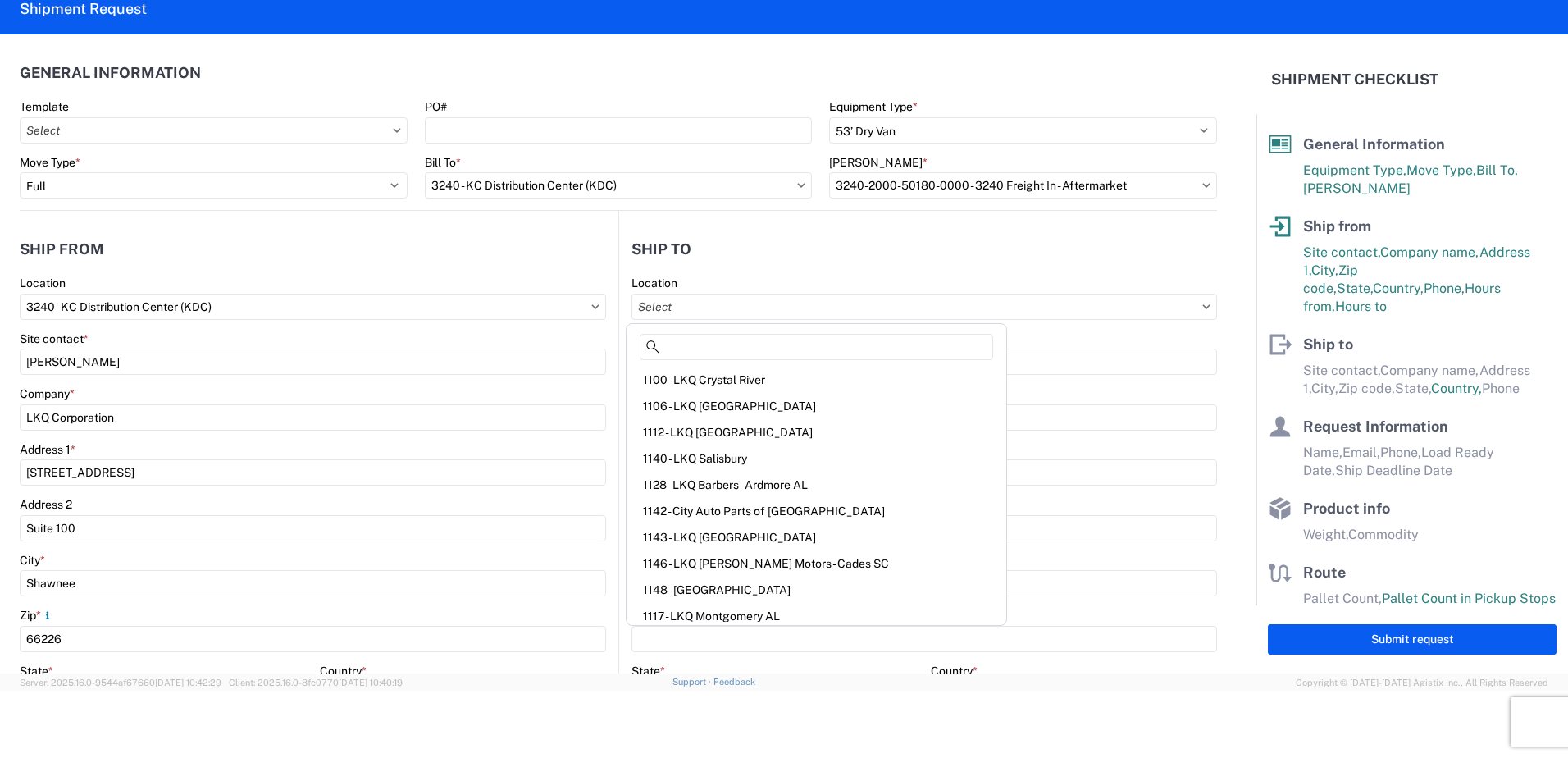
click at [1067, 340] on div "Site contact *" at bounding box center [925, 338] width 585 height 15
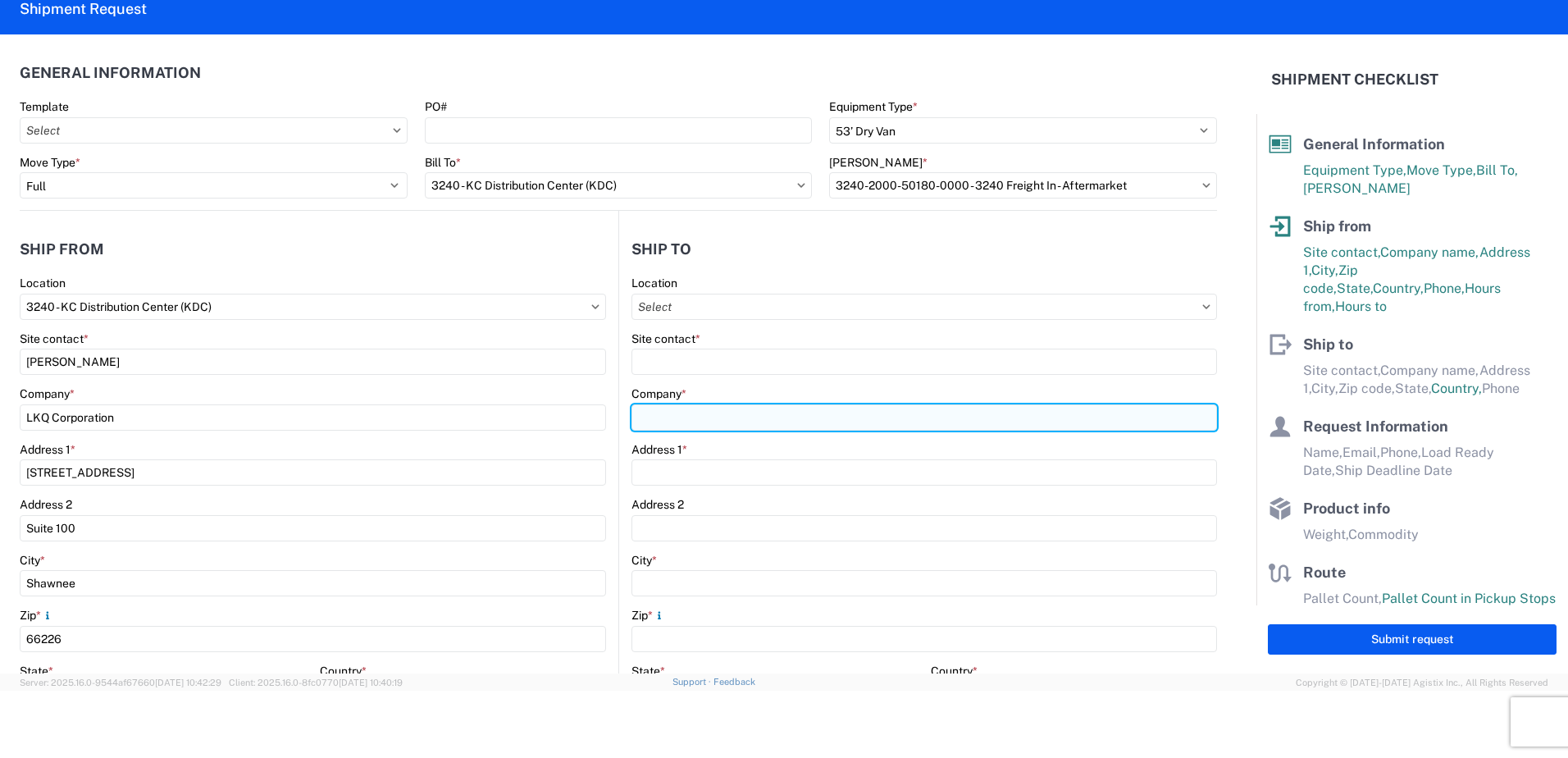
click at [711, 421] on input "Company *" at bounding box center [925, 417] width 585 height 26
type input "Summit Racing Equipment"
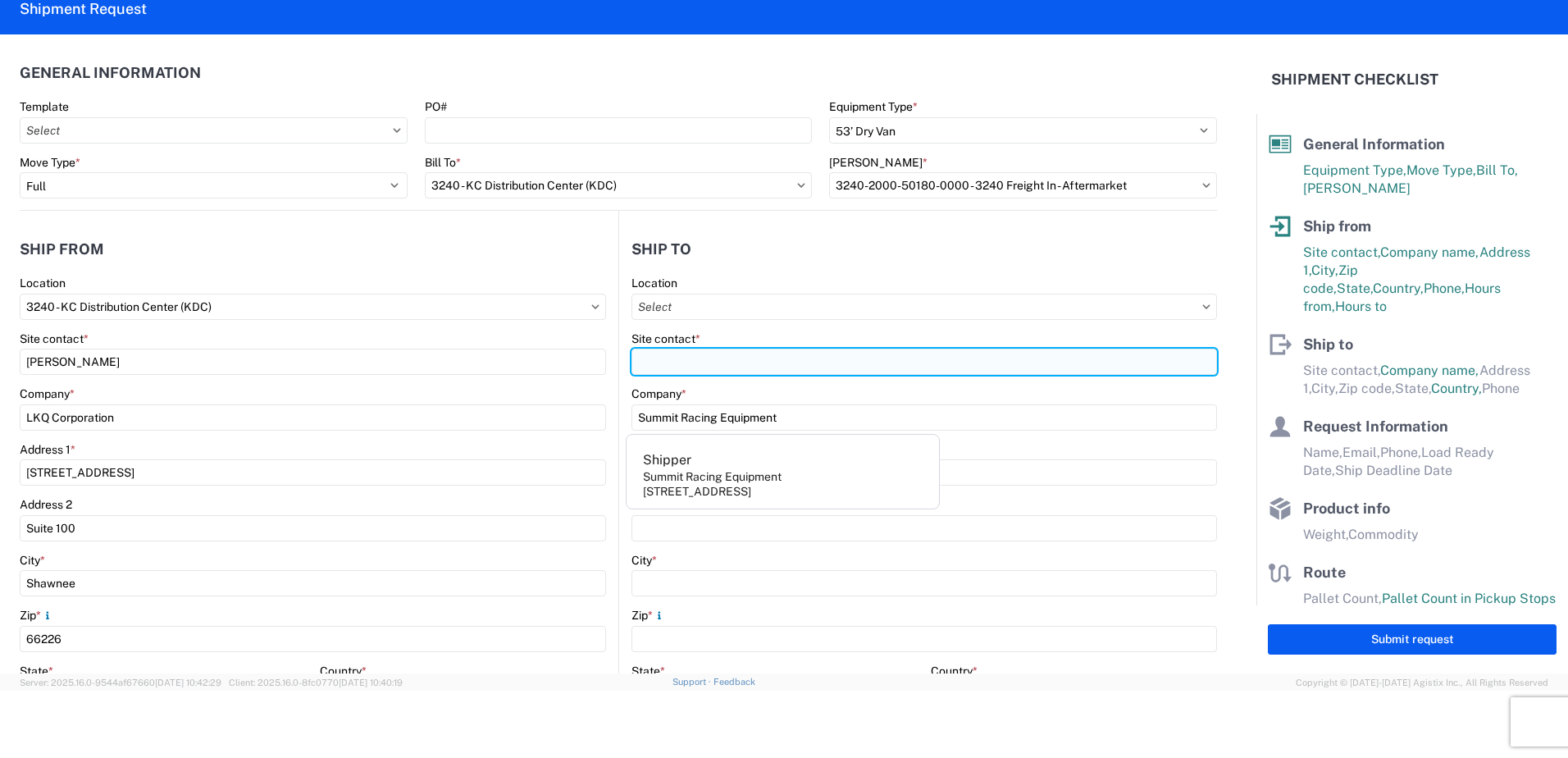
click at [712, 369] on input "Site contact *" at bounding box center [925, 362] width 585 height 26
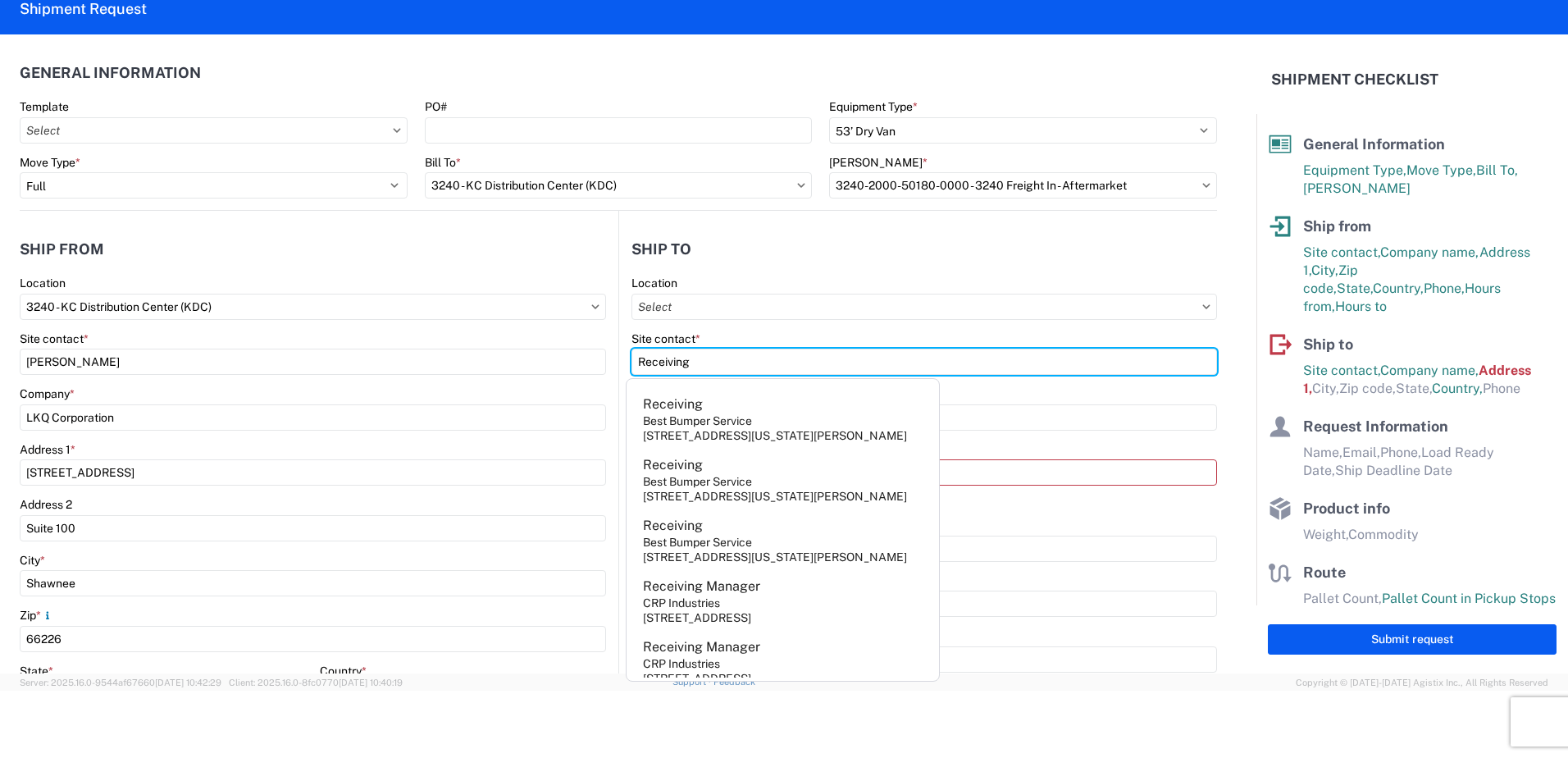
type input "Receiving"
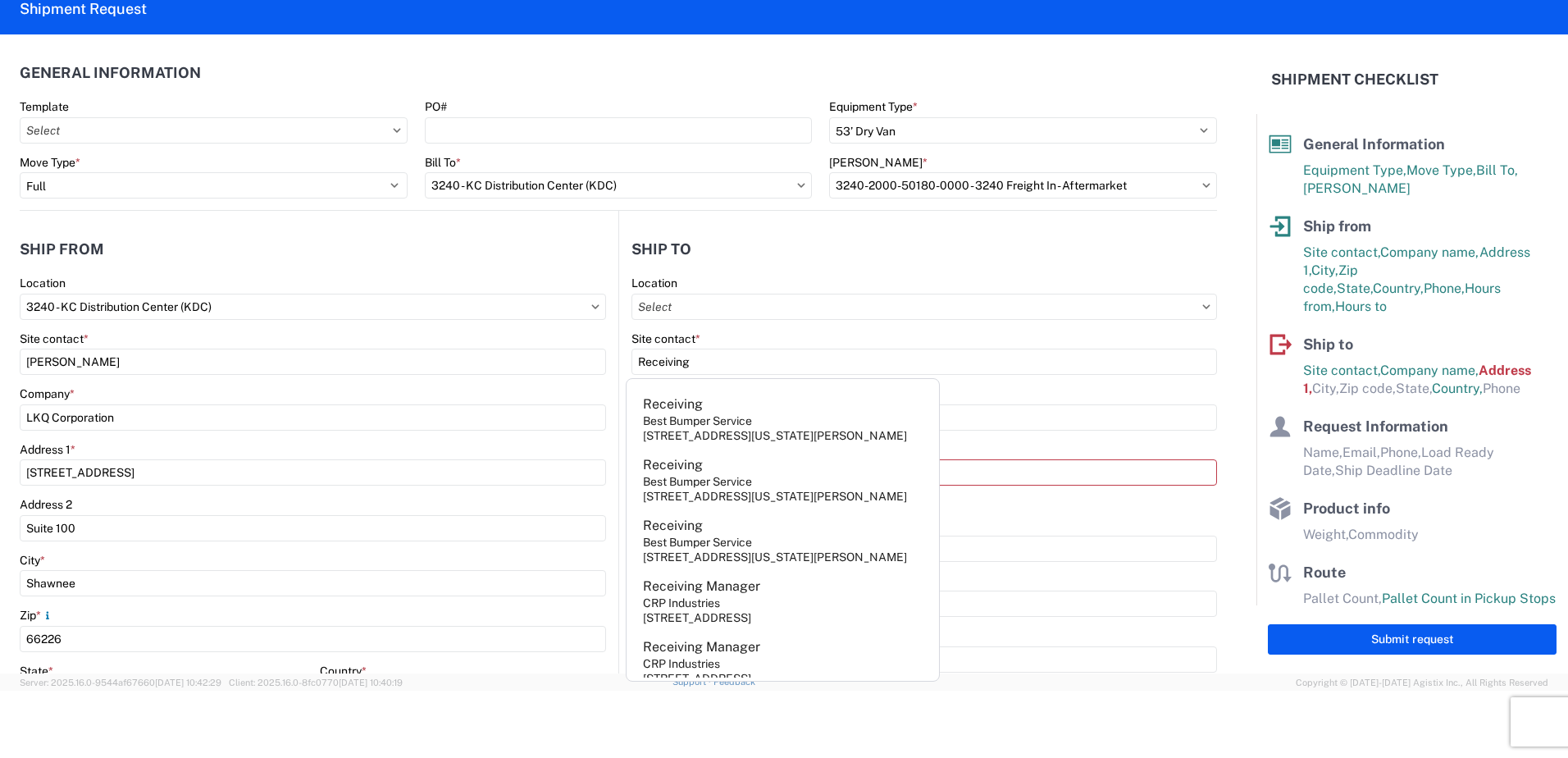
click at [782, 244] on header "Ship to" at bounding box center [919, 249] width 598 height 37
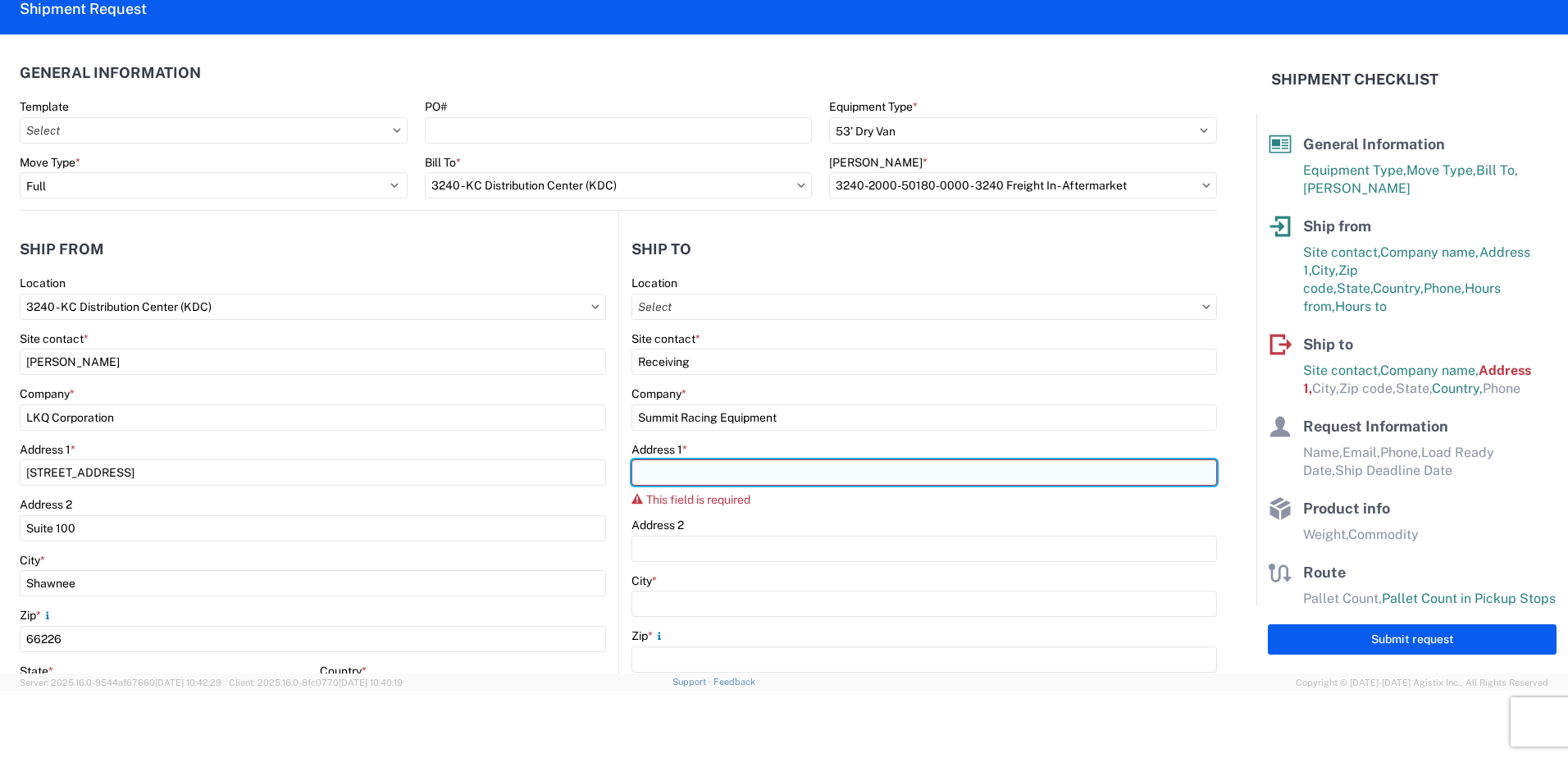
click at [690, 473] on input "Address 1 *" at bounding box center [925, 472] width 585 height 26
type input "20 King Mill Road"
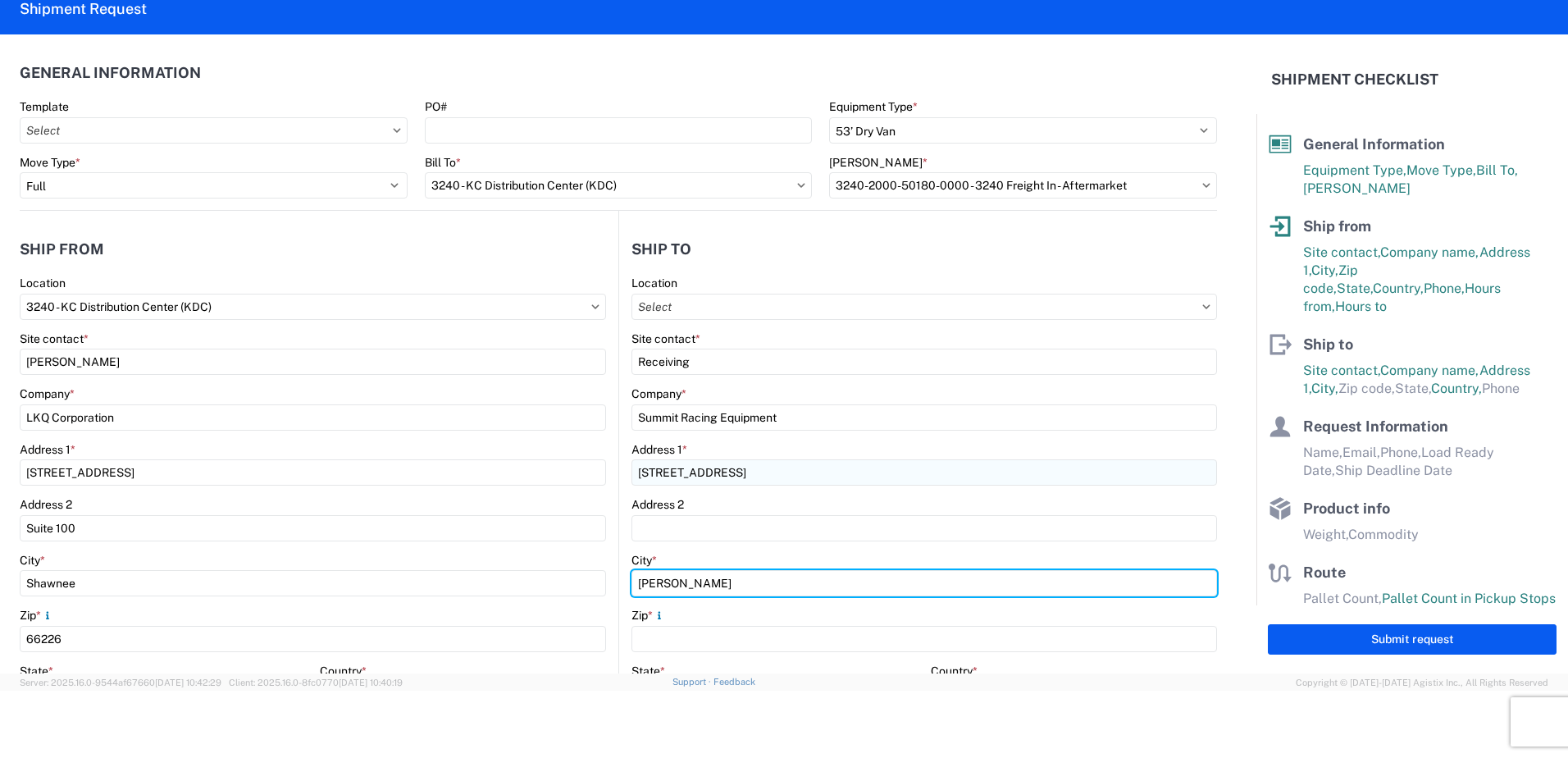
type input "McDonough"
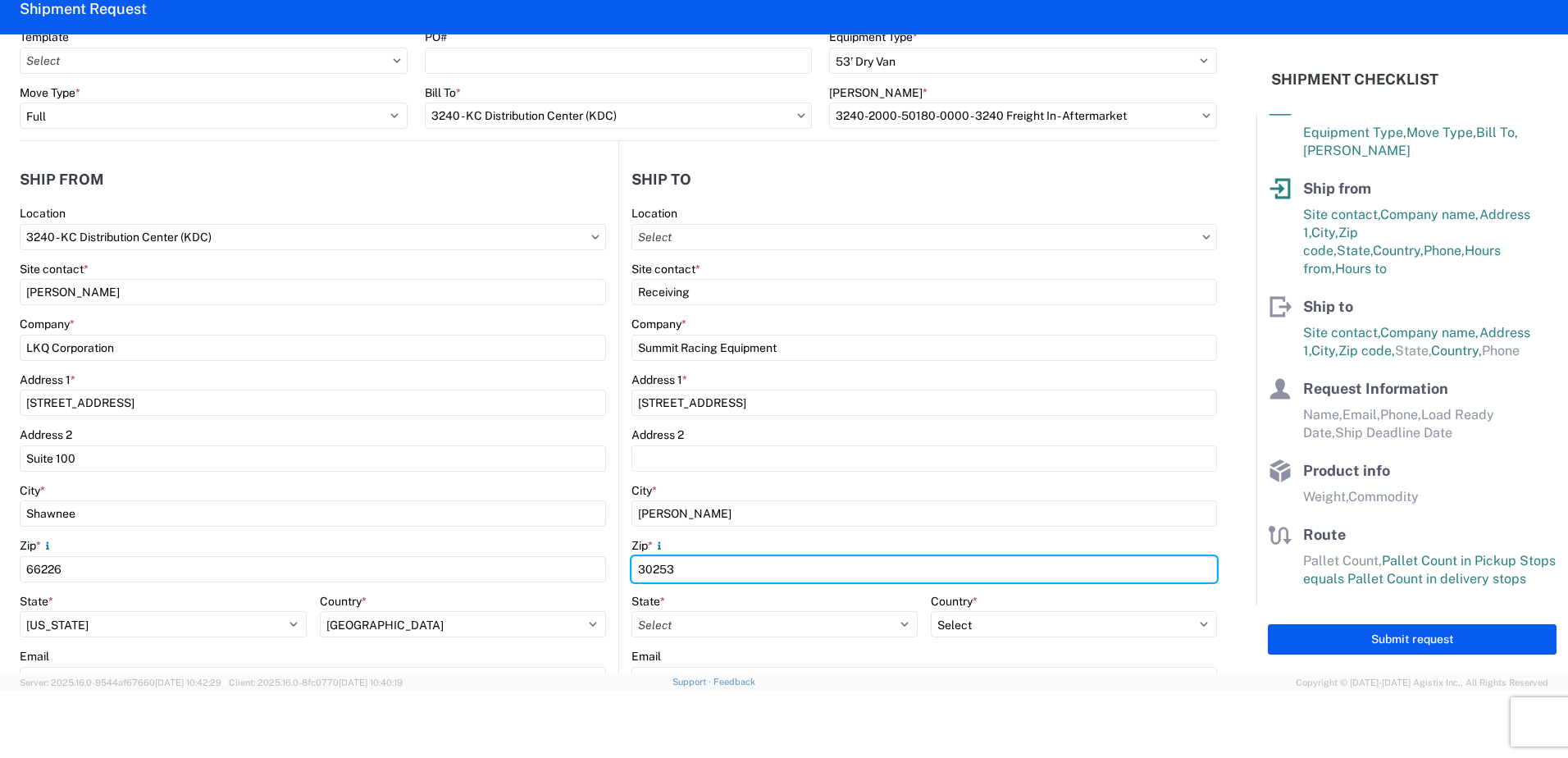
scroll to position [164, 0]
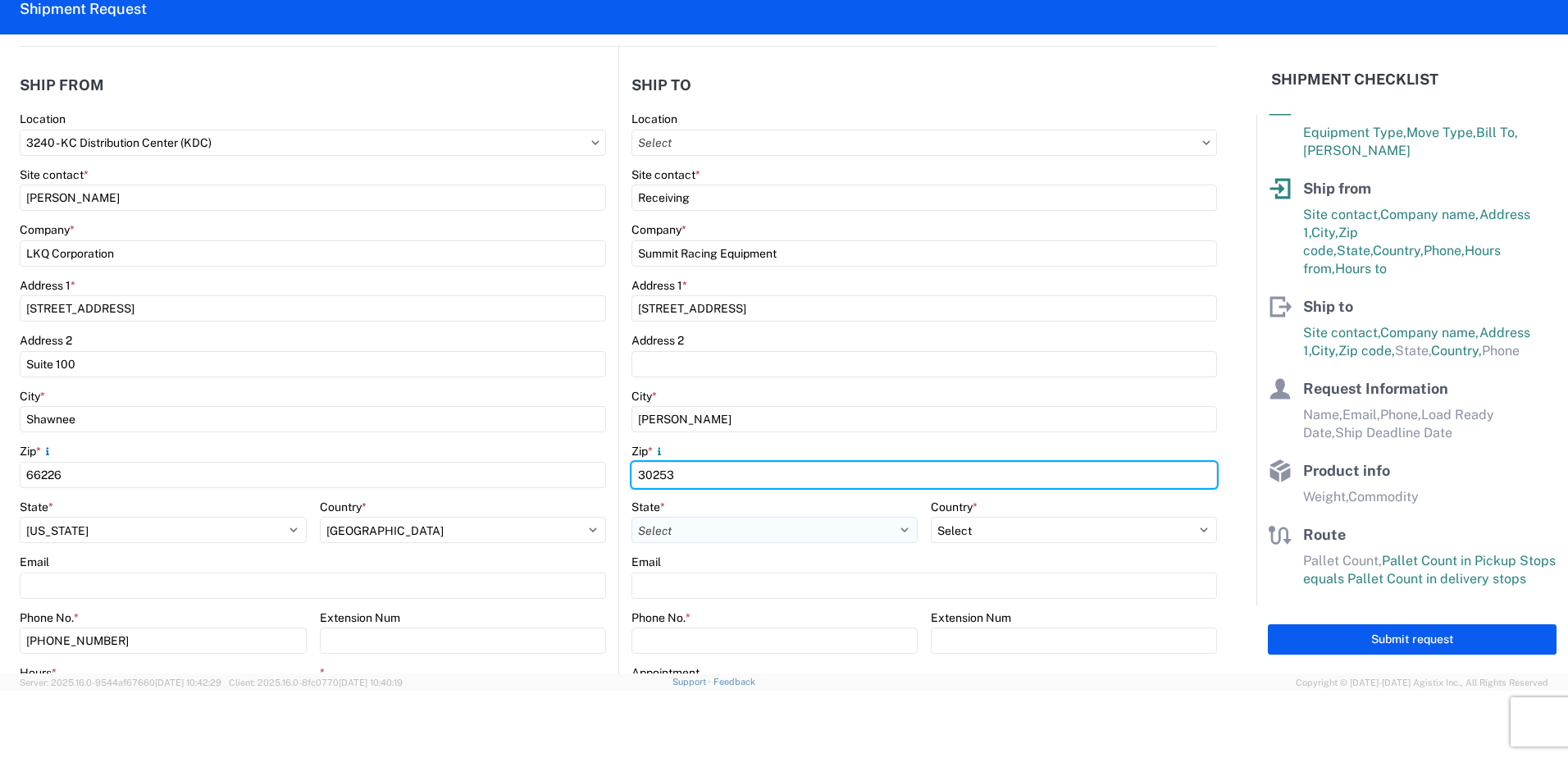
type input "30253"
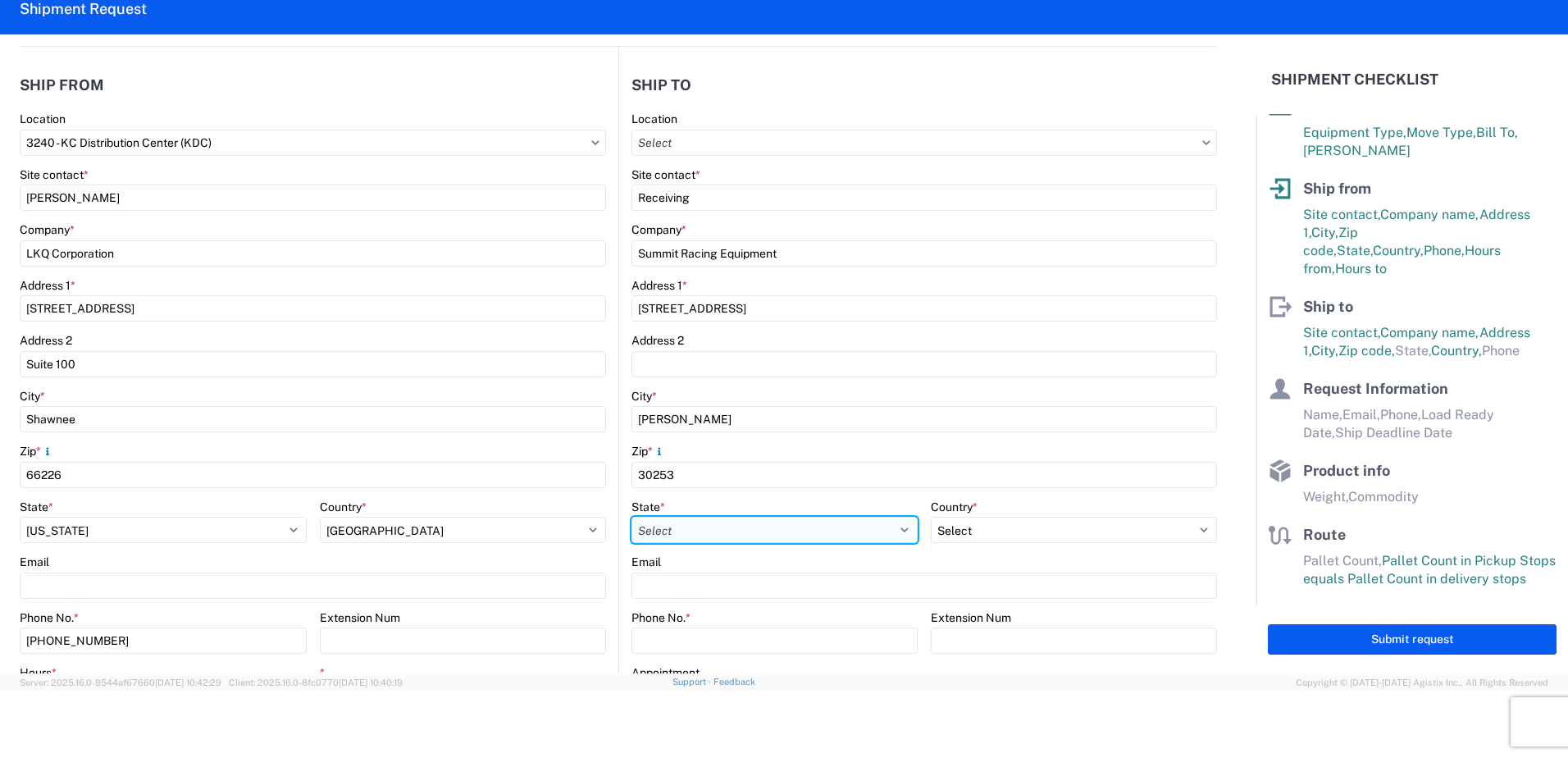
click at [716, 521] on select "Select Alabama Alaska Arizona Arkansas Armed Forces Americas Armed Forces Europ…" at bounding box center [775, 530] width 287 height 26
select select "GA"
click at [632, 517] on select "Select Alabama Alaska Arizona Arkansas Armed Forces Americas Armed Forces Europ…" at bounding box center [775, 530] width 287 height 26
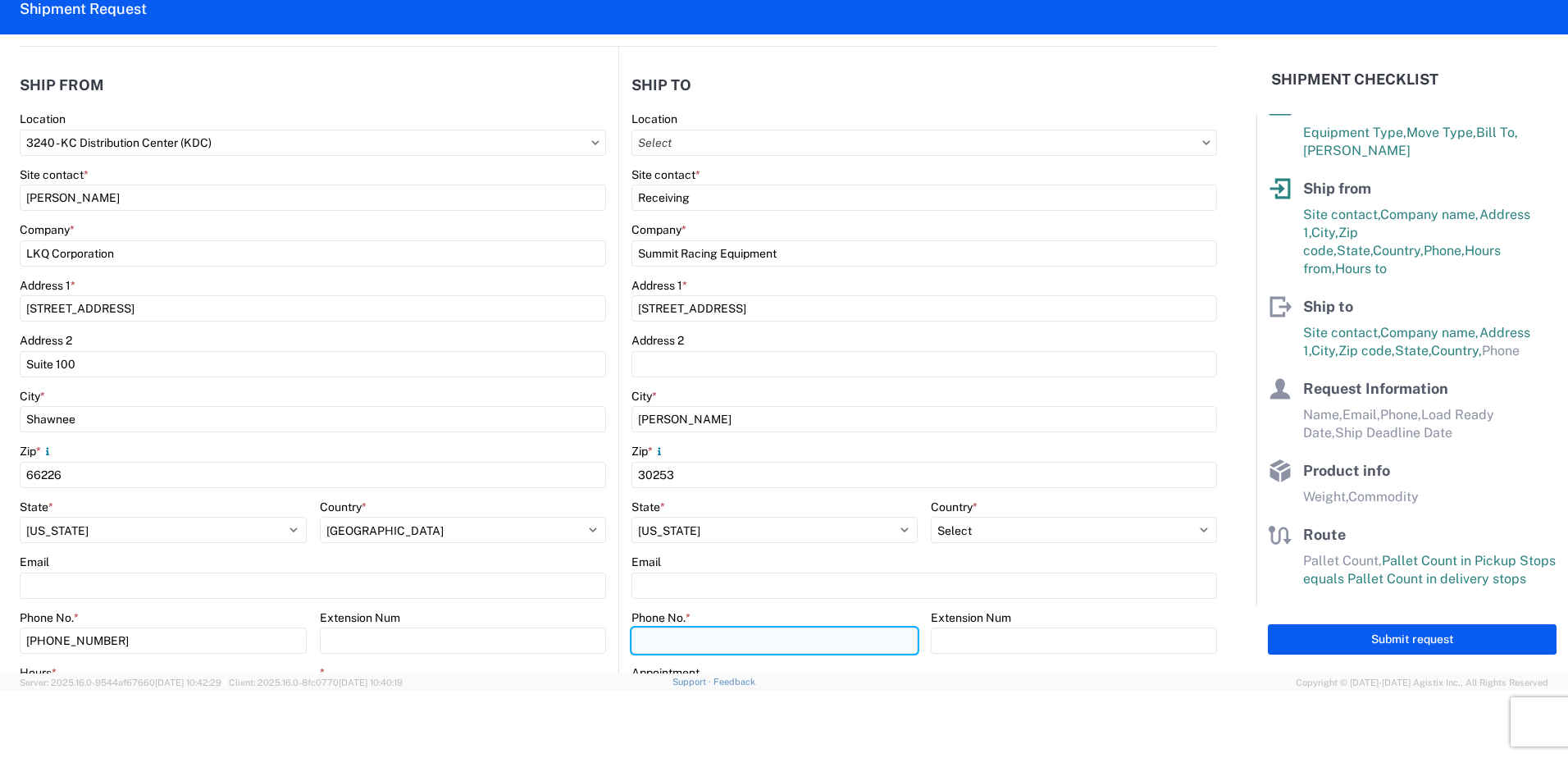
click at [677, 634] on input "Phone No. *" at bounding box center [775, 641] width 287 height 26
type input "770-233-3200"
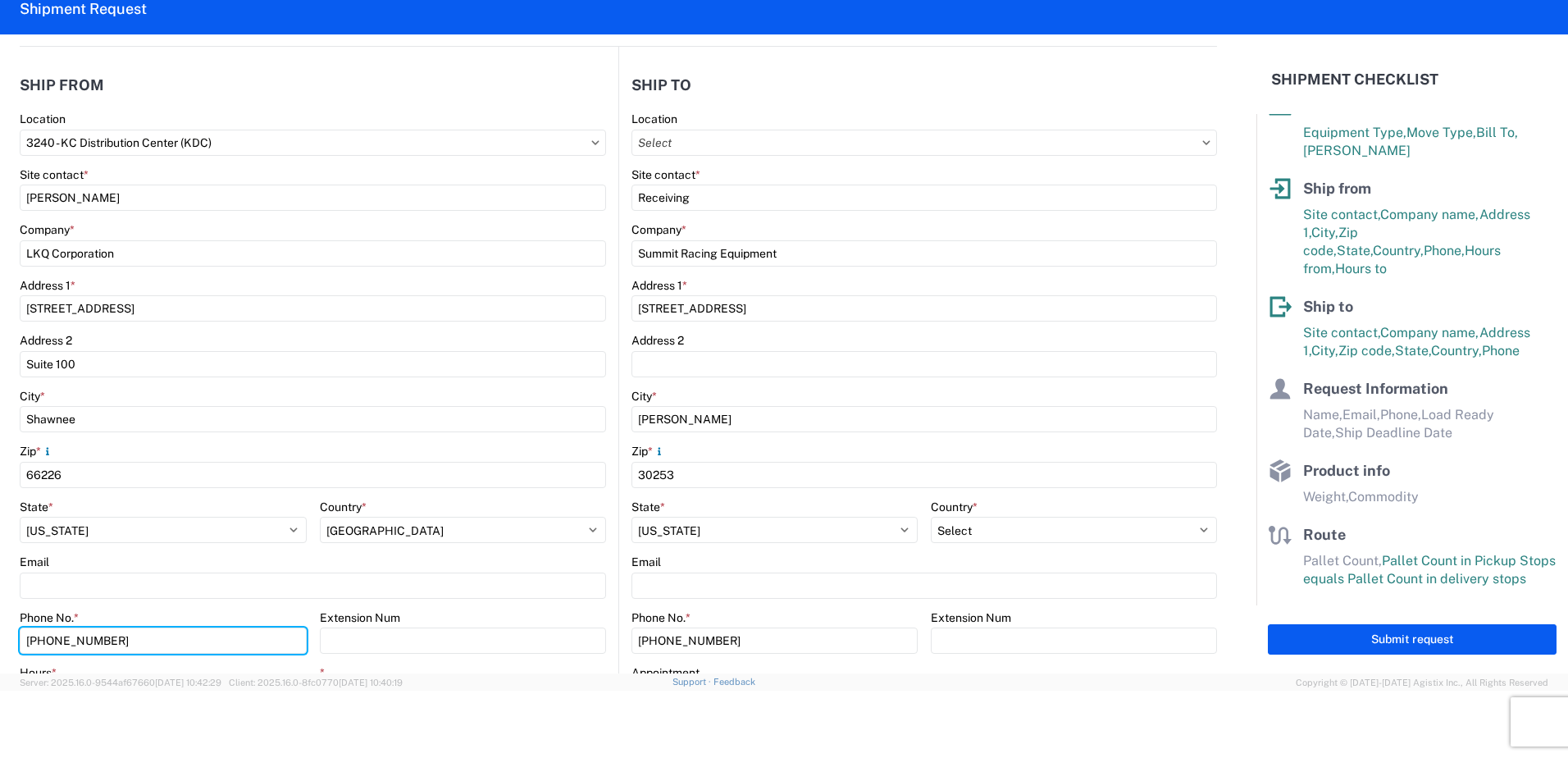
drag, startPoint x: 118, startPoint y: 646, endPoint x: -4, endPoint y: 565, distance: 146.4
click at [0, 565] on html "Home Shipment request Shipment tracking Shipment Request General Information Te…" at bounding box center [784, 379] width 1568 height 758
type input "660-233-3026"
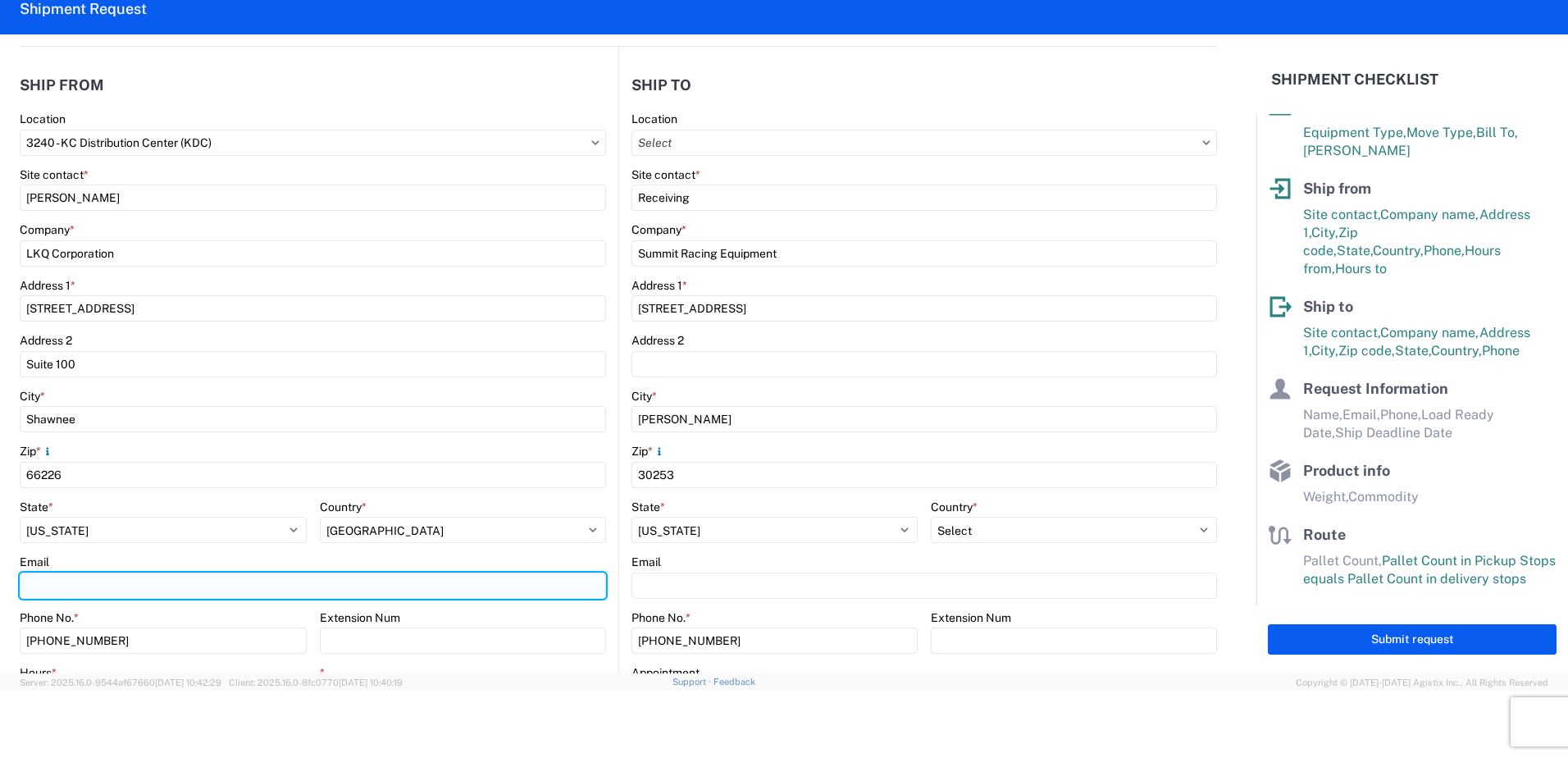
click at [36, 587] on input "Email" at bounding box center [312, 585] width 586 height 26
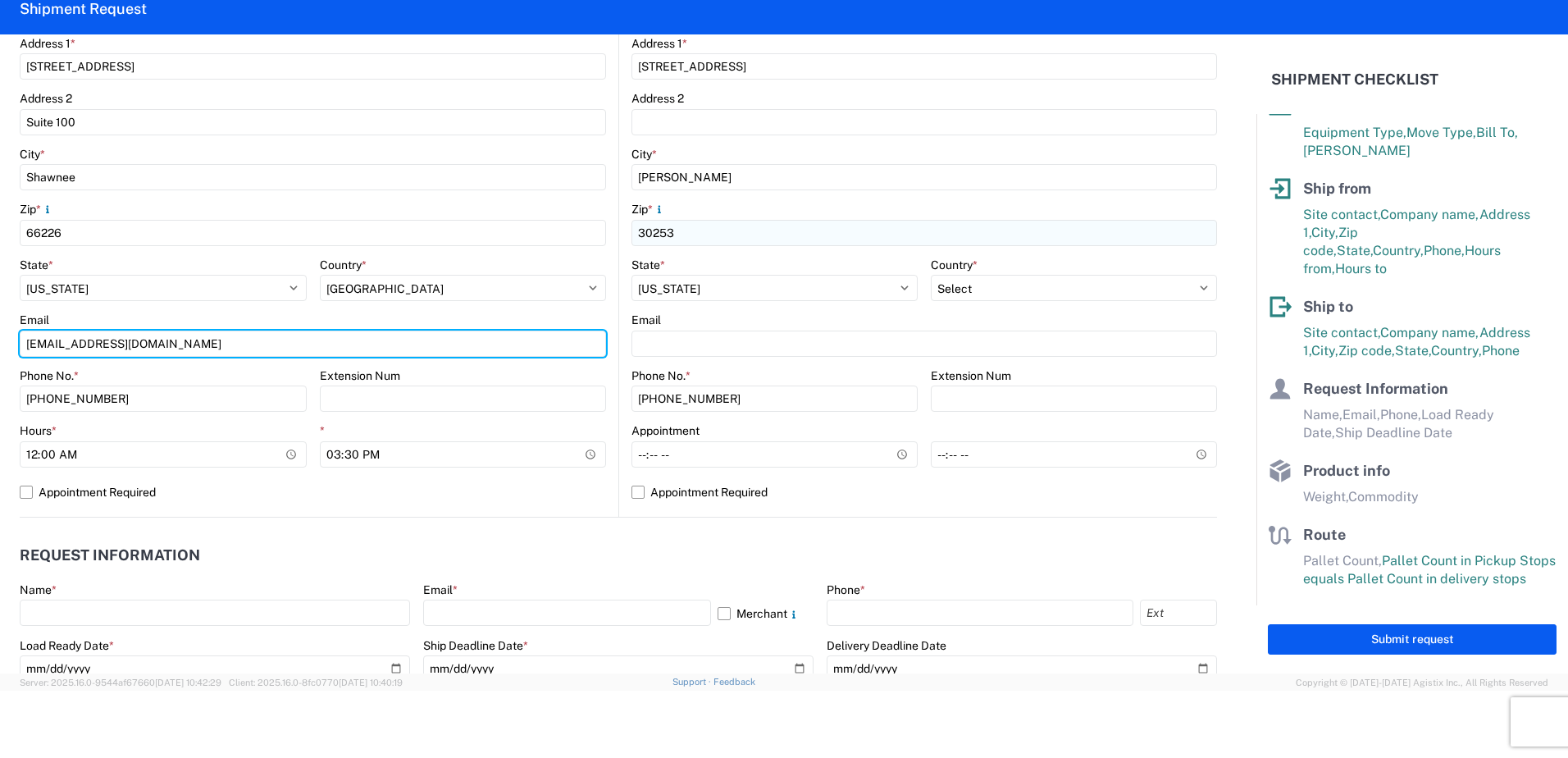
scroll to position [410, 0]
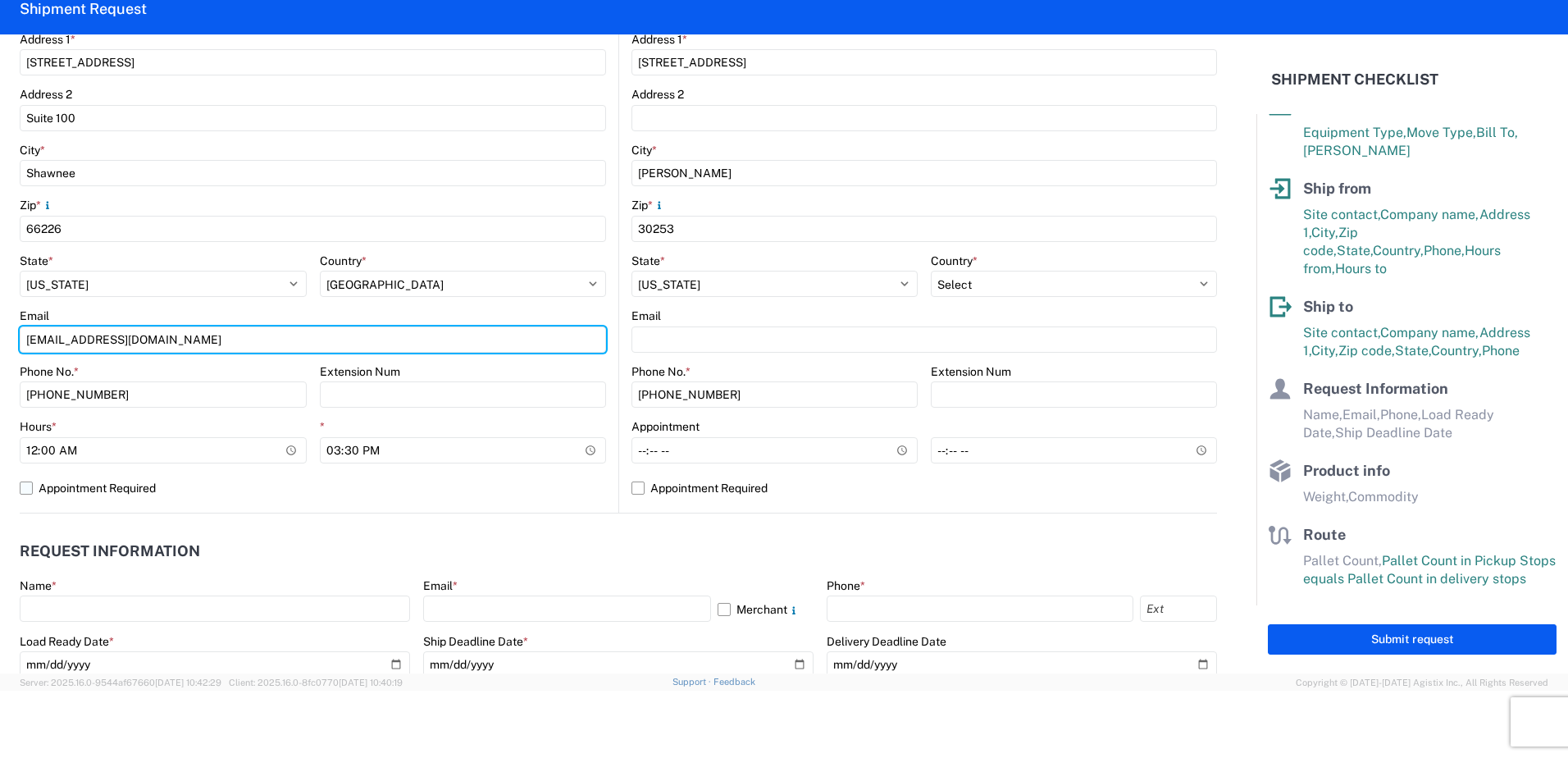
type input "miharris@lkqcorp.com"
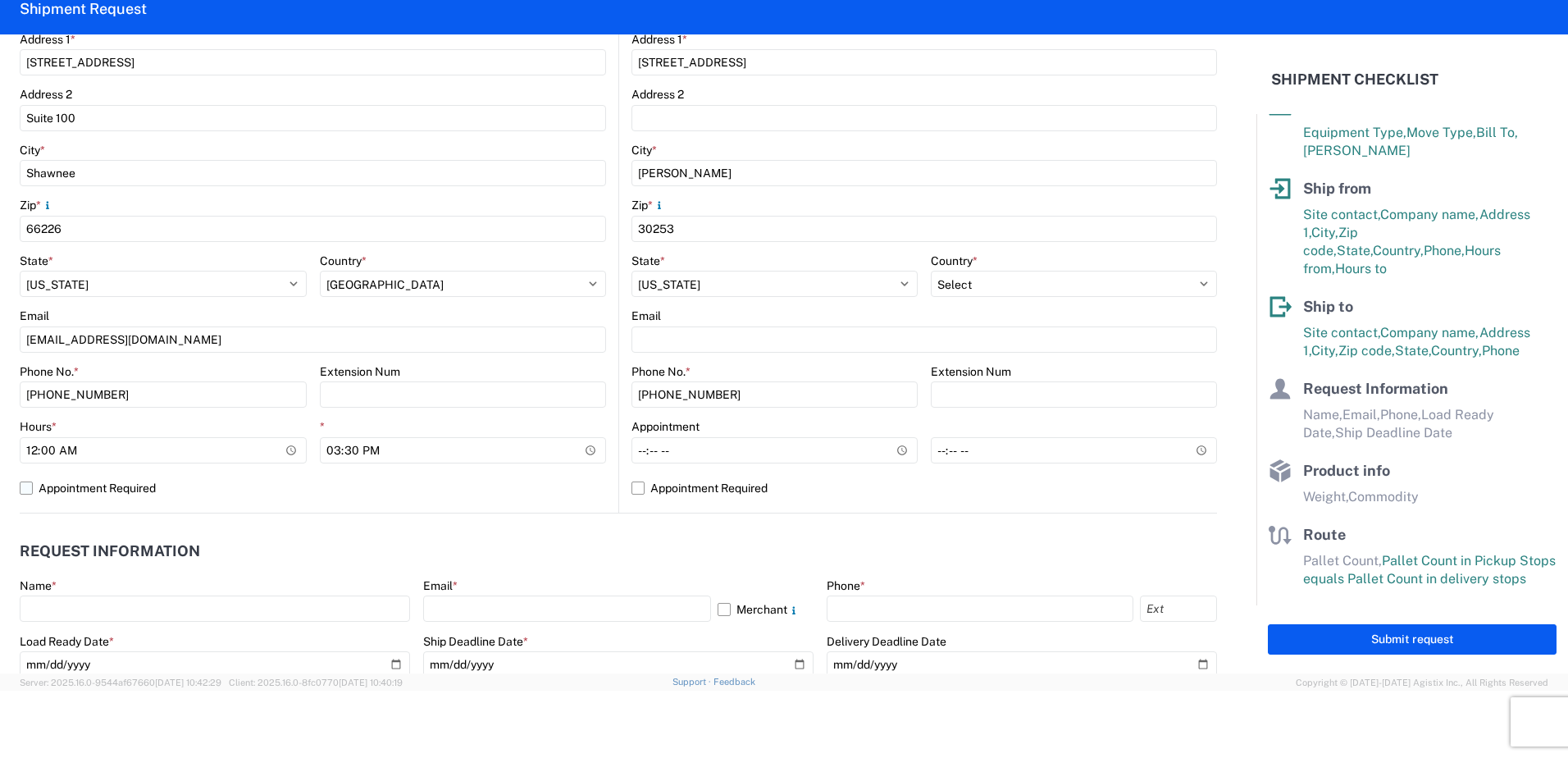
drag, startPoint x: 494, startPoint y: 489, endPoint x: 486, endPoint y: 489, distance: 8.0
click at [494, 489] on label "Appointment Required" at bounding box center [312, 488] width 586 height 26
click at [0, 0] on input "Appointment Required" at bounding box center [0, 0] width 0 height 0
select select "KS"
select select "US"
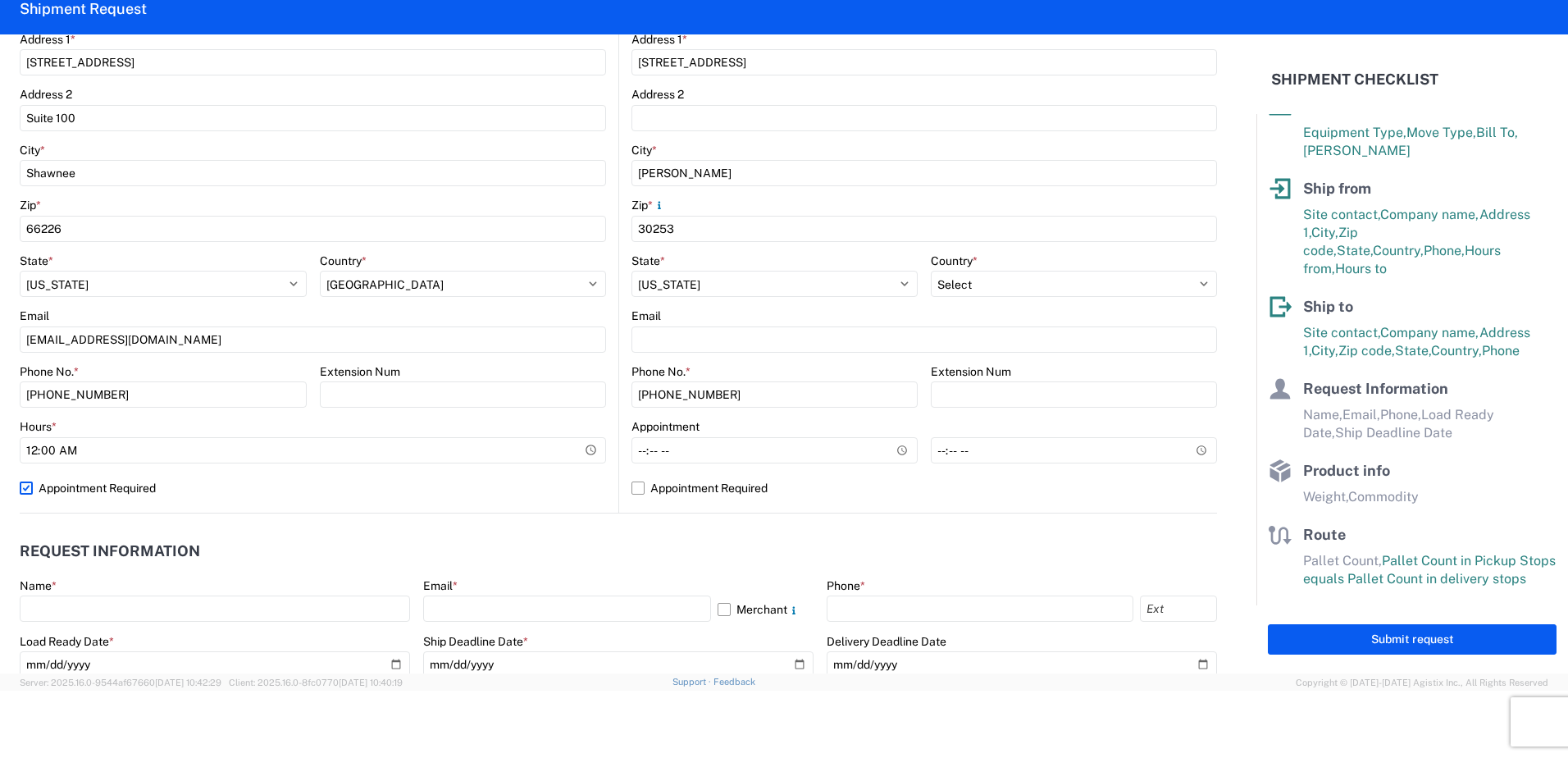
click at [29, 485] on label "Appointment Required" at bounding box center [312, 488] width 586 height 26
click at [0, 0] on input "Appointment Required" at bounding box center [0, 0] width 0 height 0
select select "KS"
select select "US"
click at [38, 447] on input "00:00" at bounding box center [163, 450] width 287 height 26
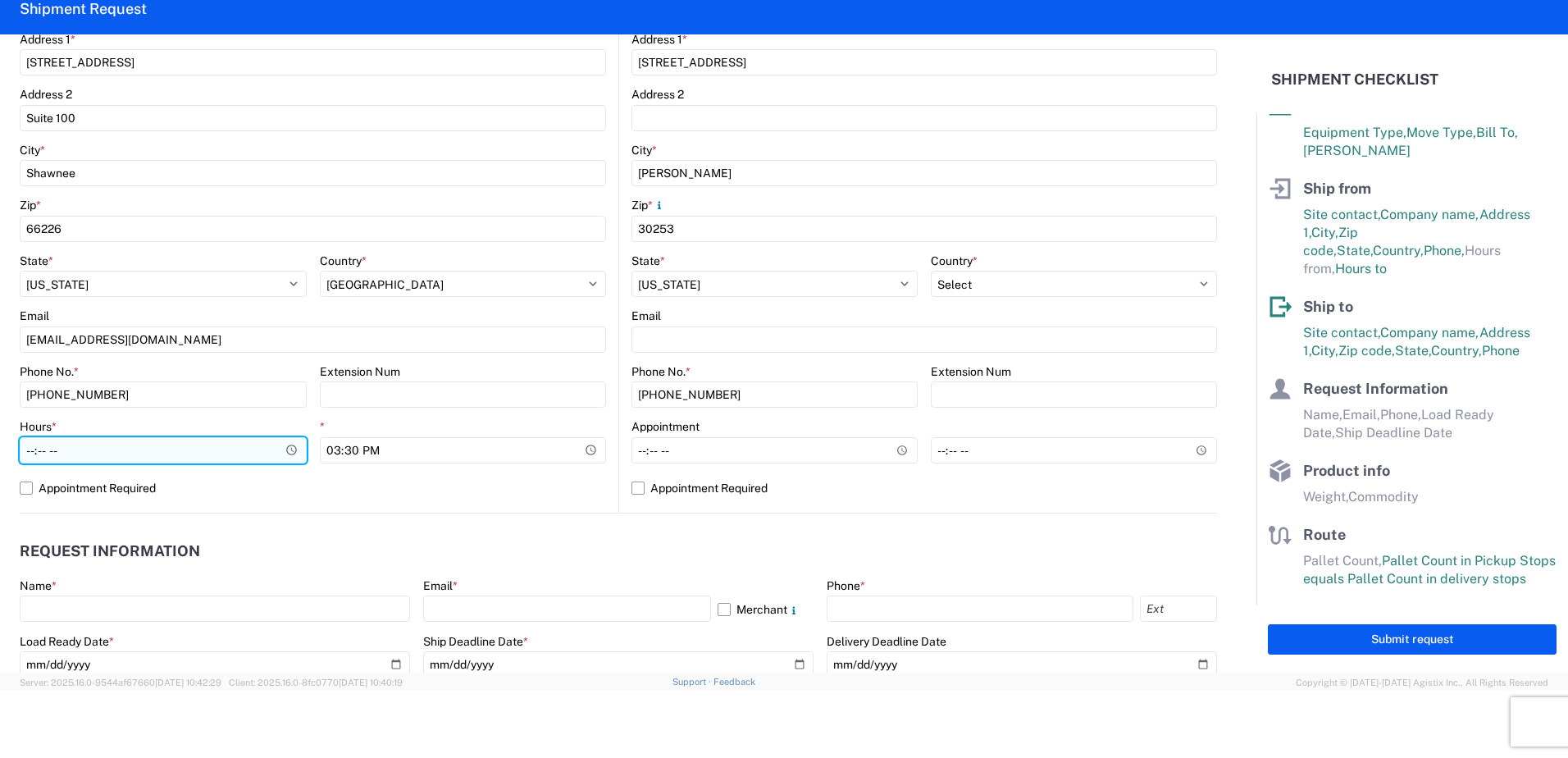
type input "08:00"
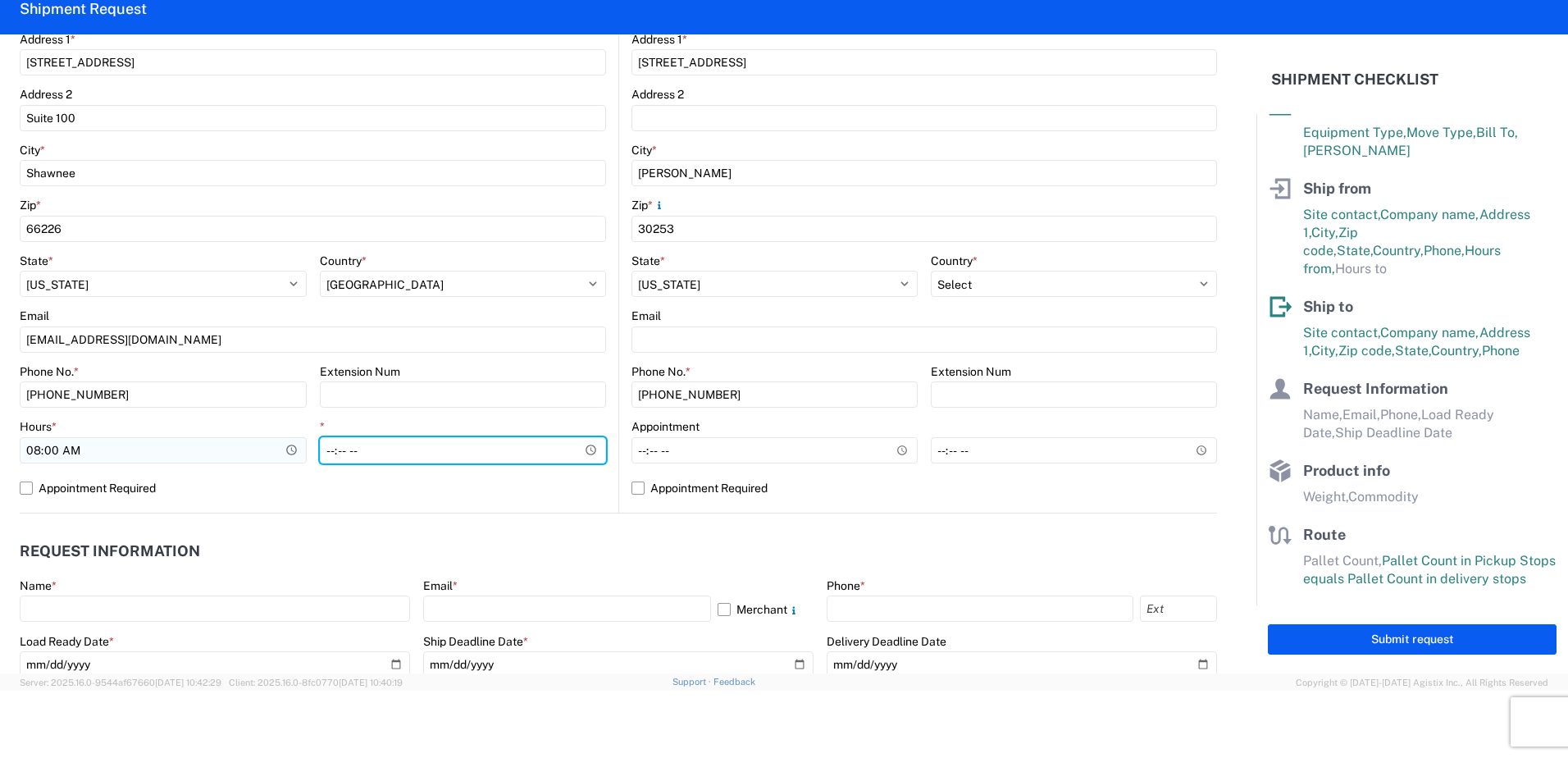
type input "14:30"
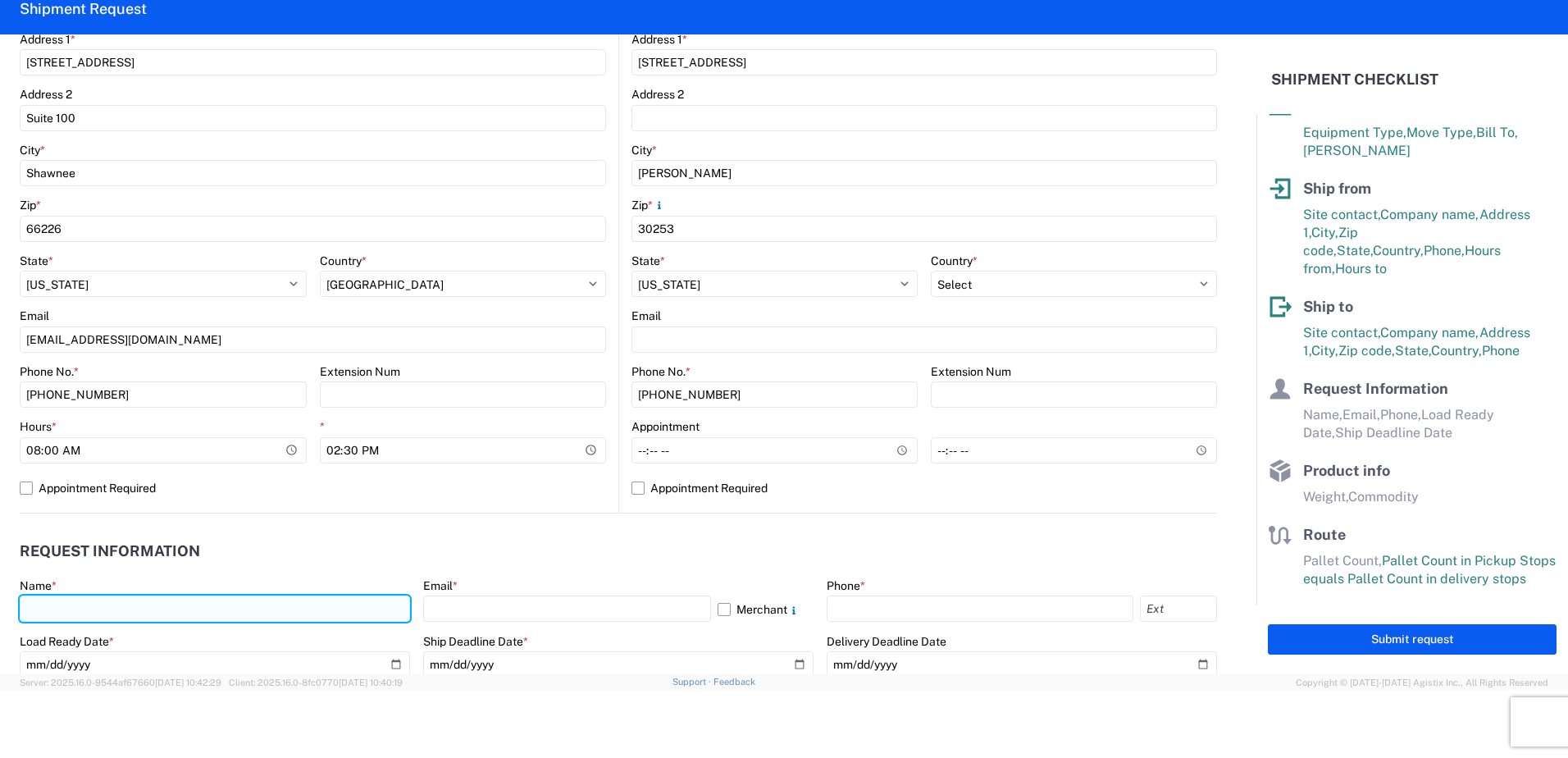
click at [67, 620] on input "text" at bounding box center [214, 608] width 390 height 26
type input "Margaret I. Harris"
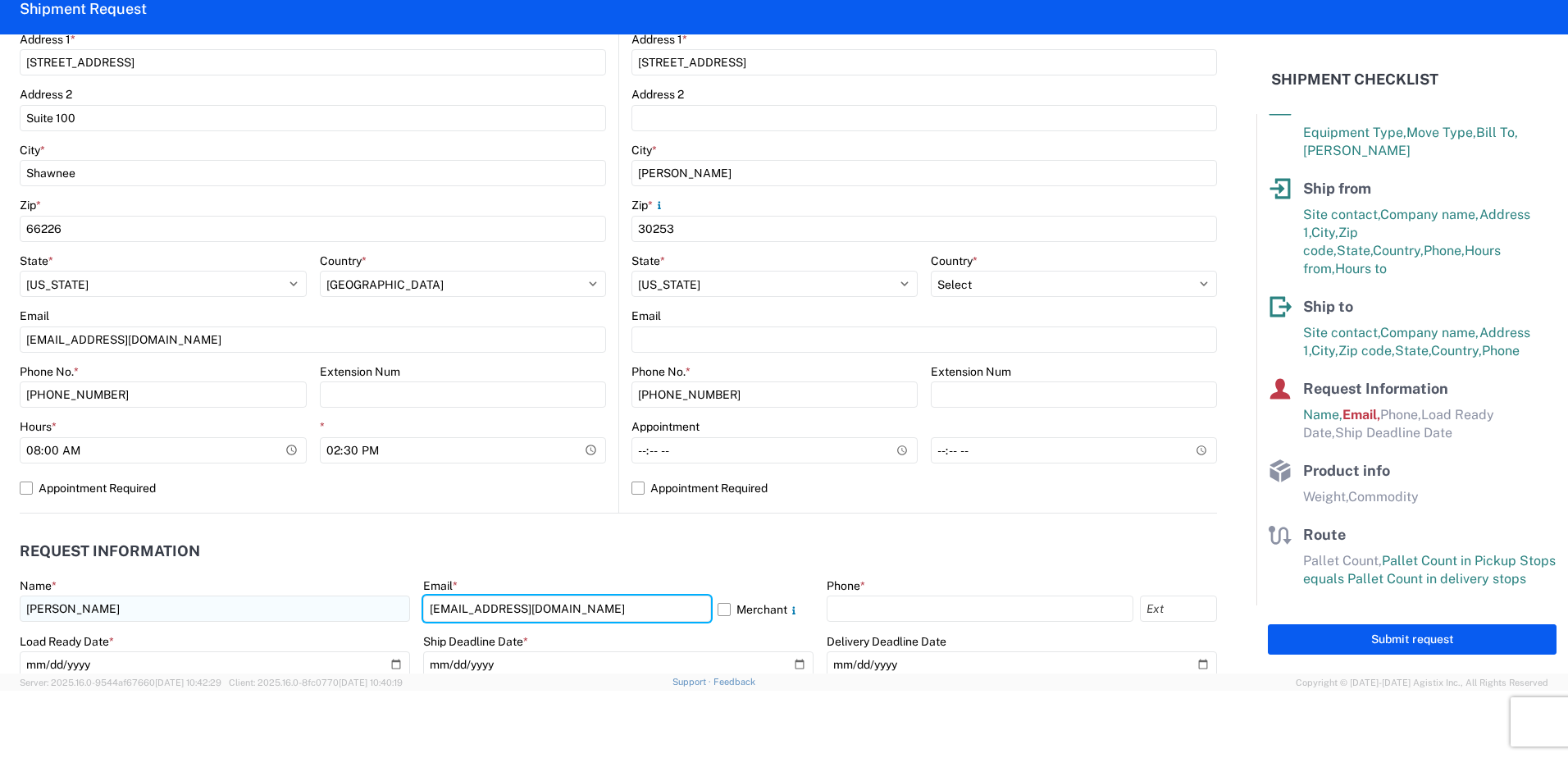
type input "miharris@lkqcorp.com"
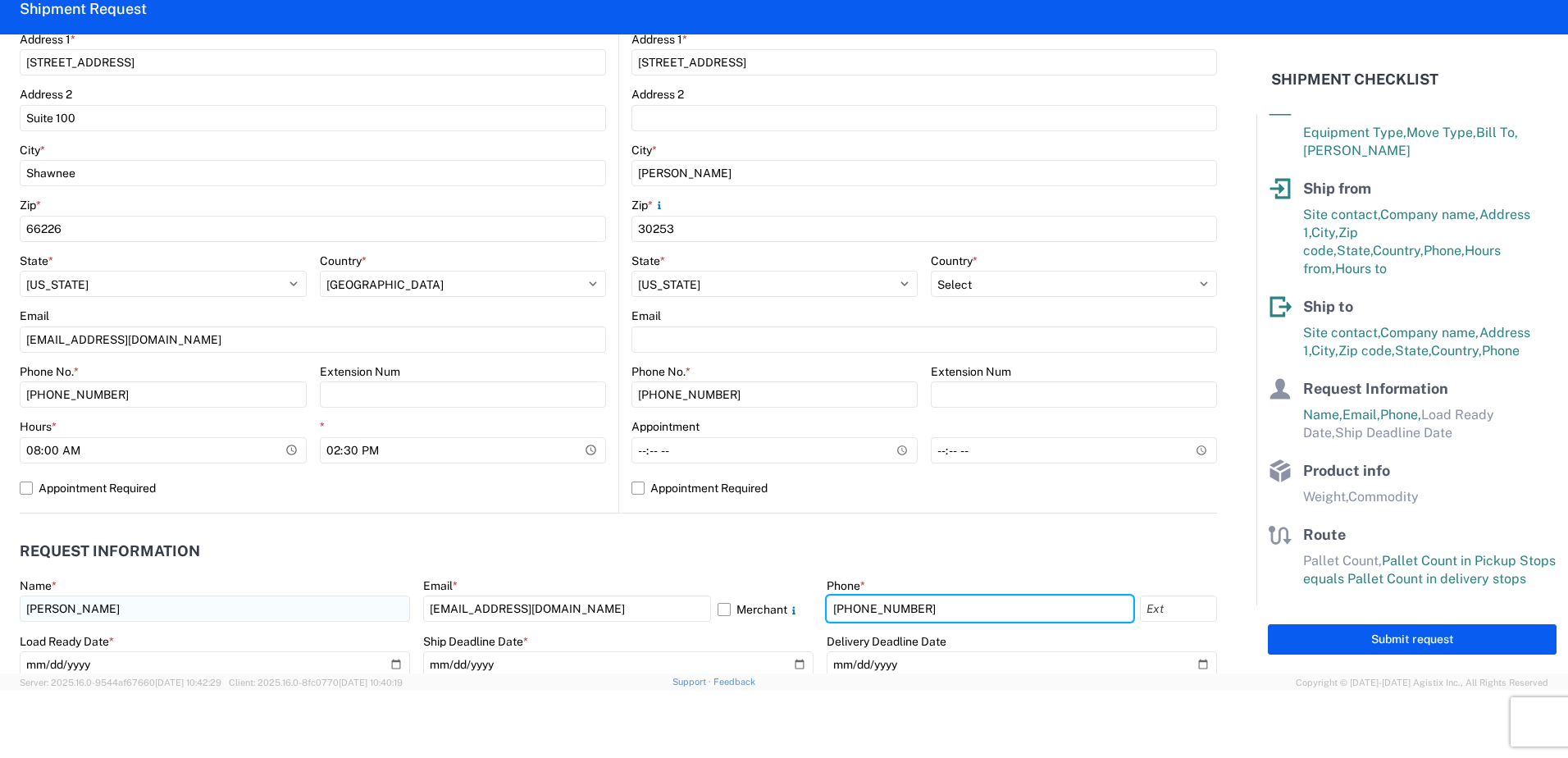
type input "660-233-3026"
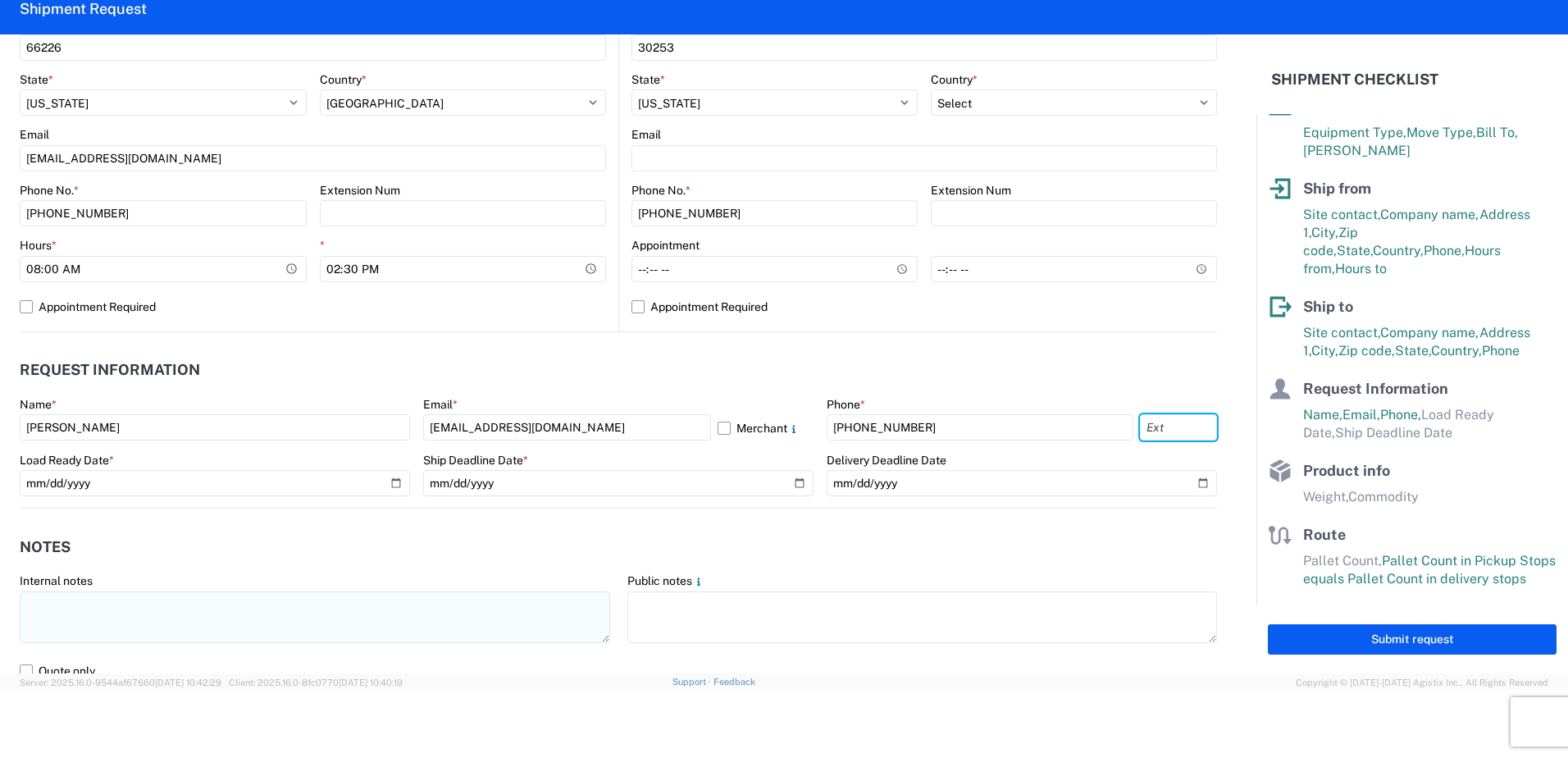
scroll to position [656, 0]
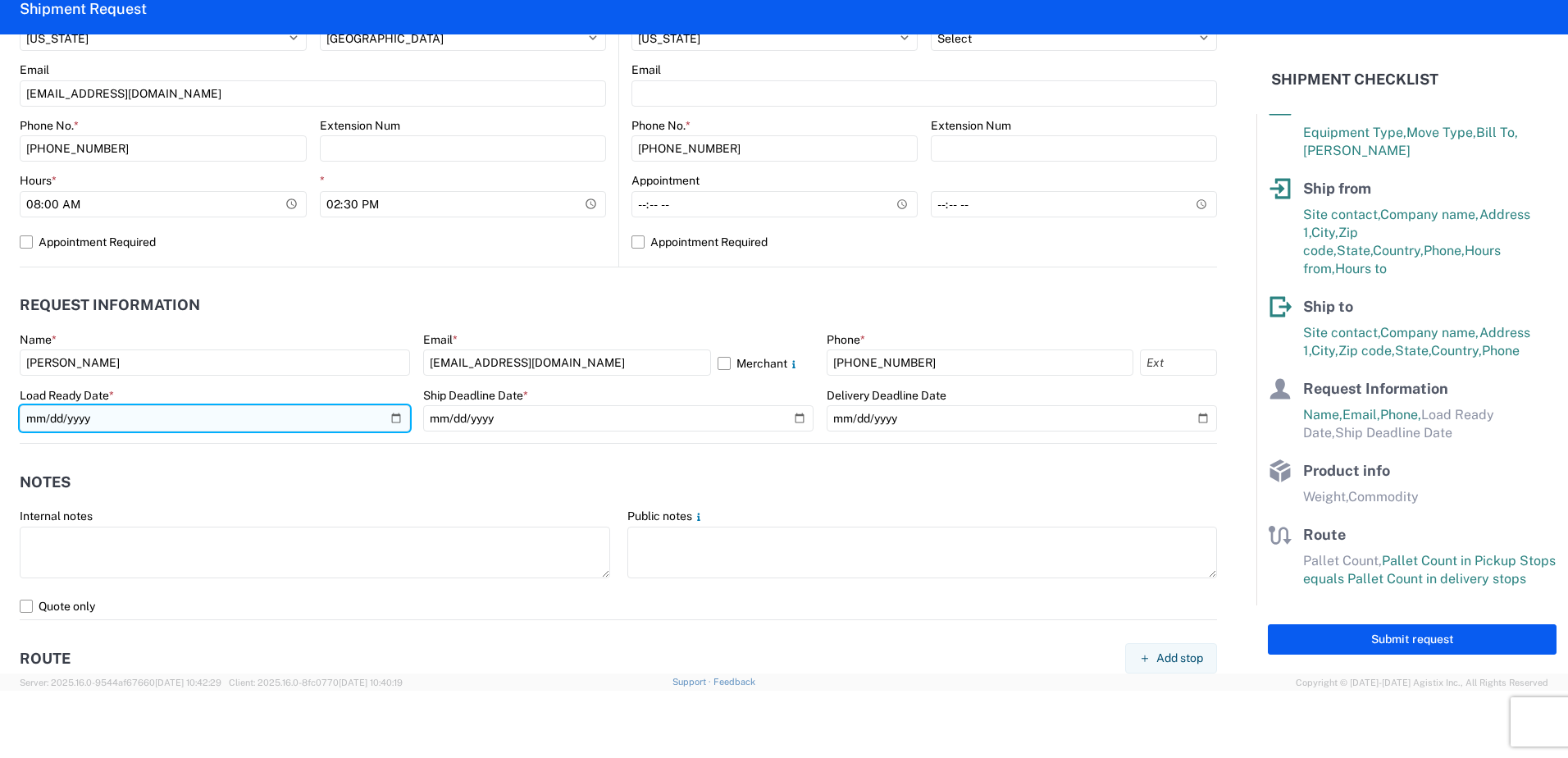
click at [392, 415] on input "date" at bounding box center [214, 418] width 390 height 26
type input "2025-08-13"
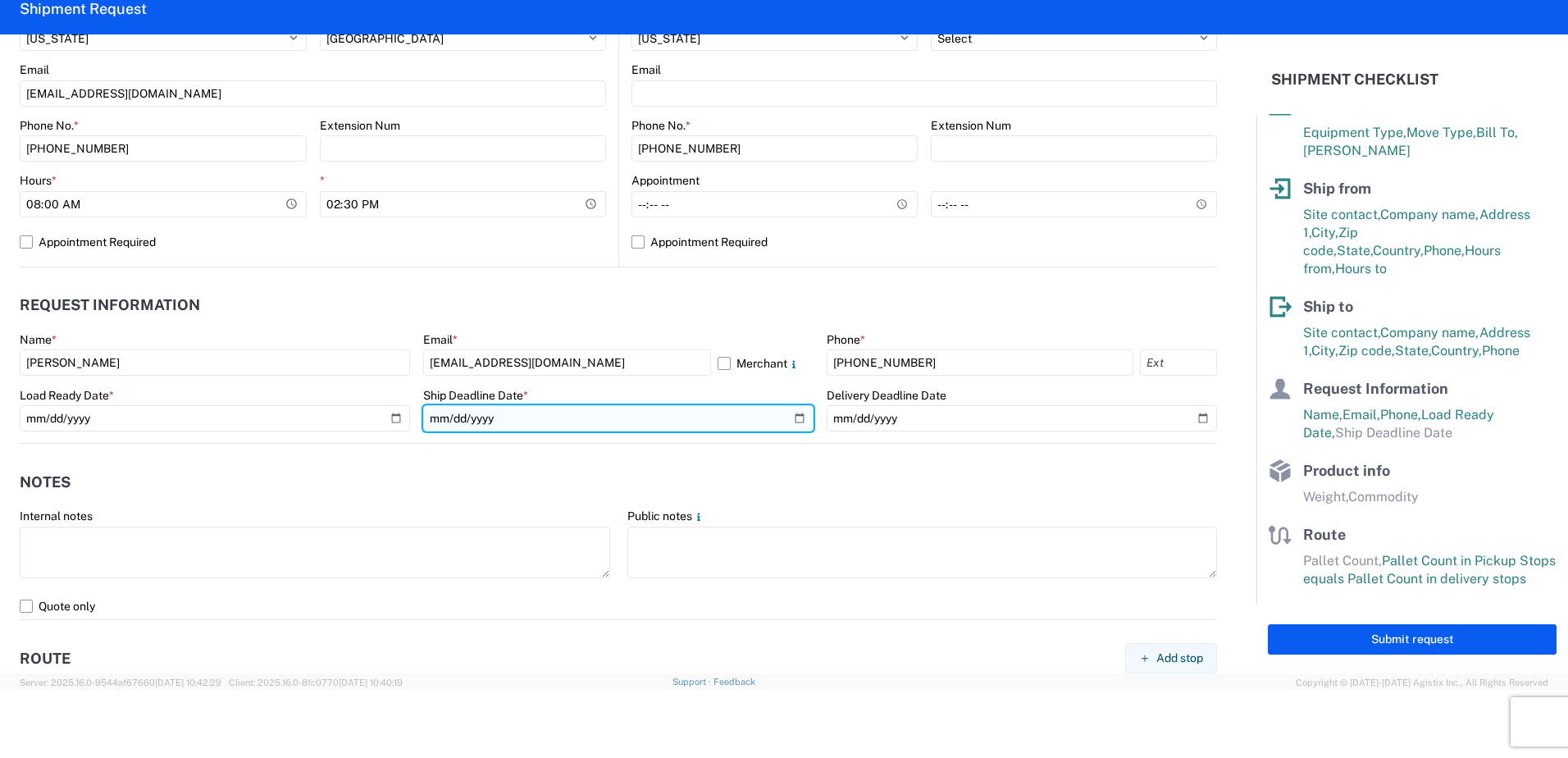
click at [788, 421] on input "date" at bounding box center [618, 418] width 390 height 26
type input "2025-08-13"
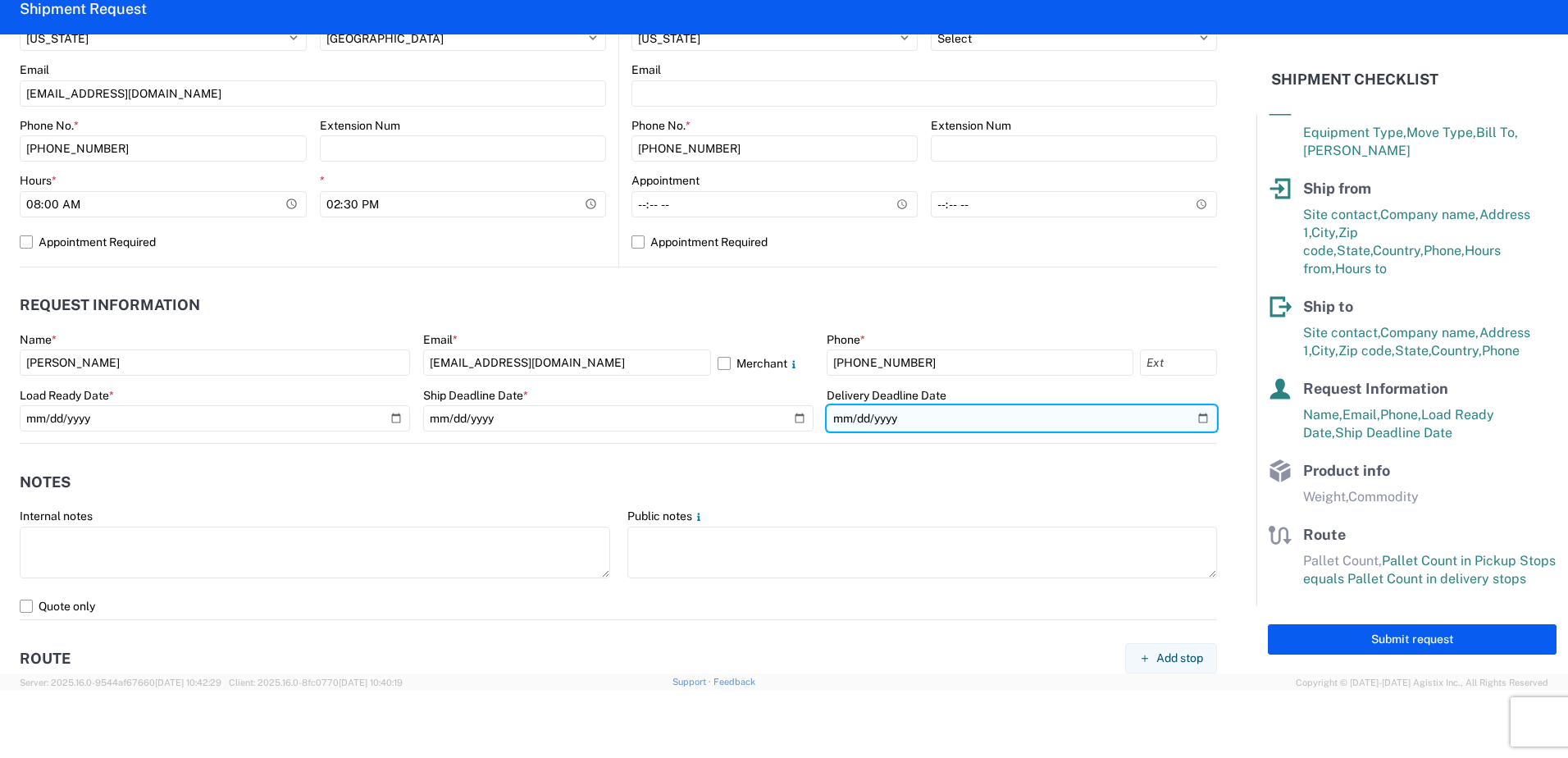
click at [1195, 422] on input "date" at bounding box center [1021, 418] width 390 height 26
type input "2025-08-15"
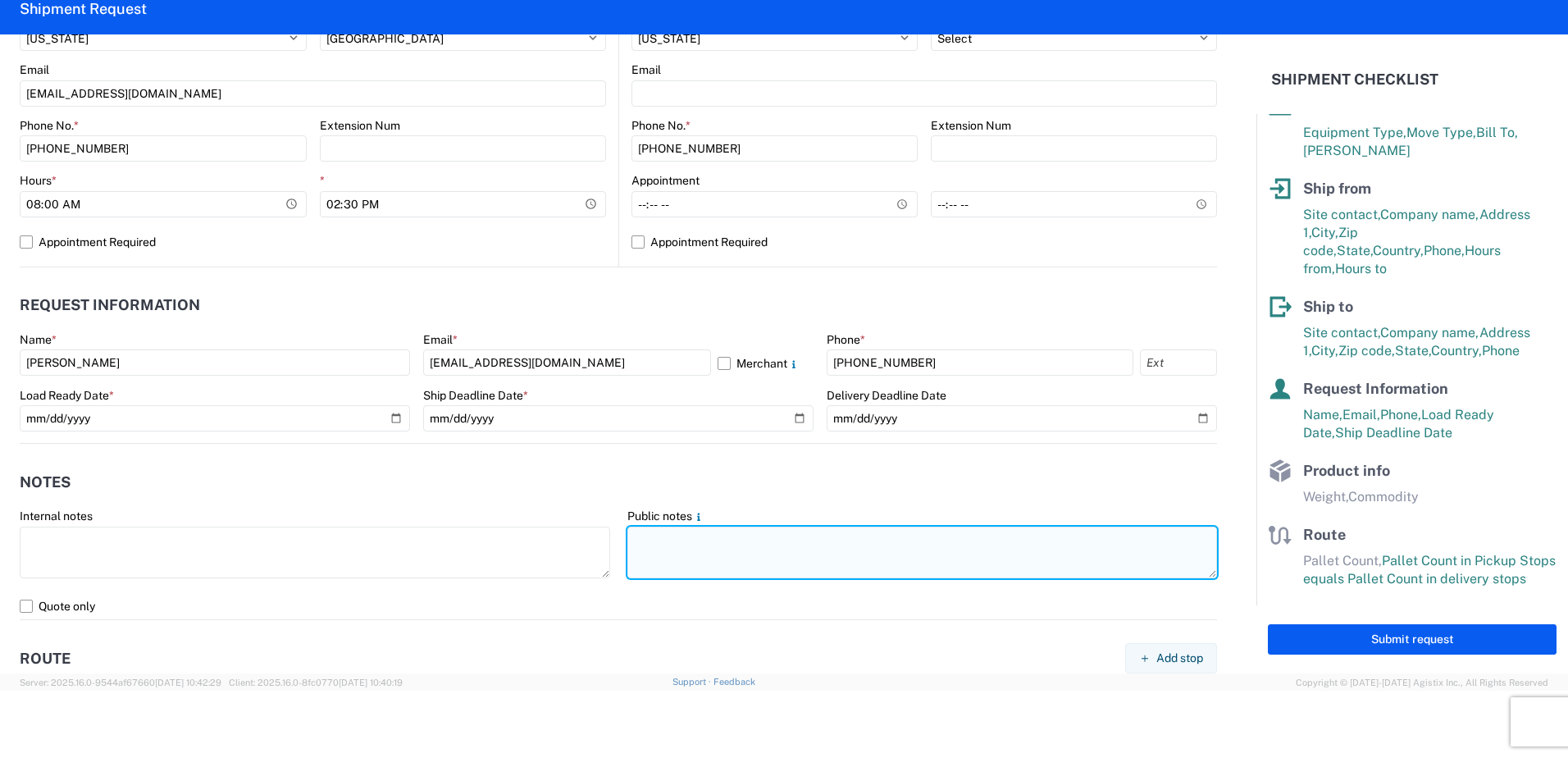
click at [713, 545] on textarea at bounding box center [923, 552] width 591 height 52
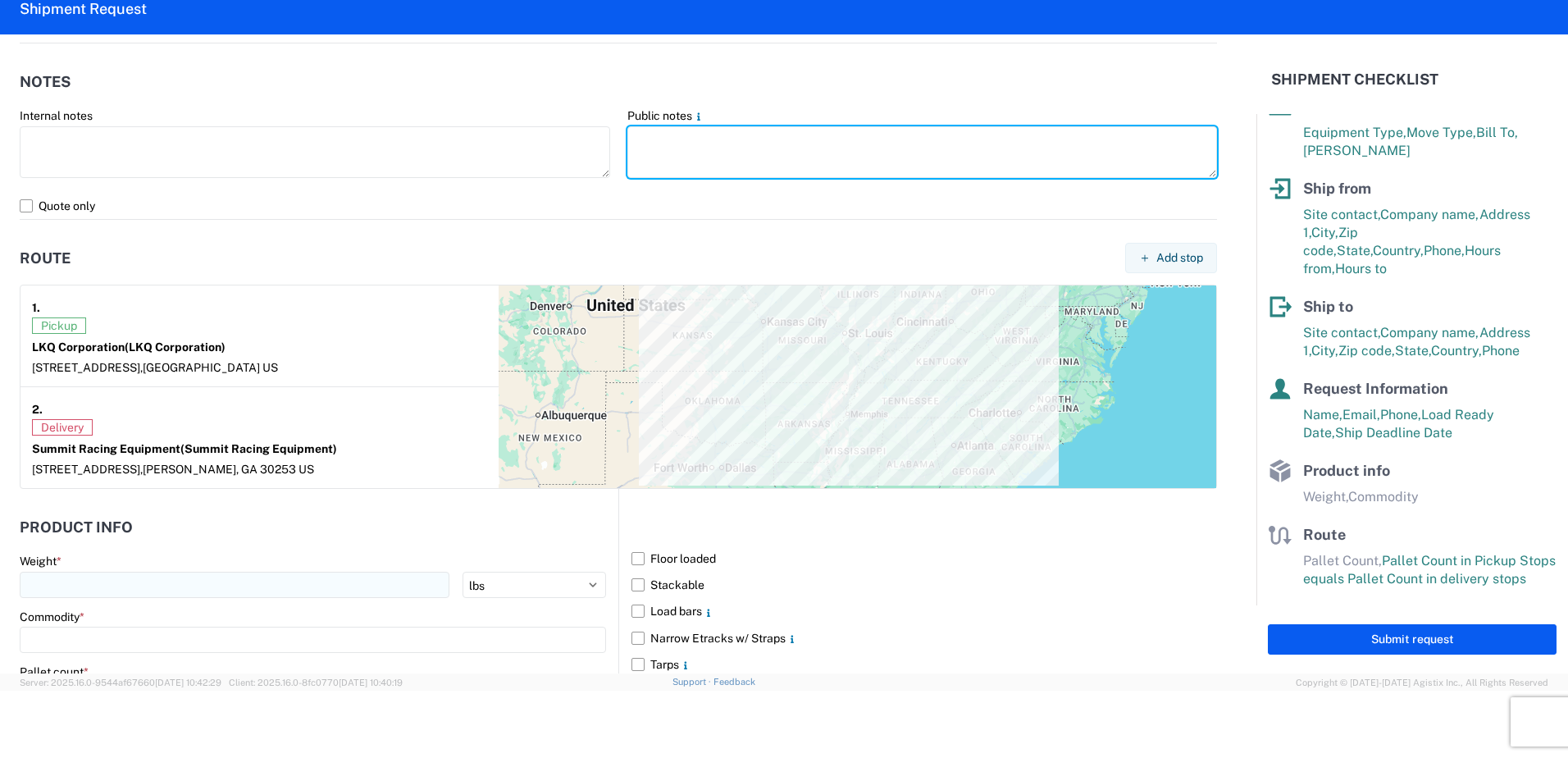
scroll to position [1066, 0]
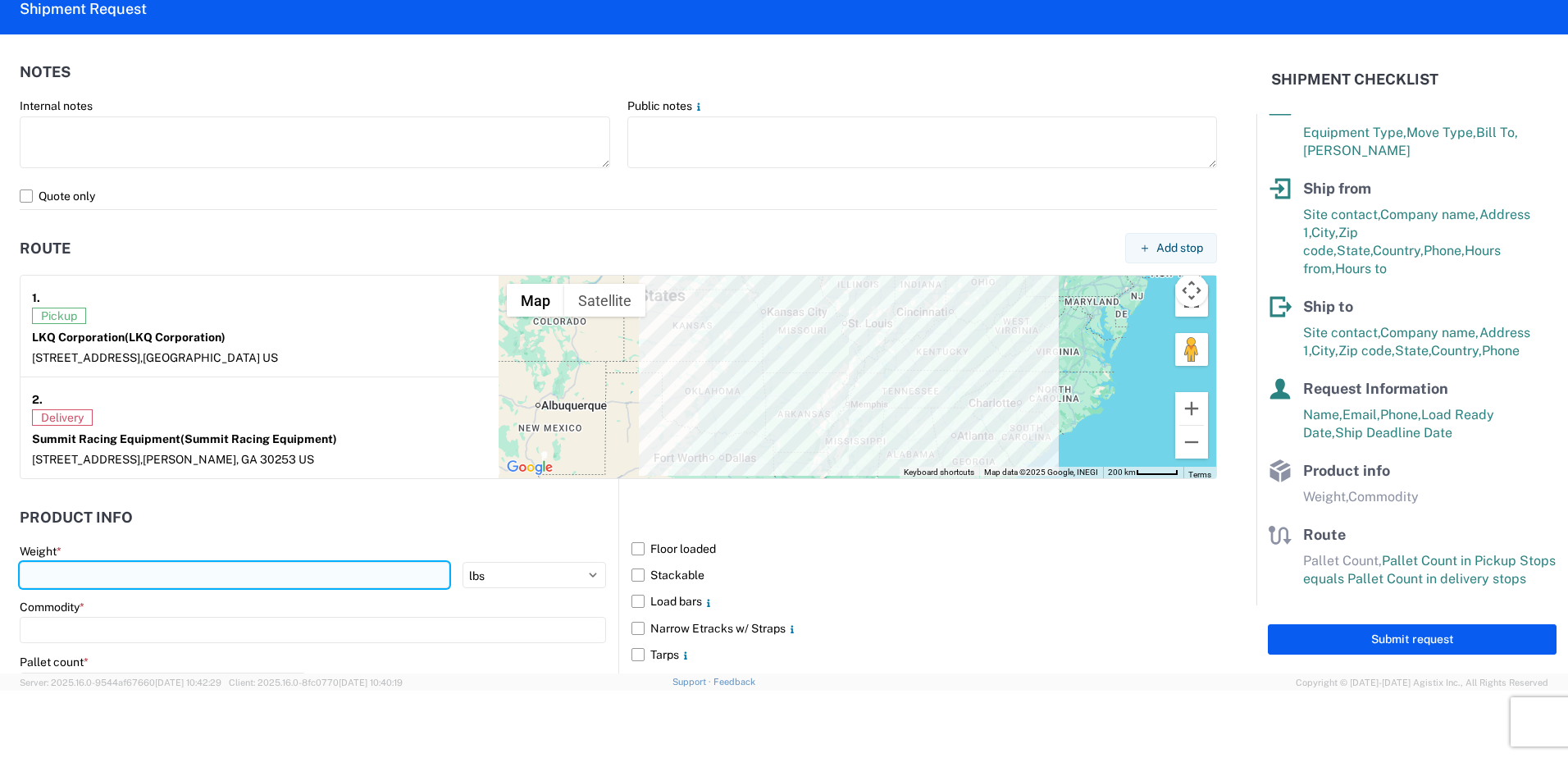
click at [80, 570] on input "number" at bounding box center [234, 575] width 429 height 26
type input "6020"
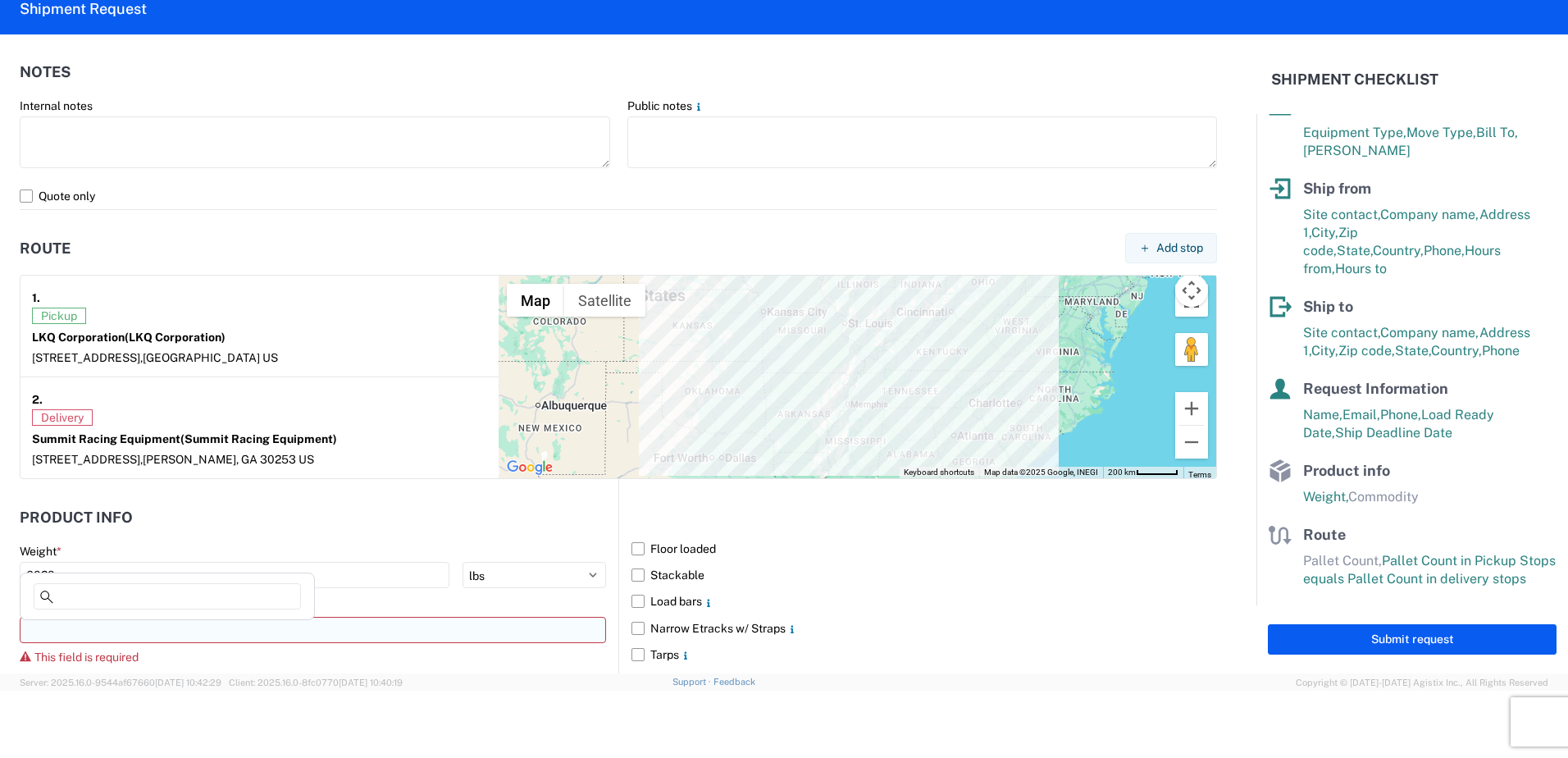
click at [173, 627] on input at bounding box center [312, 630] width 586 height 26
type input "g"
click at [180, 571] on div "General Auto Parts (dry)" at bounding box center [167, 570] width 287 height 26
type input "General Auto Parts (dry)"
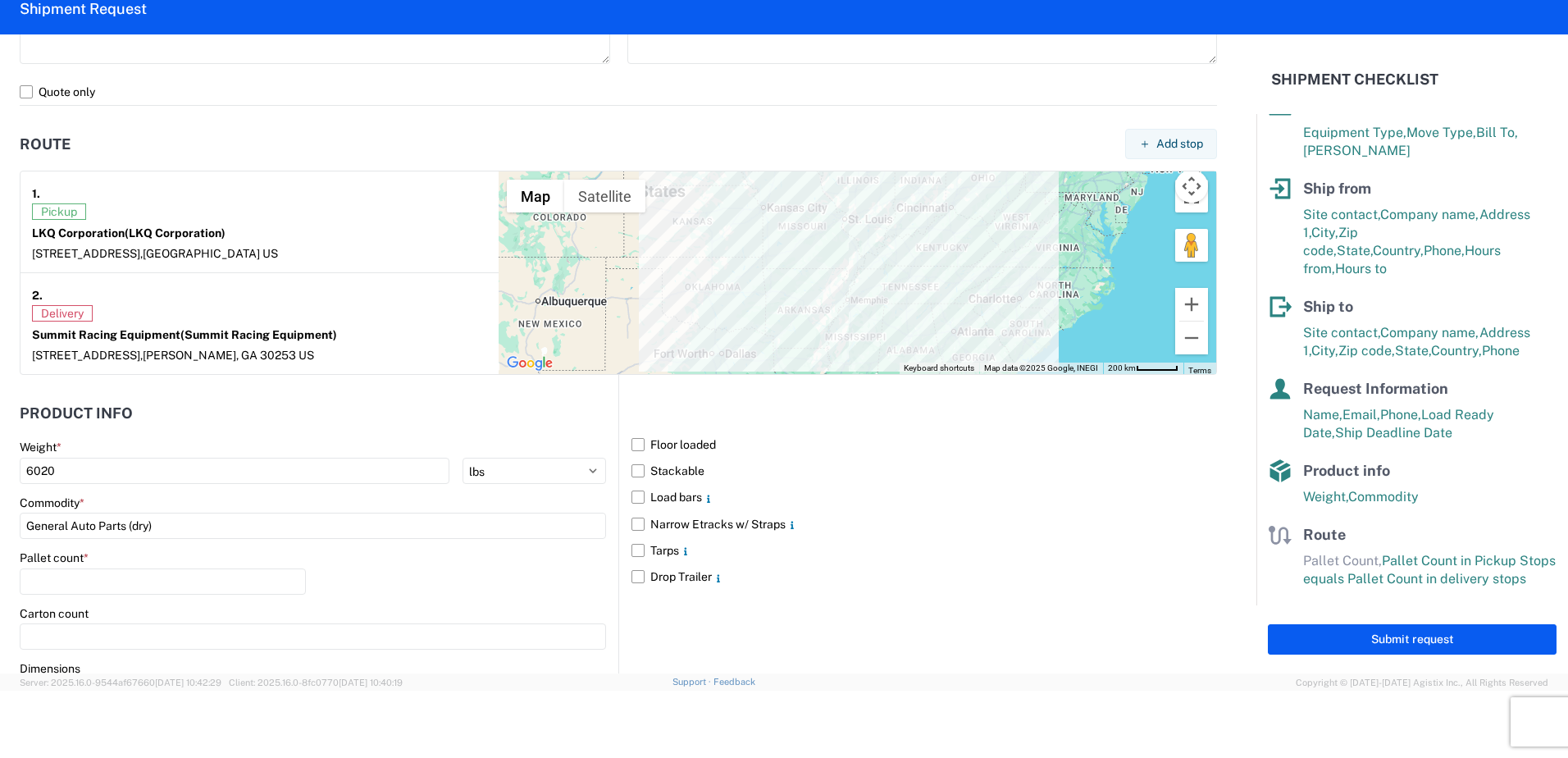
scroll to position [1312, 0]
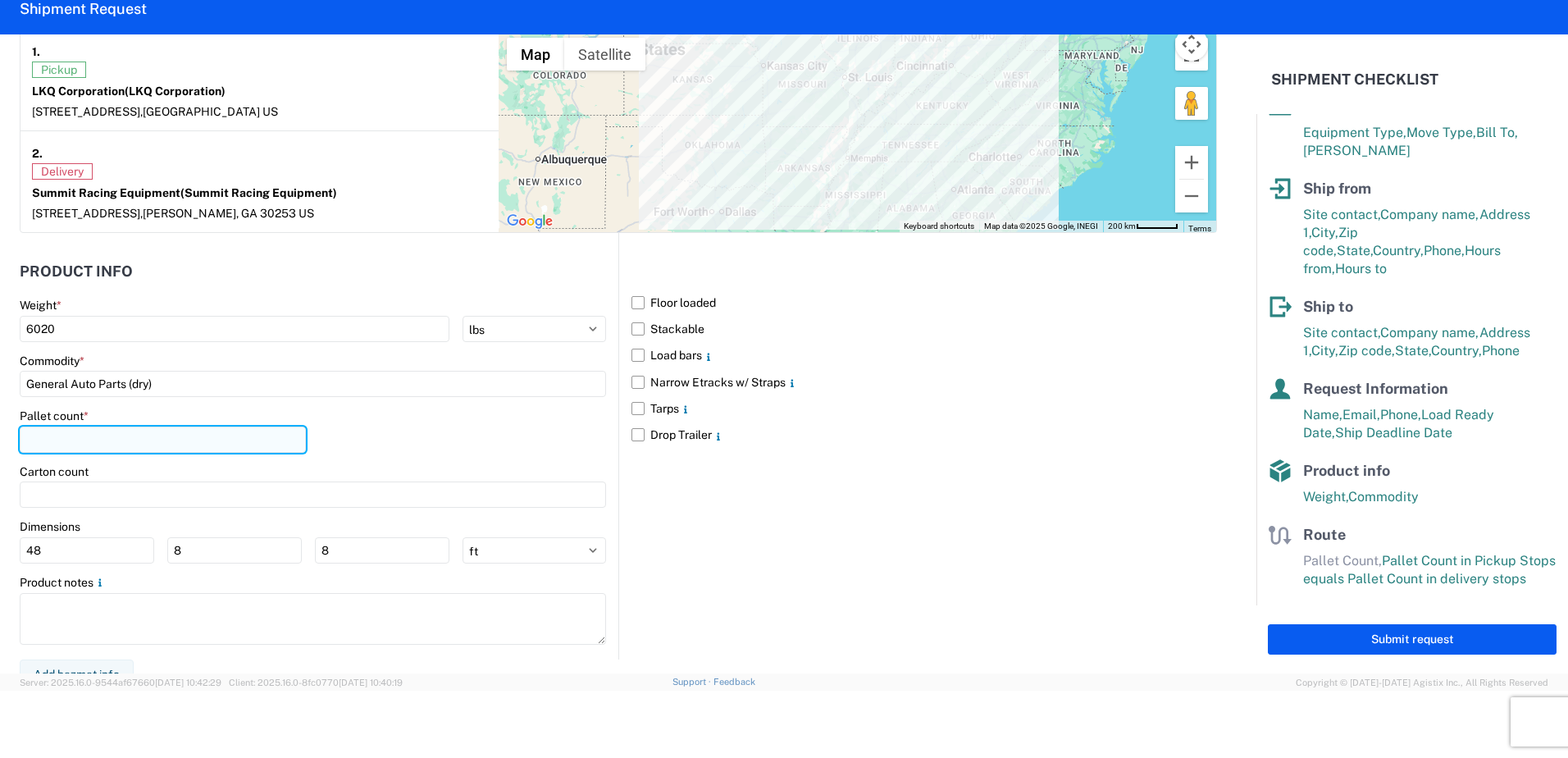
click at [126, 450] on input "number" at bounding box center [162, 440] width 287 height 26
type input "13"
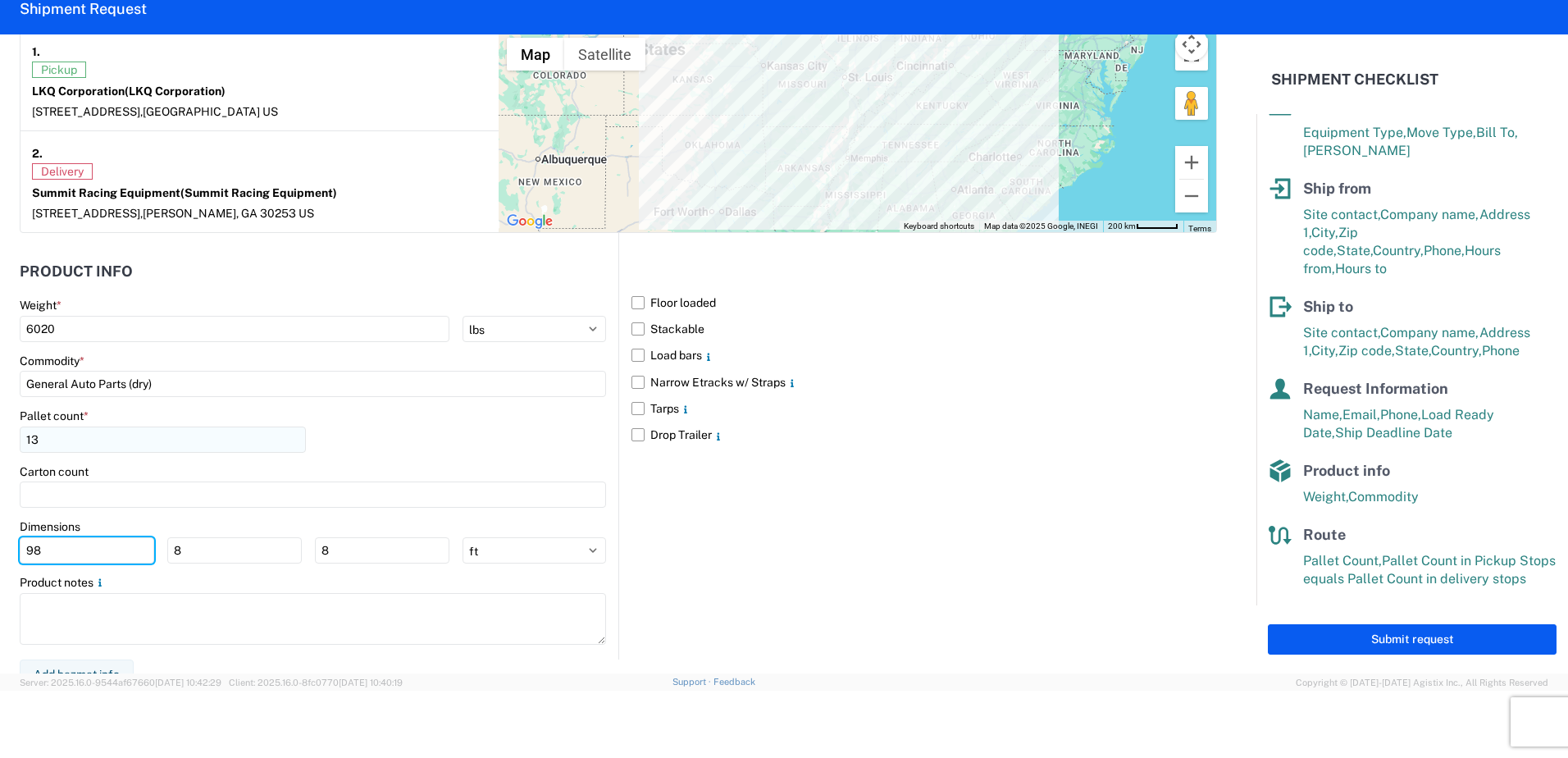
type input "98"
type input "40"
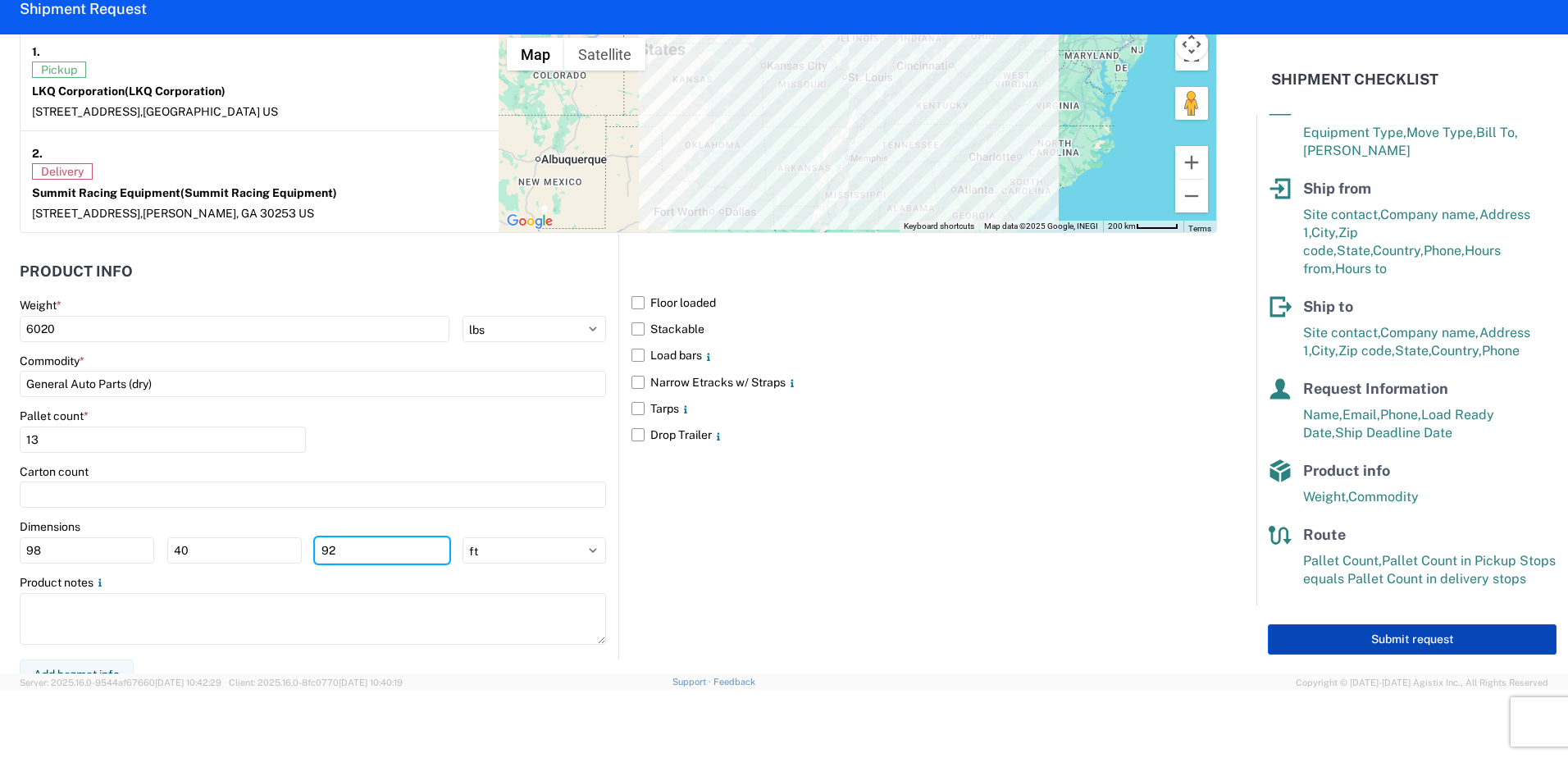
type input "92"
click at [1438, 643] on button "Submit request" at bounding box center [1412, 639] width 288 height 31
select select "US"
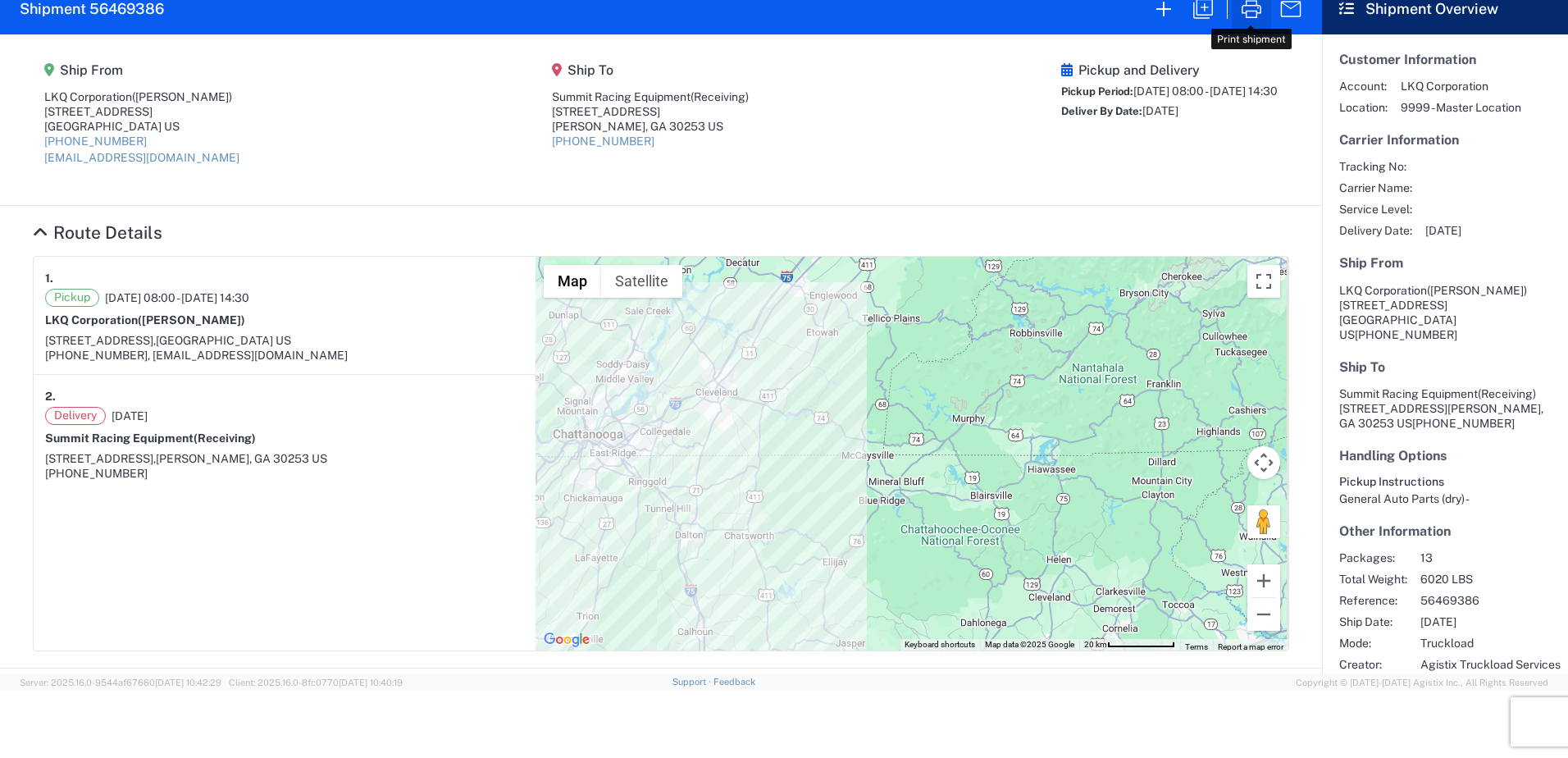
click at [1253, 13] on icon "button" at bounding box center [1252, 9] width 26 height 26
